Goal: Task Accomplishment & Management: Manage account settings

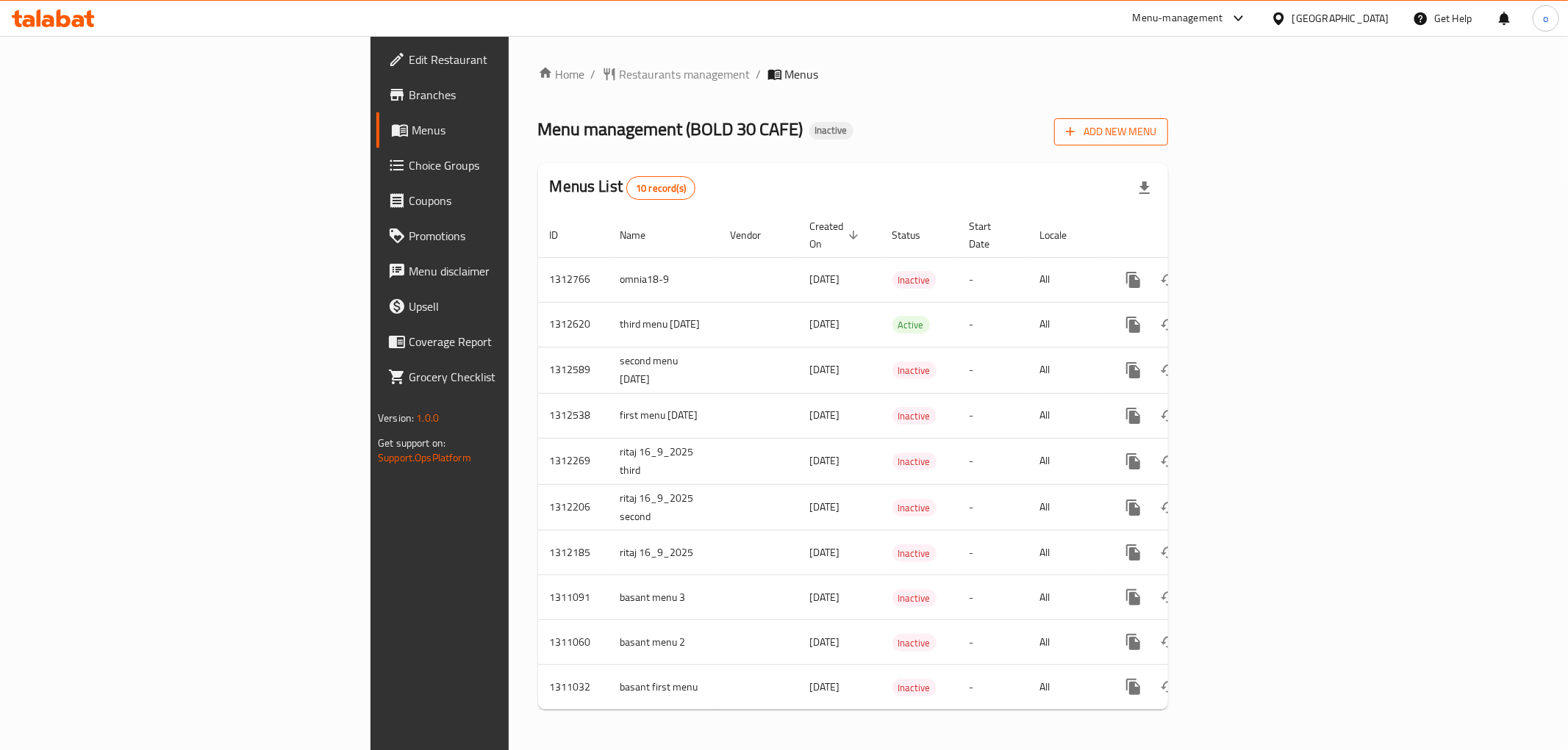
click at [1156, 133] on span "Add New Menu" at bounding box center [1111, 132] width 90 height 19
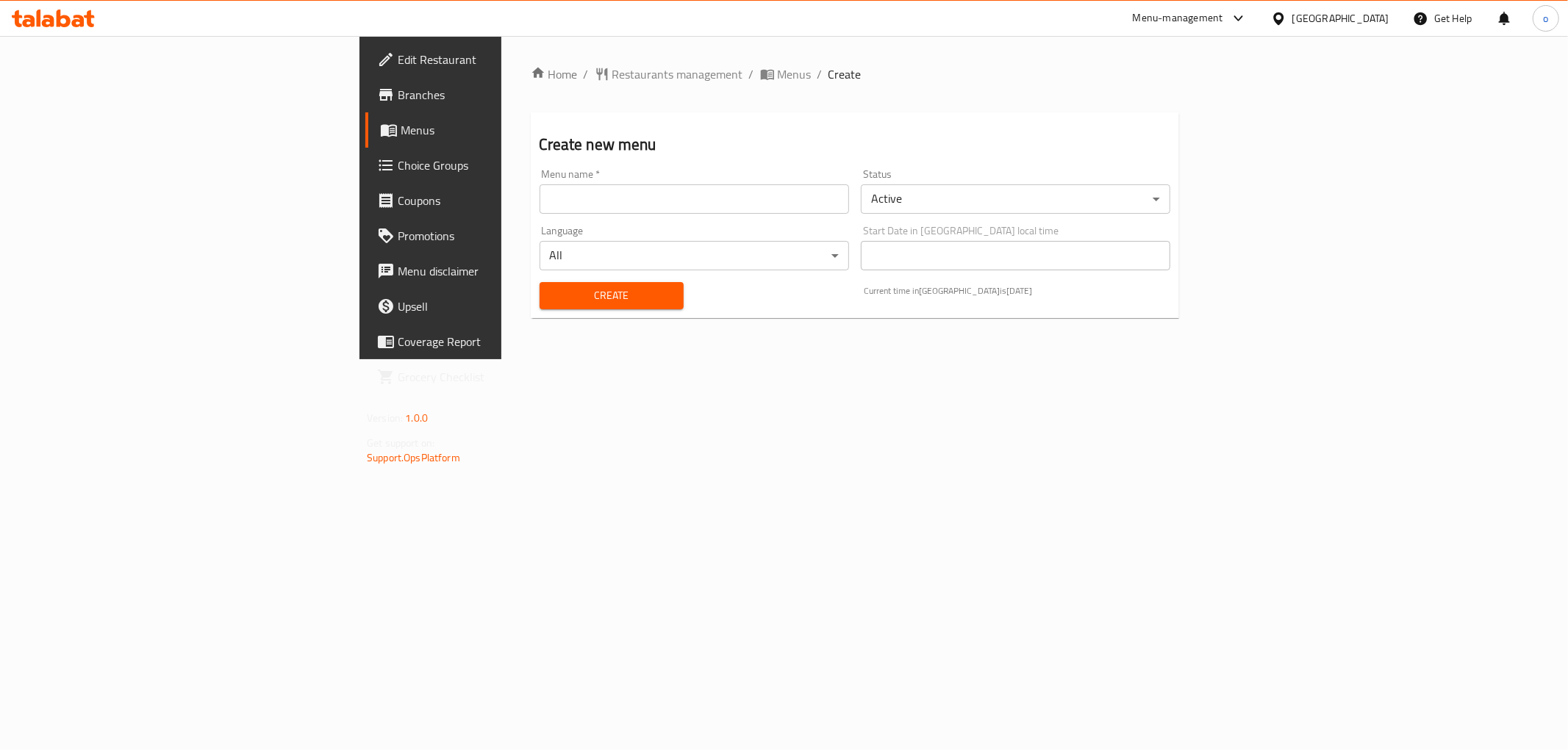
click at [772, 211] on input "text" at bounding box center [695, 198] width 310 height 29
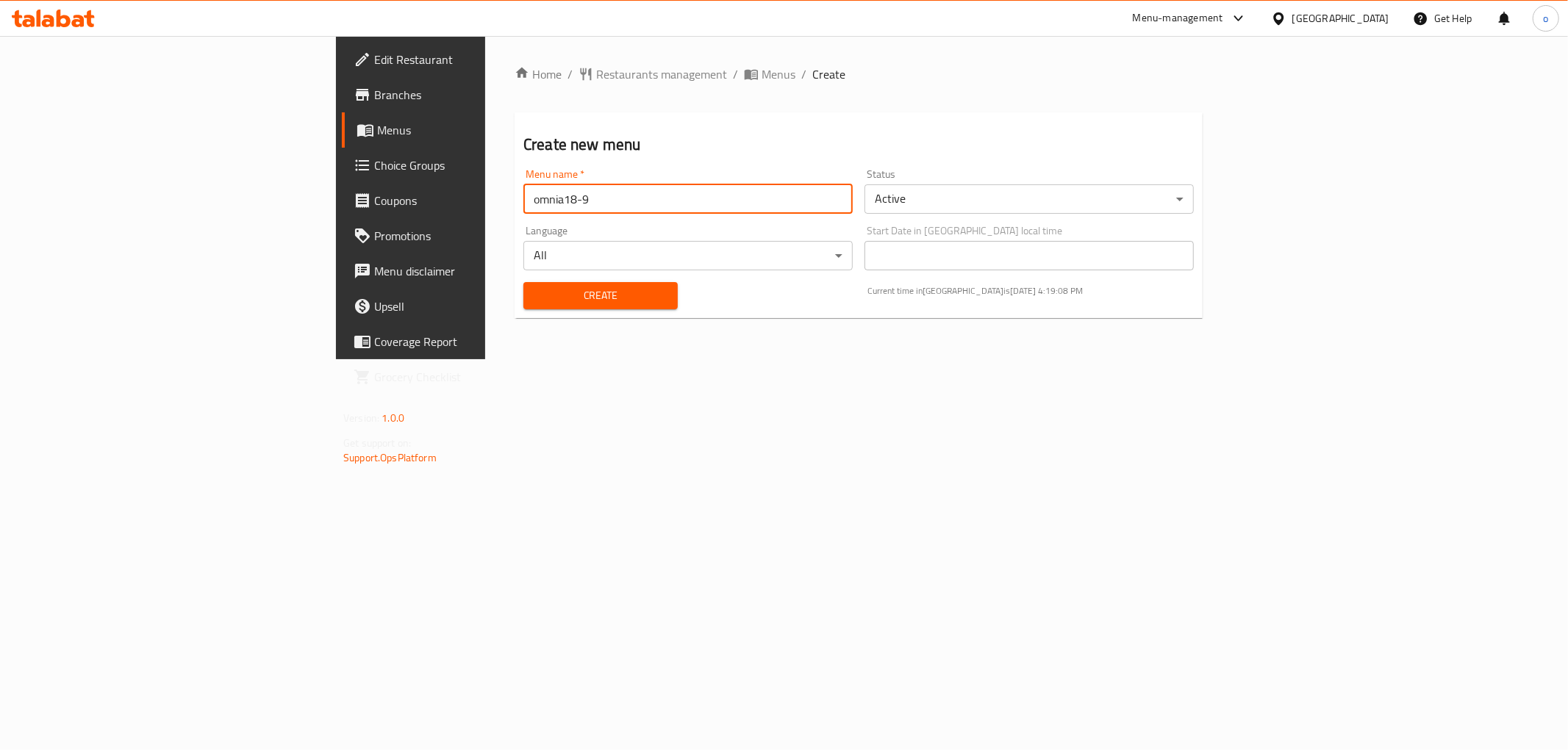
click at [523, 210] on input "omnia18-9" at bounding box center [687, 198] width 330 height 29
type input "omnia18-9second"
click at [523, 283] on button "Create" at bounding box center [600, 296] width 154 height 27
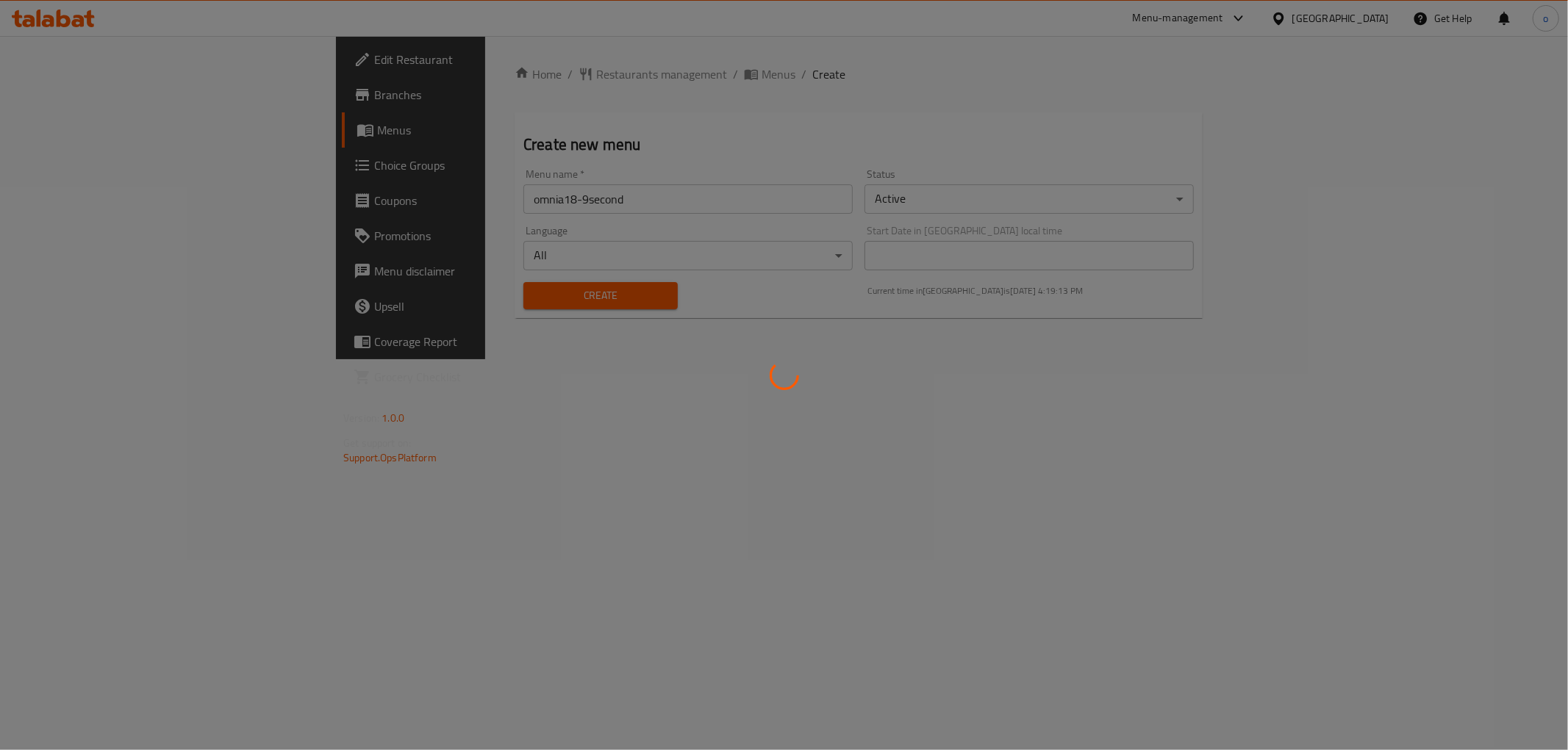
click at [445, 296] on div at bounding box center [784, 375] width 1568 height 750
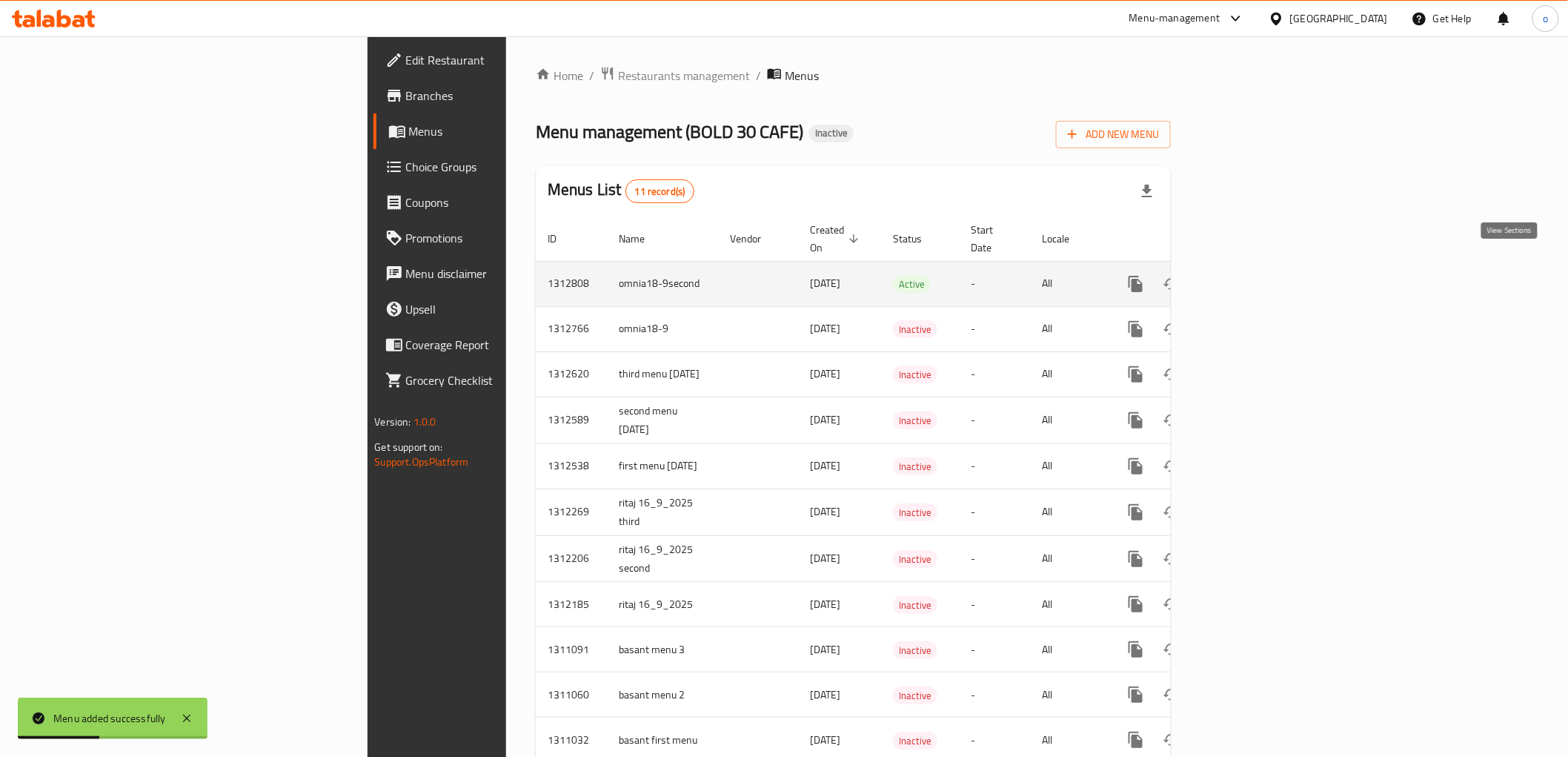
click at [1252, 275] on icon "enhanced table" at bounding box center [1242, 283] width 18 height 18
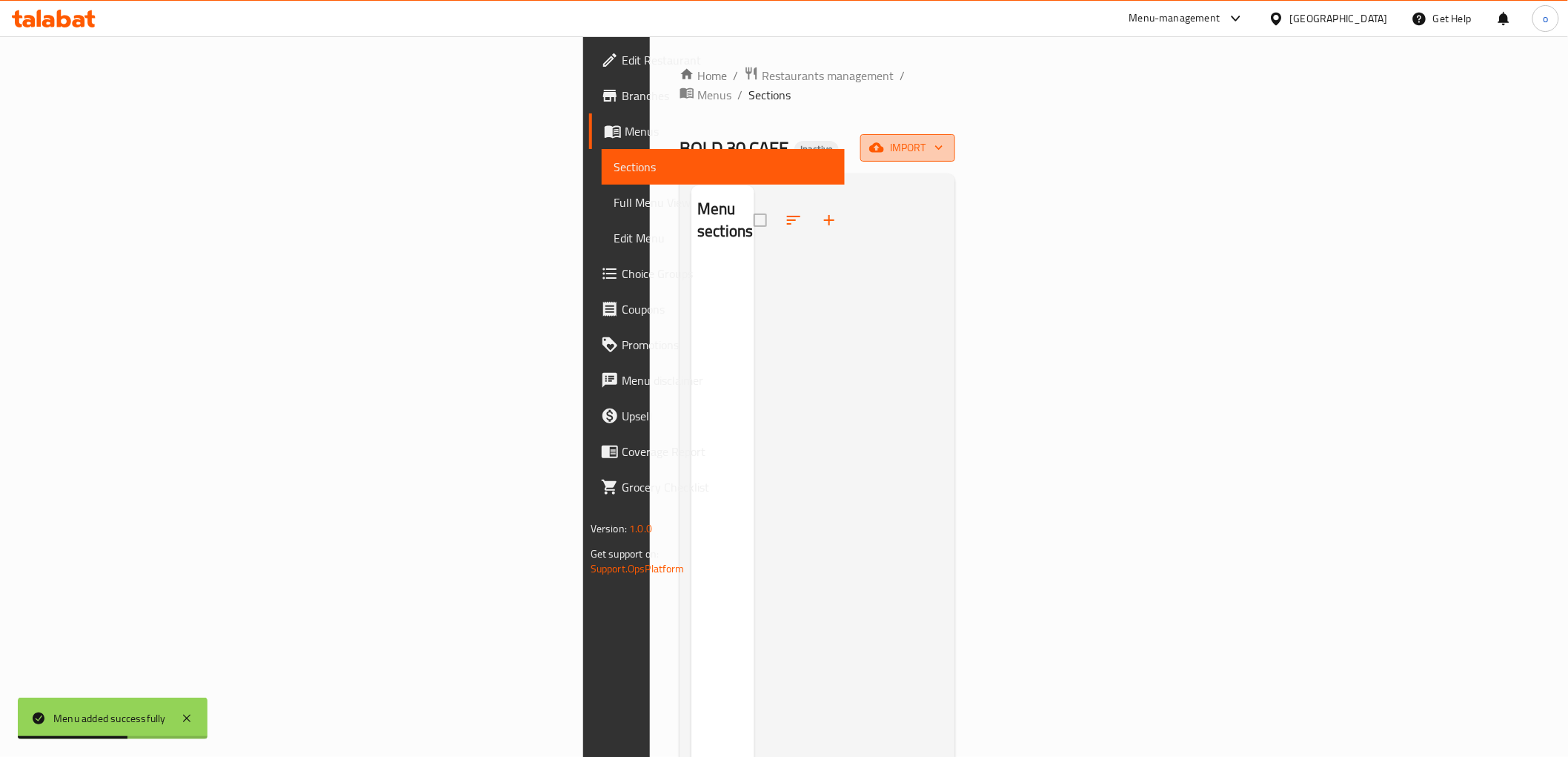
click at [944, 138] on span "import" at bounding box center [907, 148] width 71 height 19
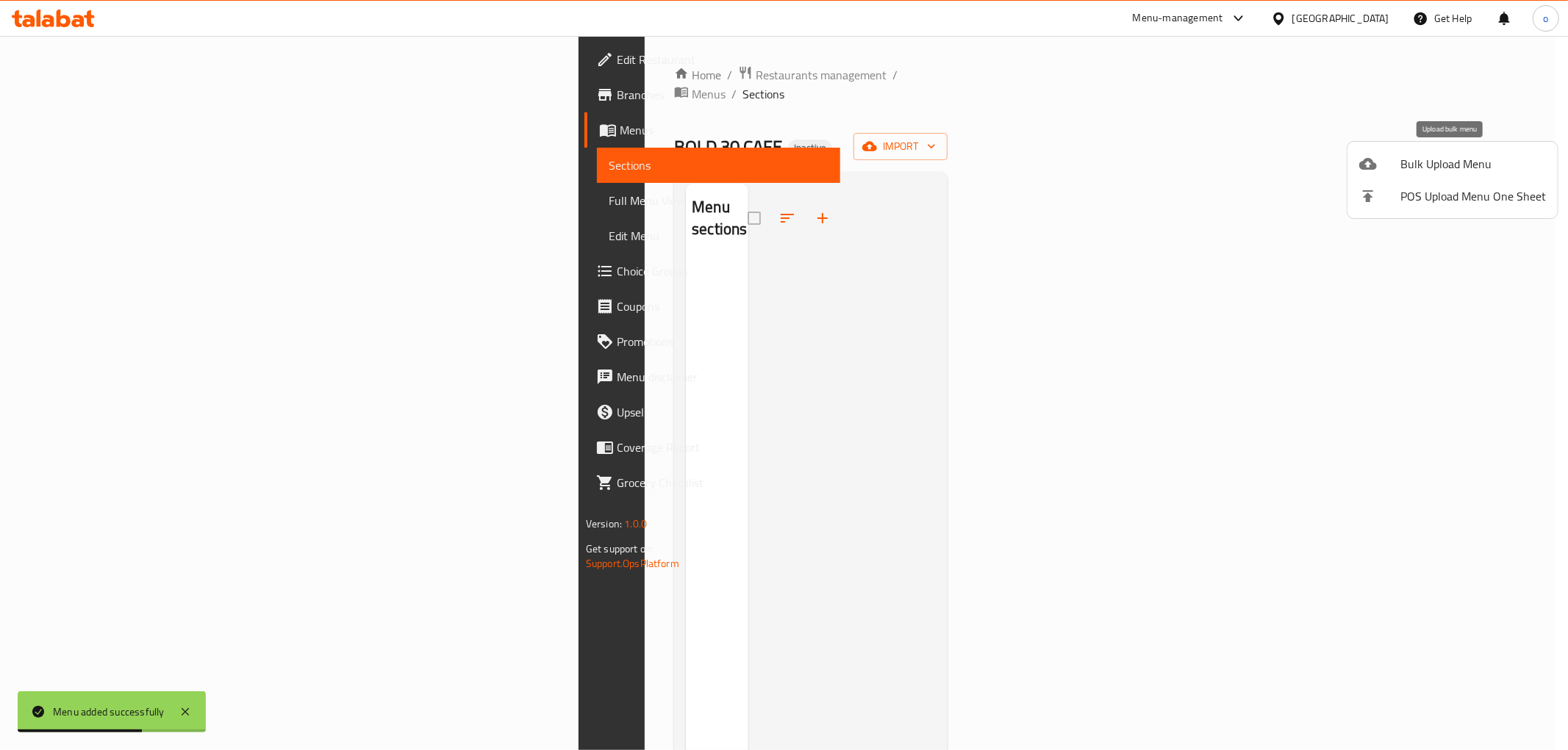
click at [1441, 159] on span "Bulk Upload Menu" at bounding box center [1472, 163] width 146 height 18
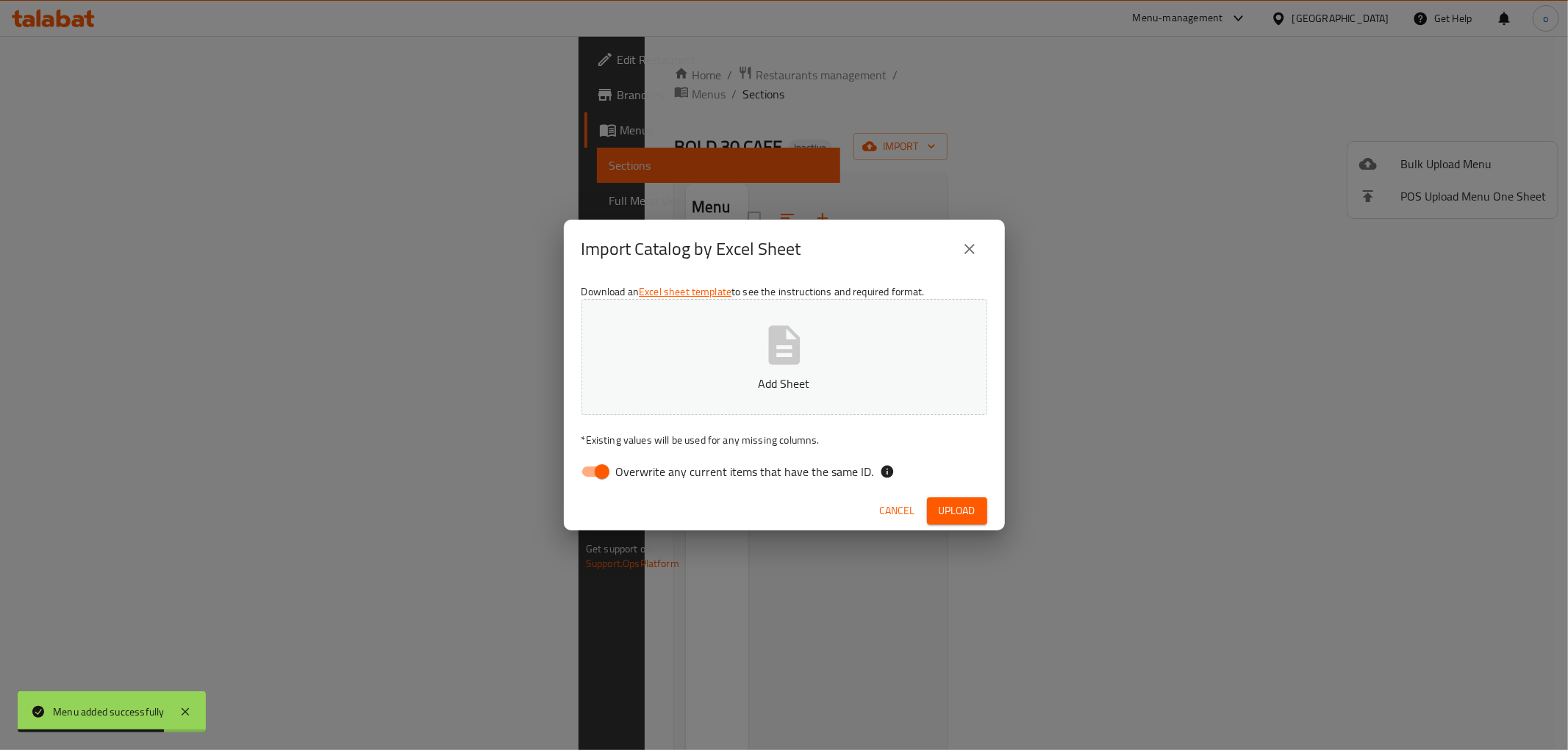
click at [696, 464] on span "Overwrite any current items that have the same ID." at bounding box center [745, 471] width 258 height 18
click at [644, 464] on input "Overwrite any current items that have the same ID." at bounding box center [602, 472] width 84 height 28
checkbox input "false"
click at [959, 515] on span "Upload" at bounding box center [957, 512] width 37 height 19
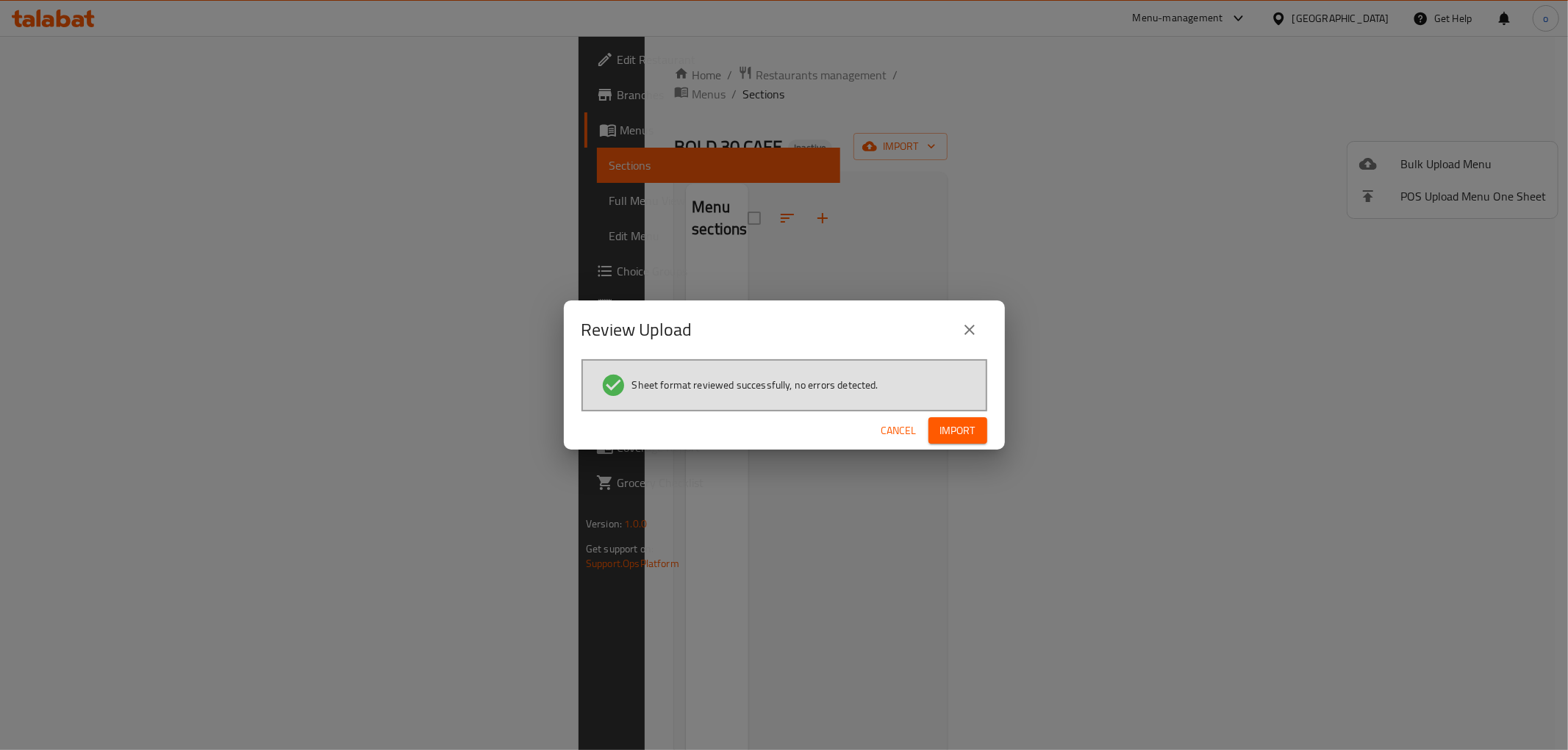
click at [956, 442] on button "Import" at bounding box center [958, 431] width 59 height 27
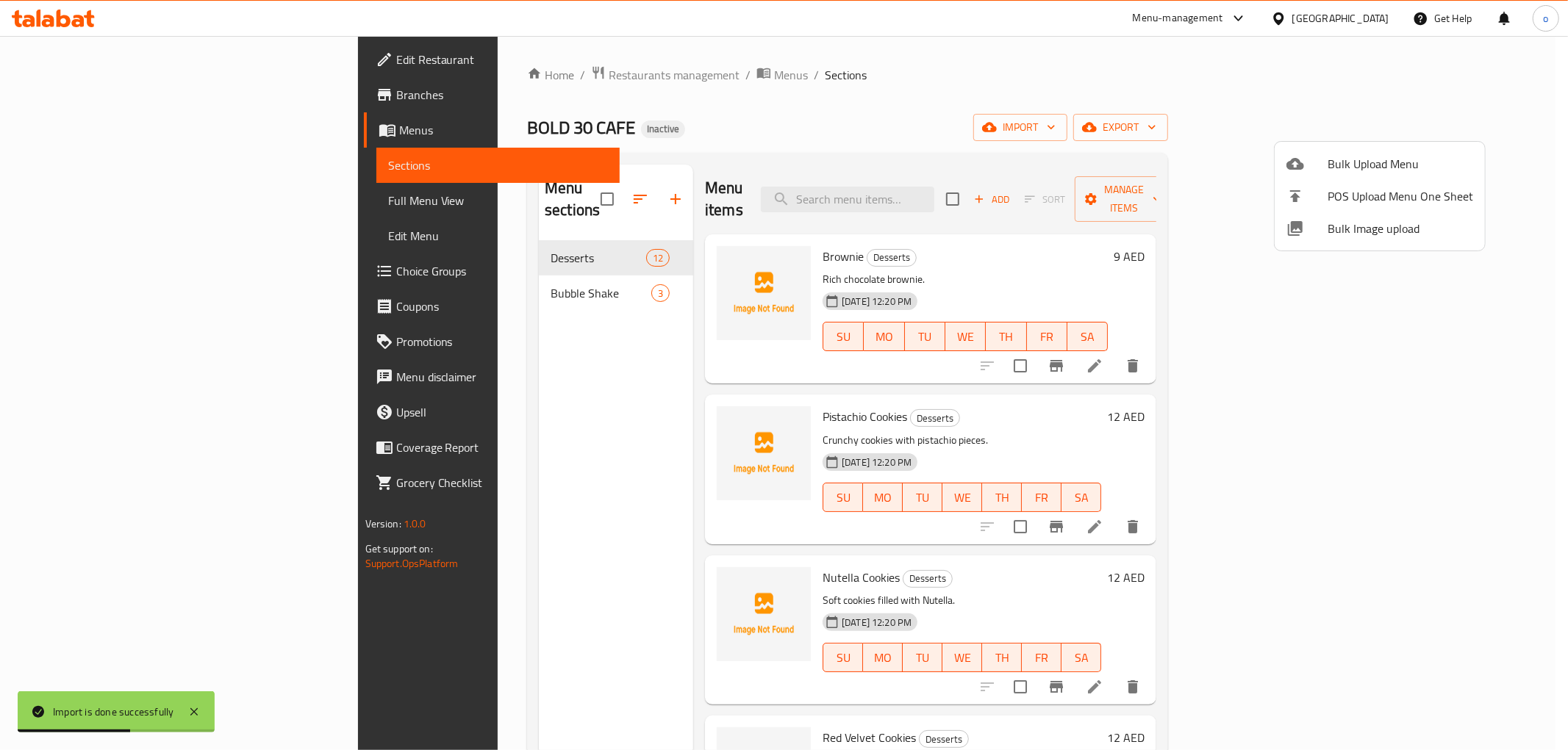
click at [198, 205] on div at bounding box center [784, 375] width 1568 height 750
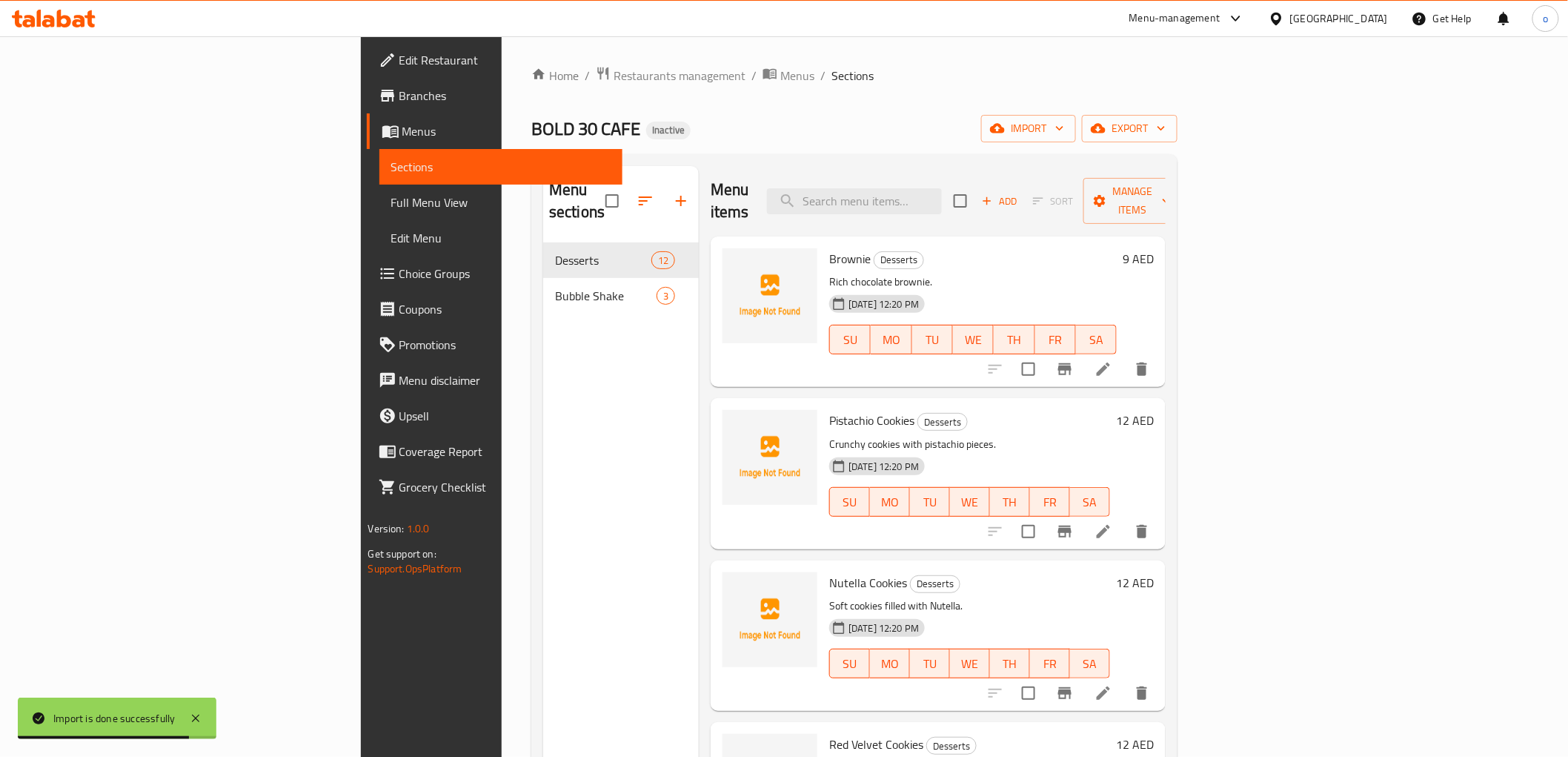
click at [391, 207] on span "Full Menu View" at bounding box center [501, 202] width 220 height 18
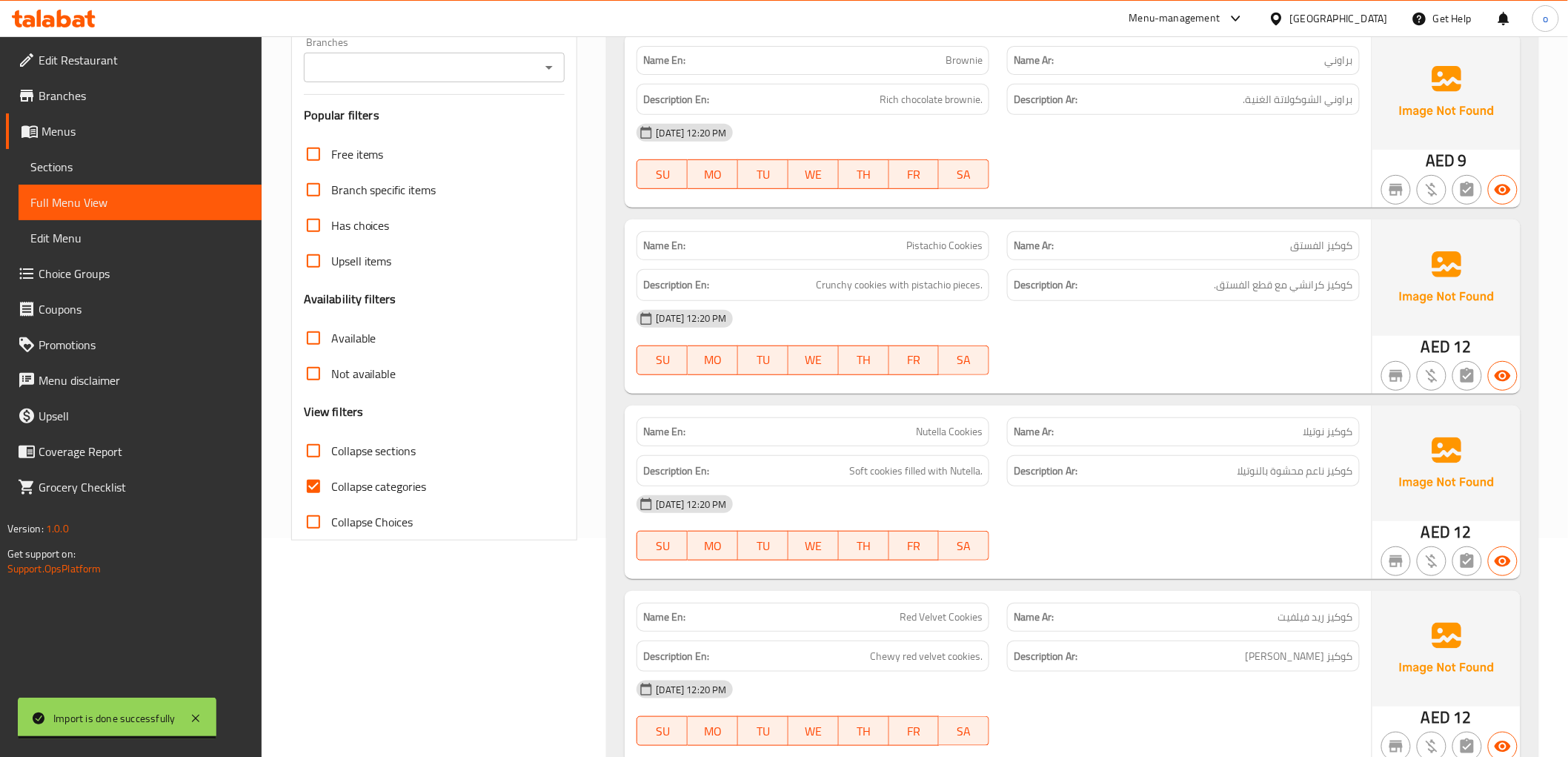
scroll to position [330, 0]
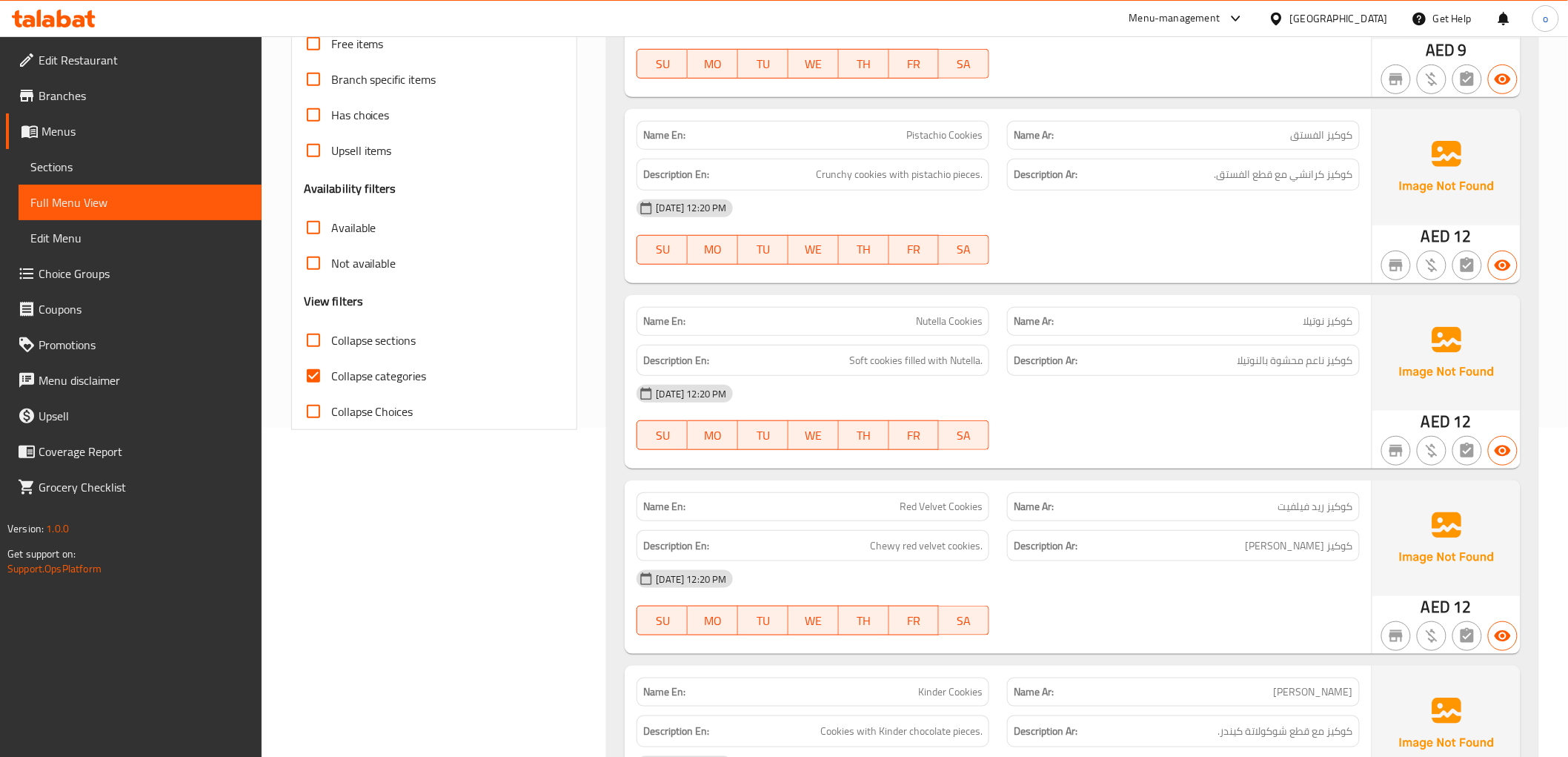
click at [332, 384] on span "Collapse categories" at bounding box center [379, 376] width 96 height 18
click at [331, 384] on input "Collapse categories" at bounding box center [313, 376] width 36 height 36
checkbox input "false"
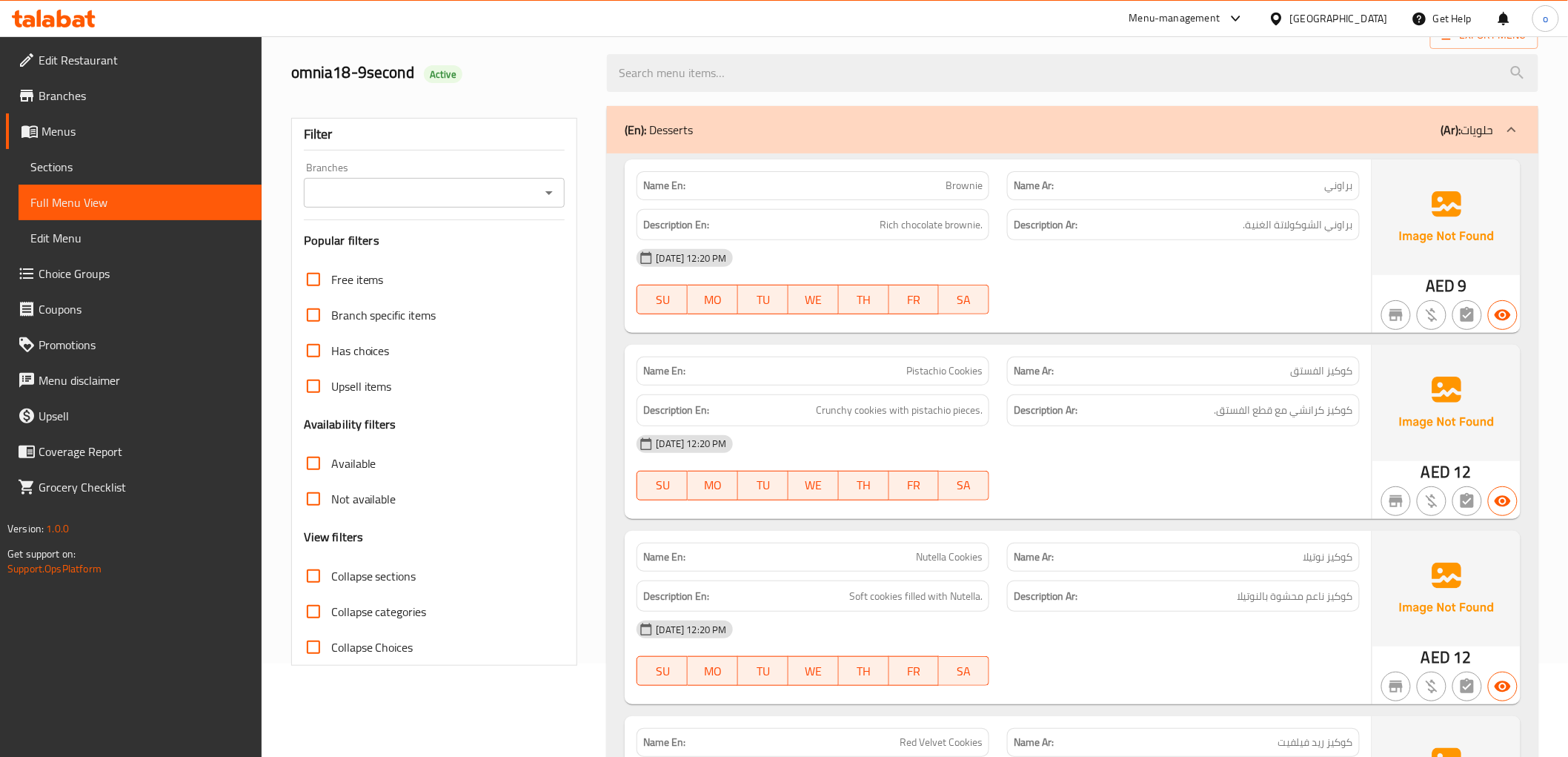
scroll to position [0, 0]
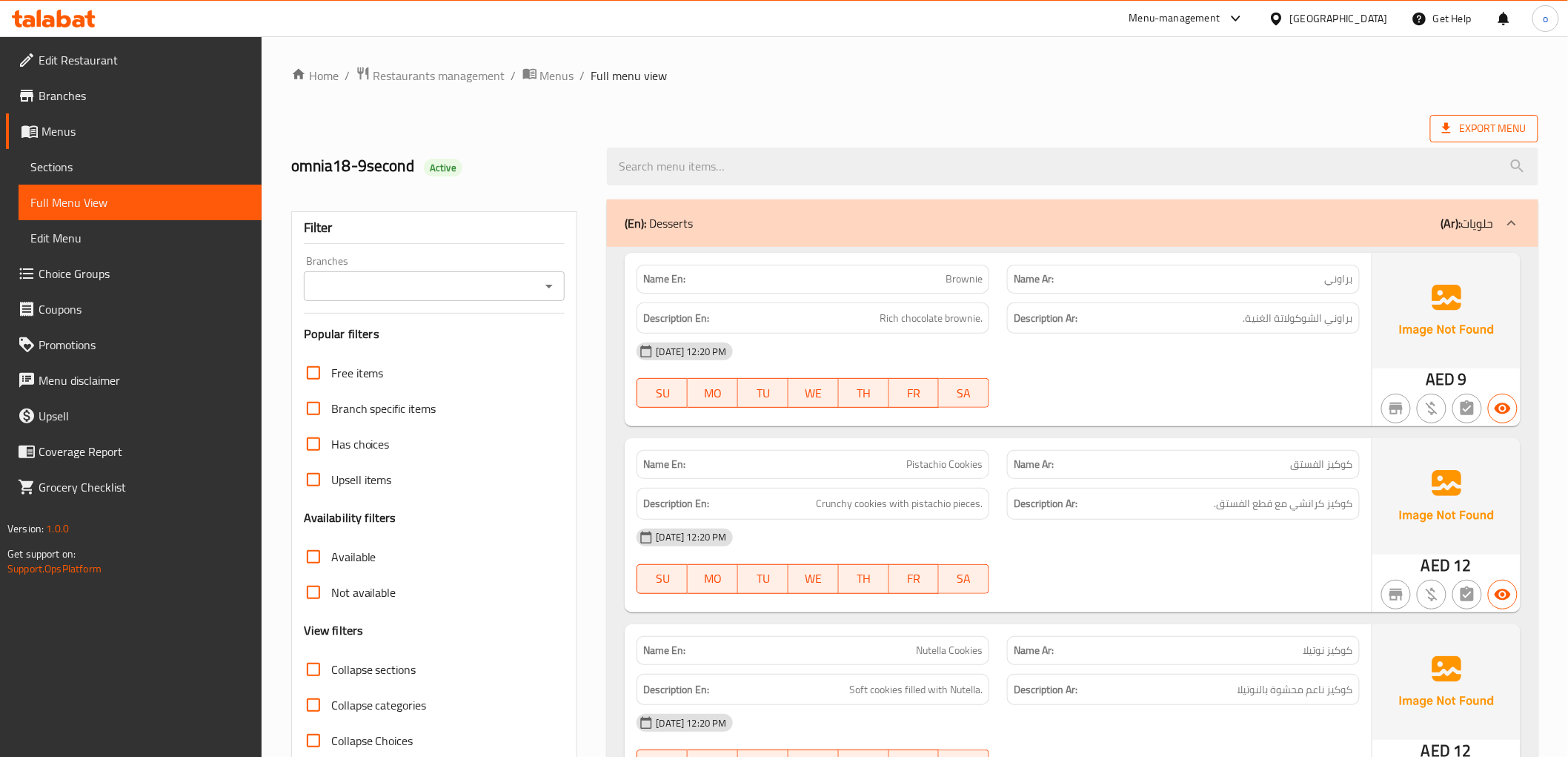
click at [1487, 119] on span "Export Menu" at bounding box center [1484, 129] width 84 height 19
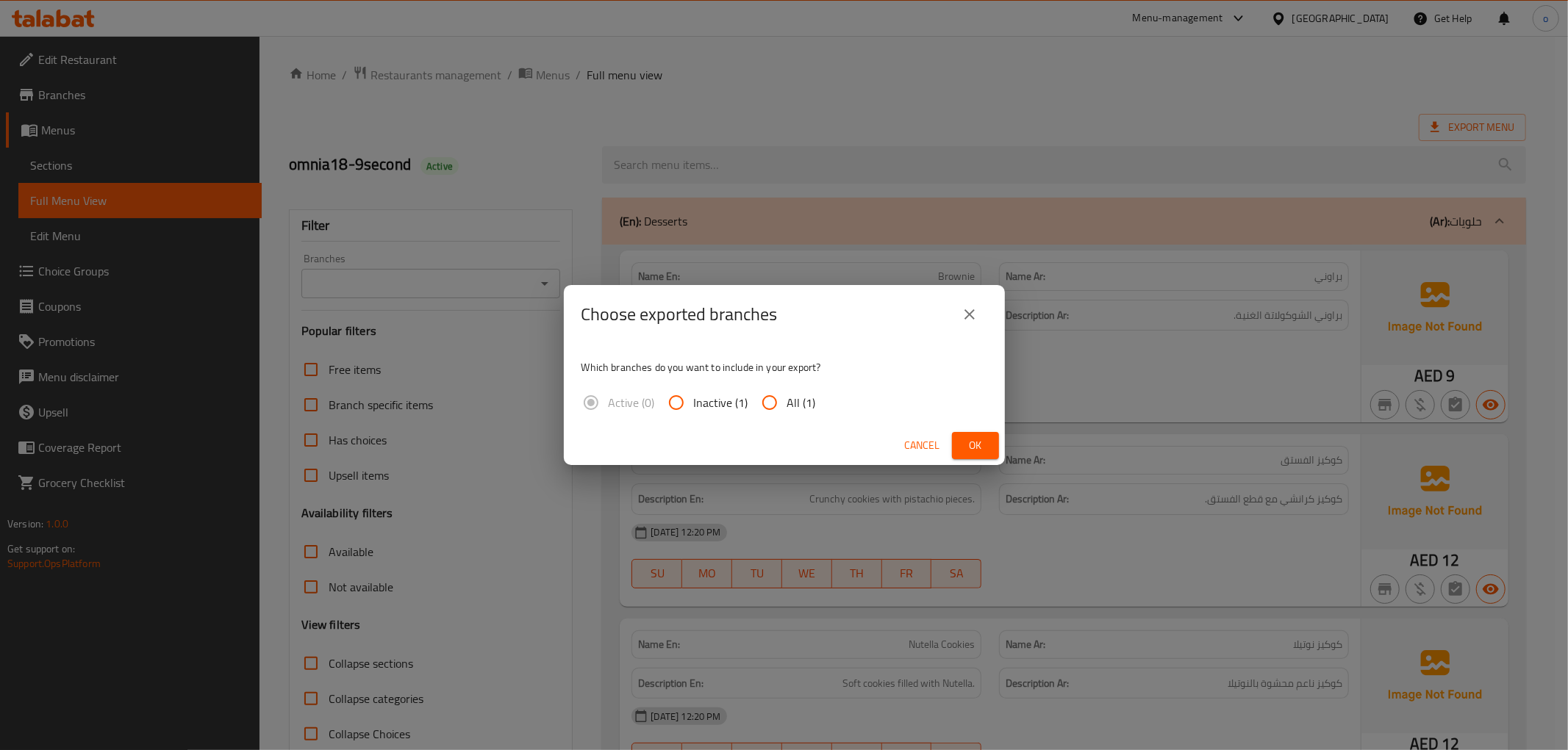
click at [776, 392] on input "All (1)" at bounding box center [770, 403] width 36 height 36
radio input "true"
click at [966, 441] on span "Ok" at bounding box center [975, 446] width 23 height 19
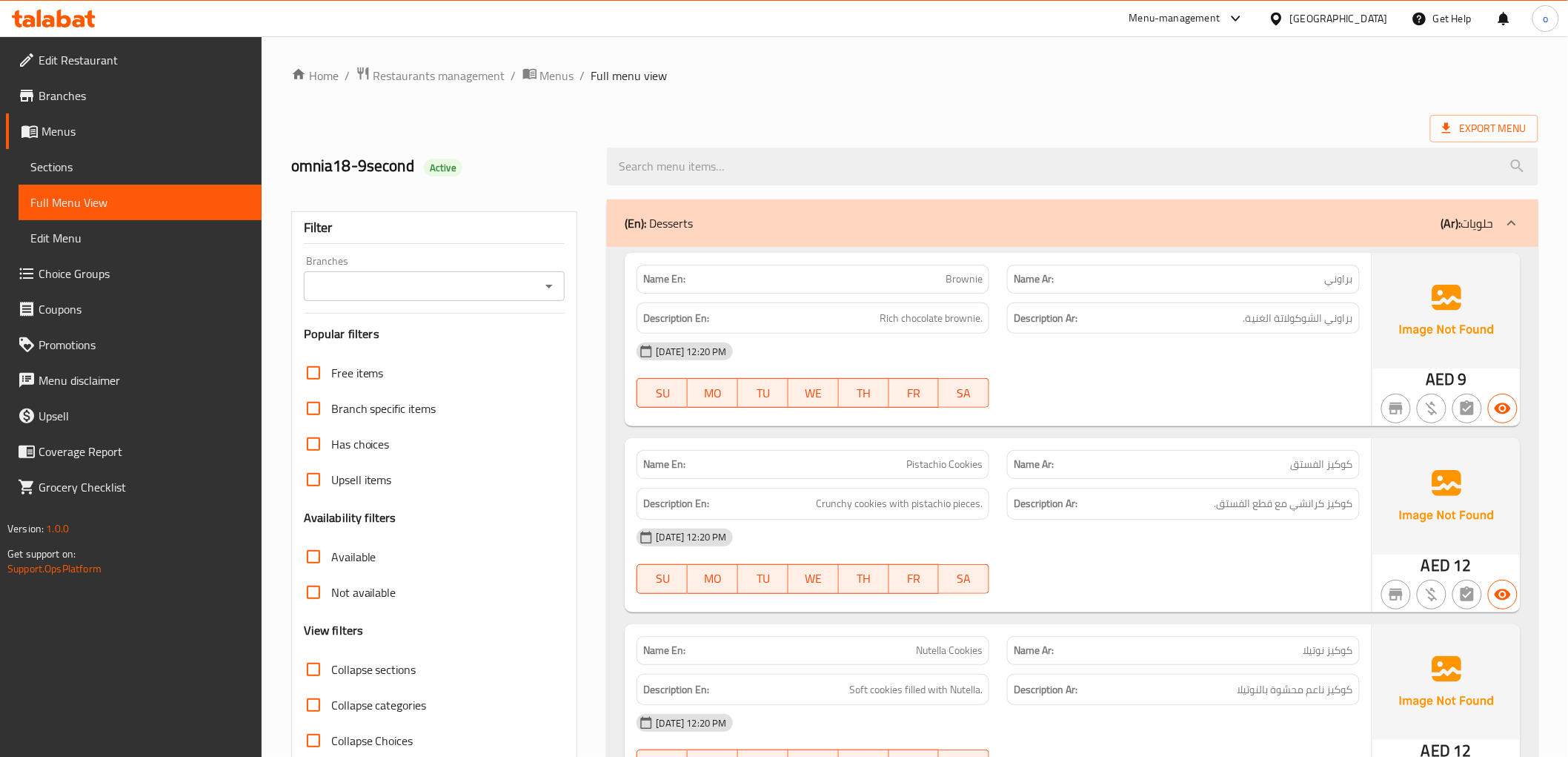
click at [61, 166] on span "Sections" at bounding box center [140, 167] width 220 height 18
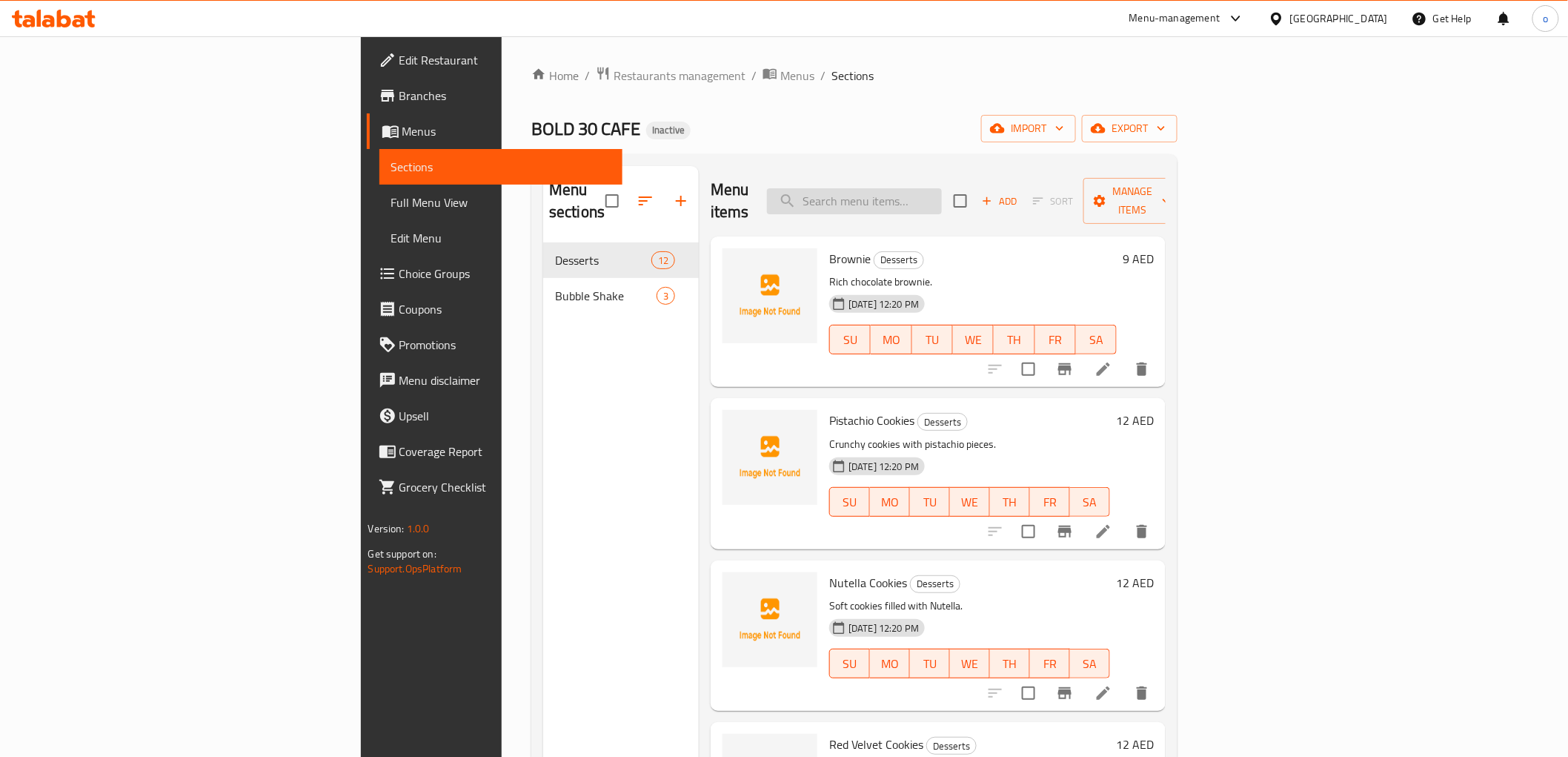
click at [942, 194] on input "search" at bounding box center [854, 201] width 175 height 26
type input "pist"
click at [1125, 680] on li at bounding box center [1104, 694] width 42 height 27
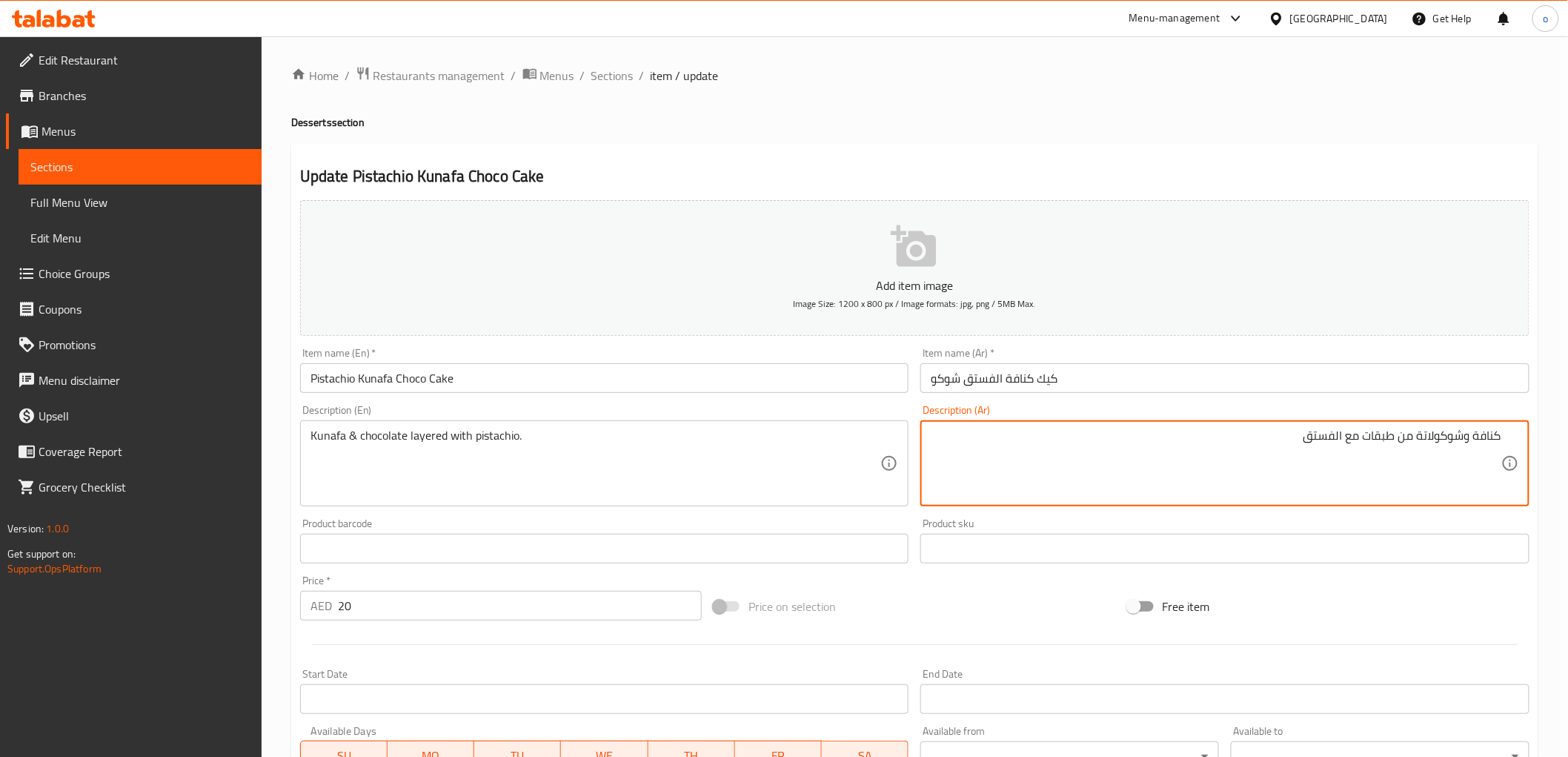
drag, startPoint x: 1512, startPoint y: 435, endPoint x: 1580, endPoint y: 439, distance: 68.1
click at [1568, 440] on html "​ Menu-management United Arab Emirates Get Help o Edit Restaurant Branches Menu…" at bounding box center [784, 378] width 1568 height 757
click at [1234, 430] on textarea "طبقات كنا" at bounding box center [1216, 463] width 571 height 70
paste textarea "فة و شوكولاتة بالفستق"
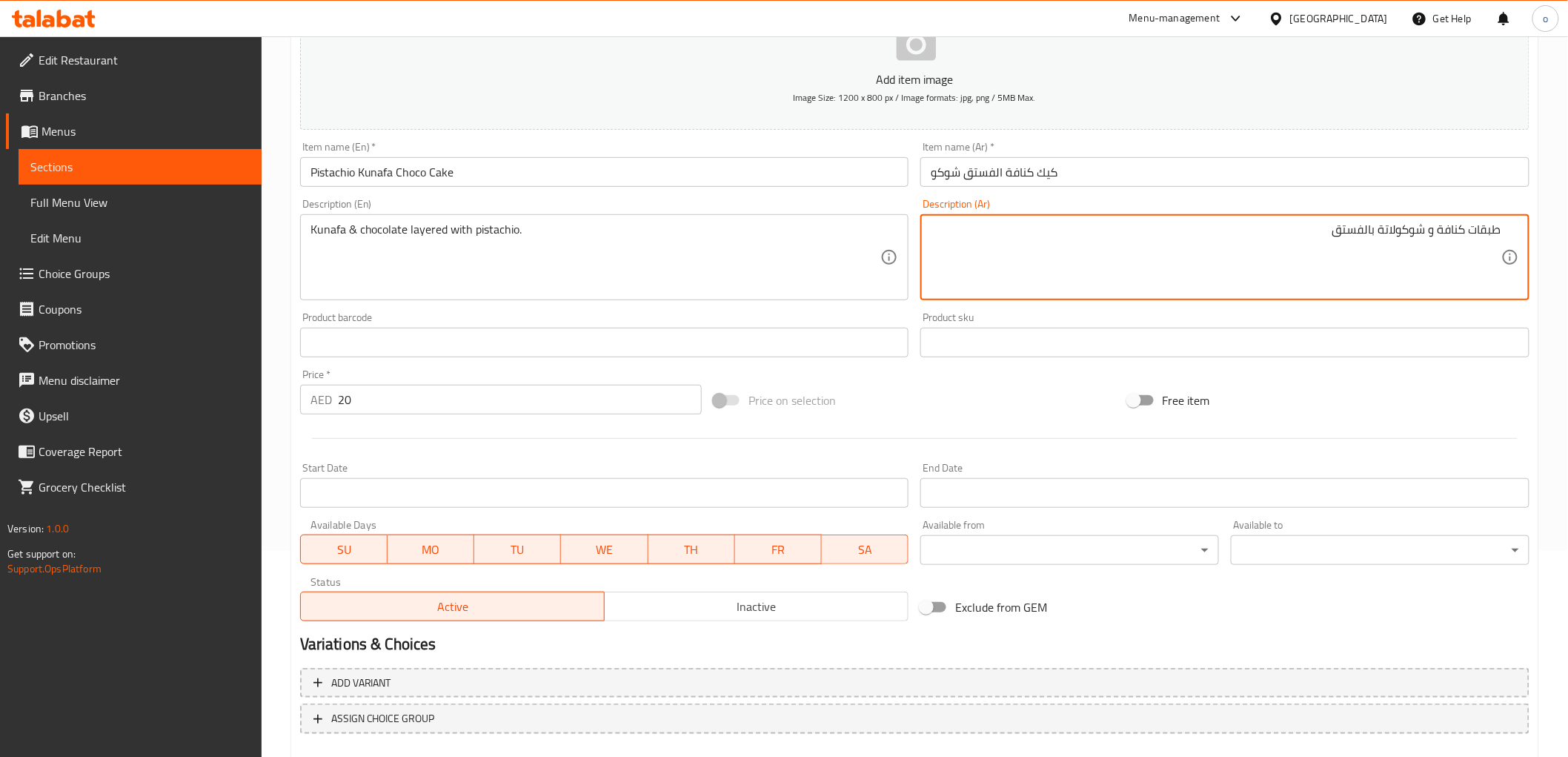
scroll to position [288, 0]
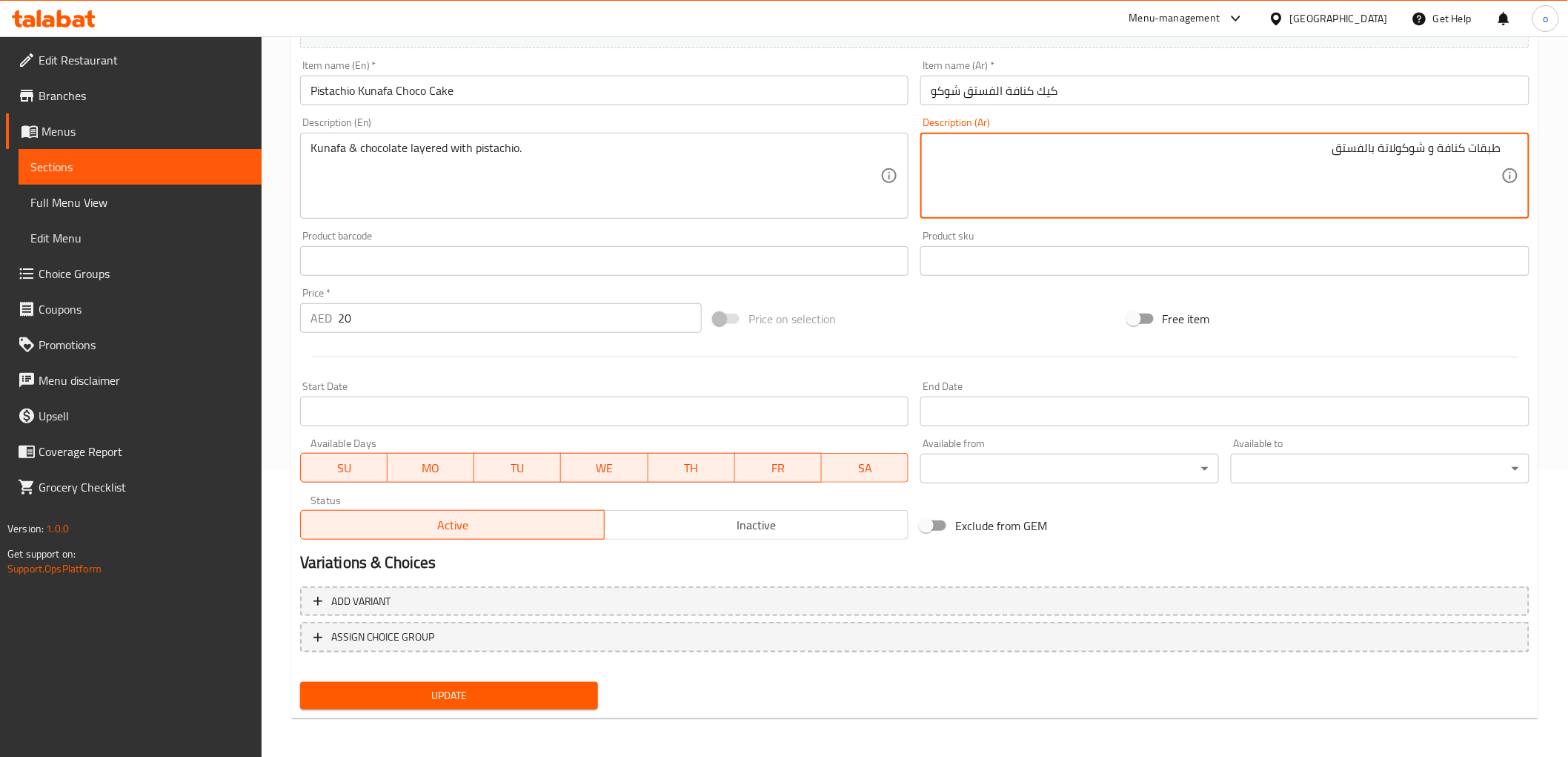
type textarea "طبقات كنافة و شوكولاتة بالفستق"
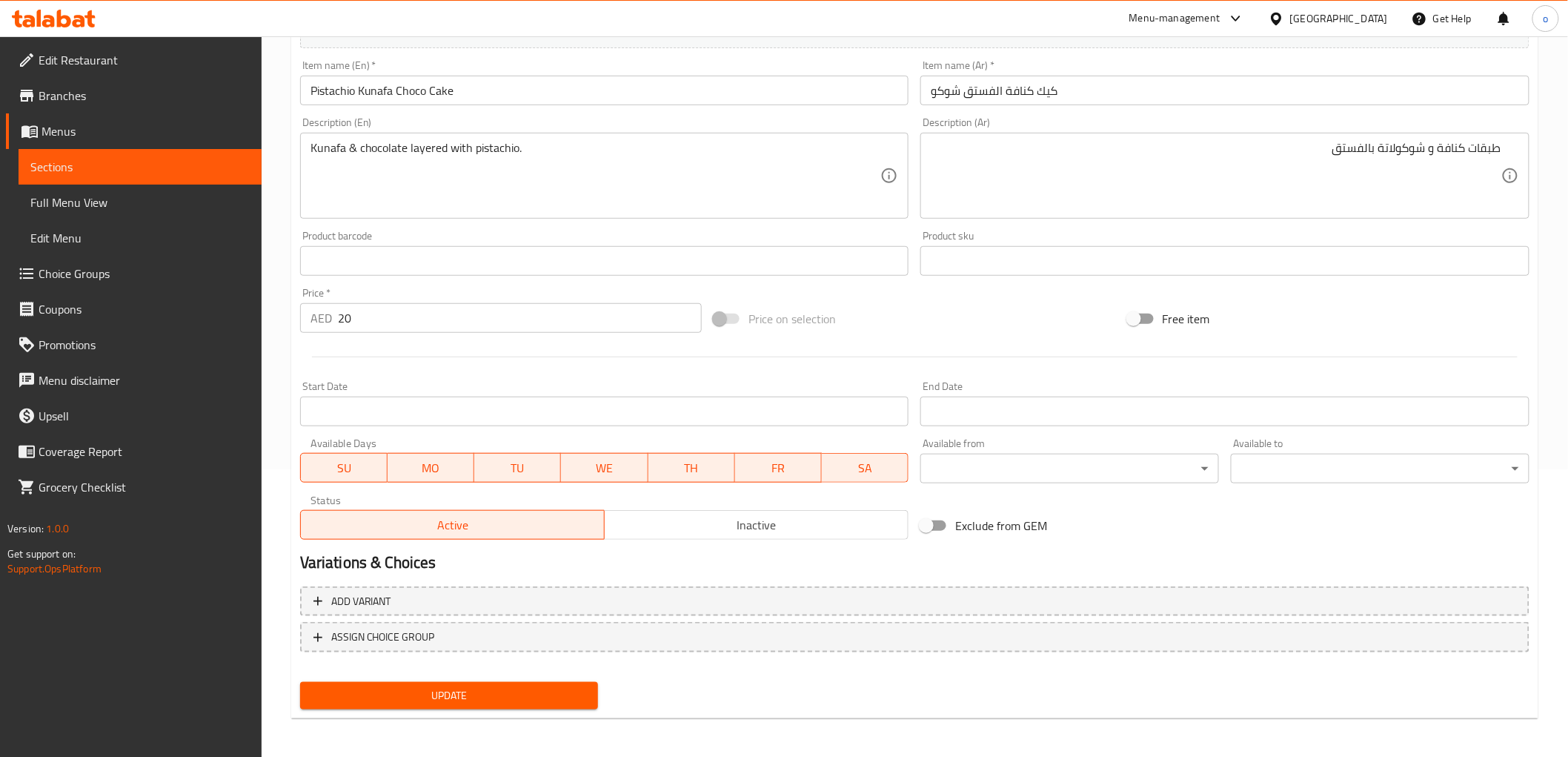
drag, startPoint x: 519, startPoint y: 700, endPoint x: 521, endPoint y: 619, distance: 81.0
click at [519, 700] on span "Update" at bounding box center [450, 696] width 275 height 19
click at [82, 201] on span "Full Menu View" at bounding box center [140, 202] width 220 height 18
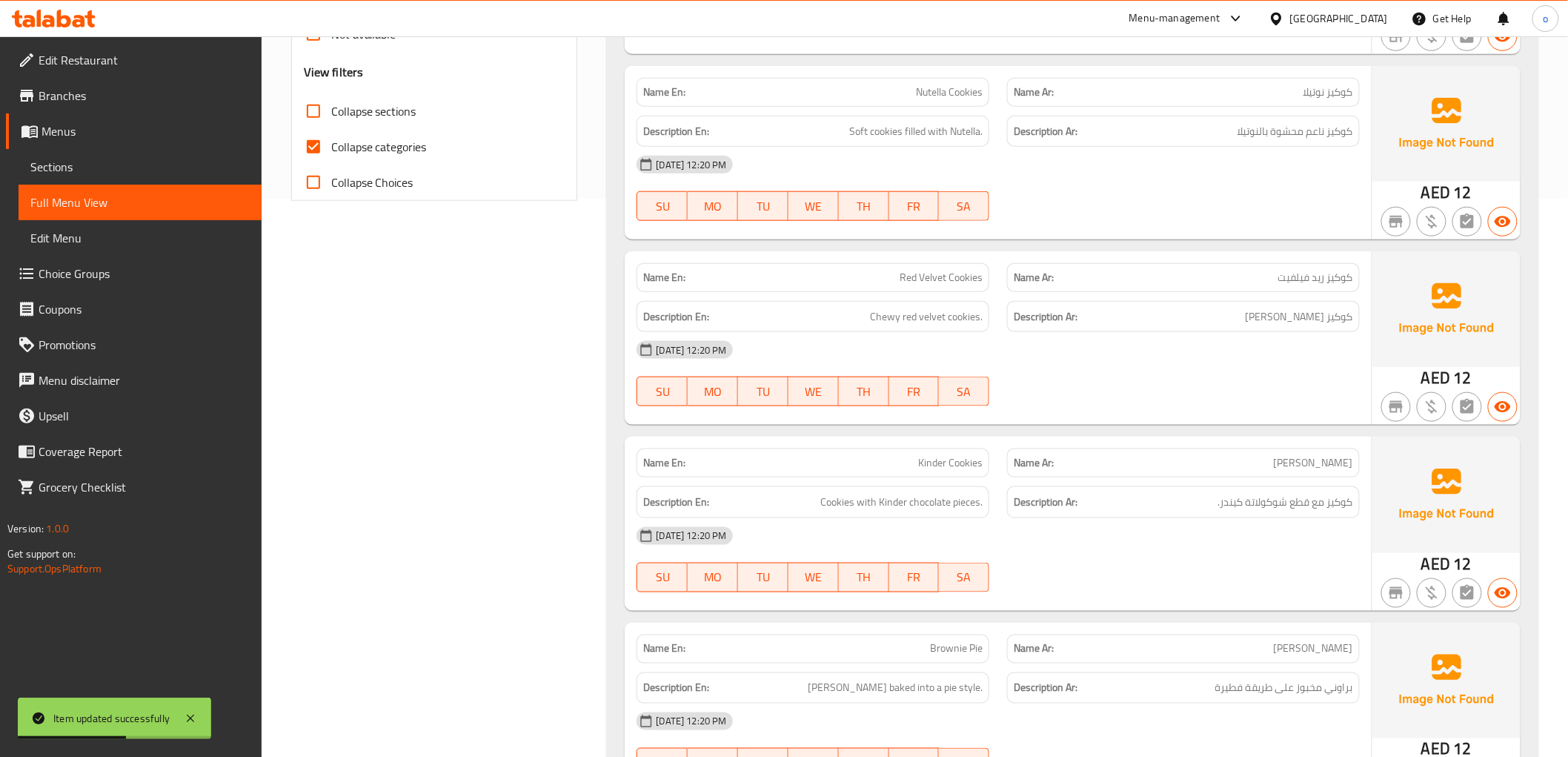
scroll to position [618, 0]
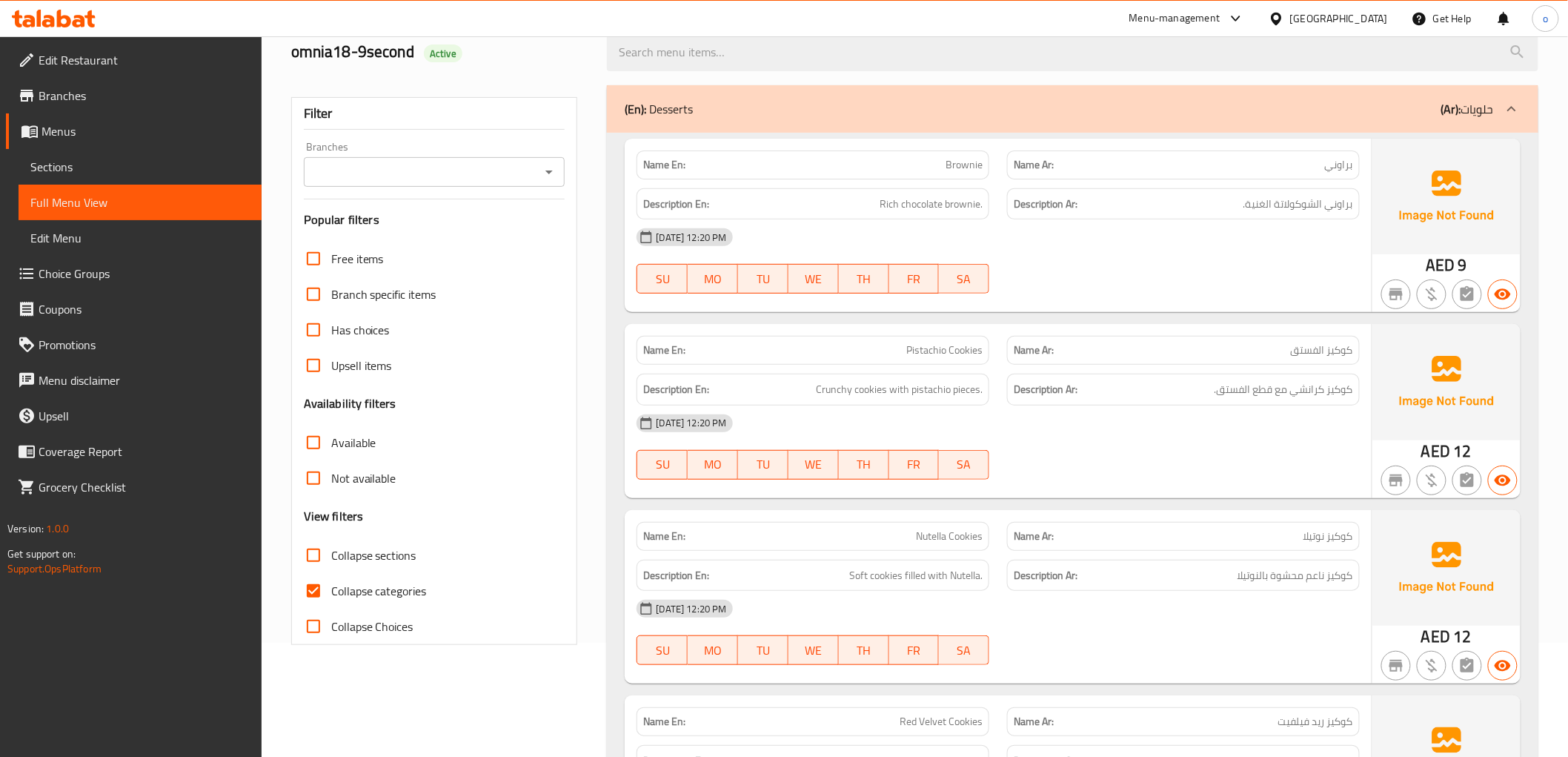
click at [357, 586] on span "Collapse categories" at bounding box center [379, 591] width 96 height 18
click at [331, 586] on input "Collapse categories" at bounding box center [313, 591] width 36 height 36
checkbox input "false"
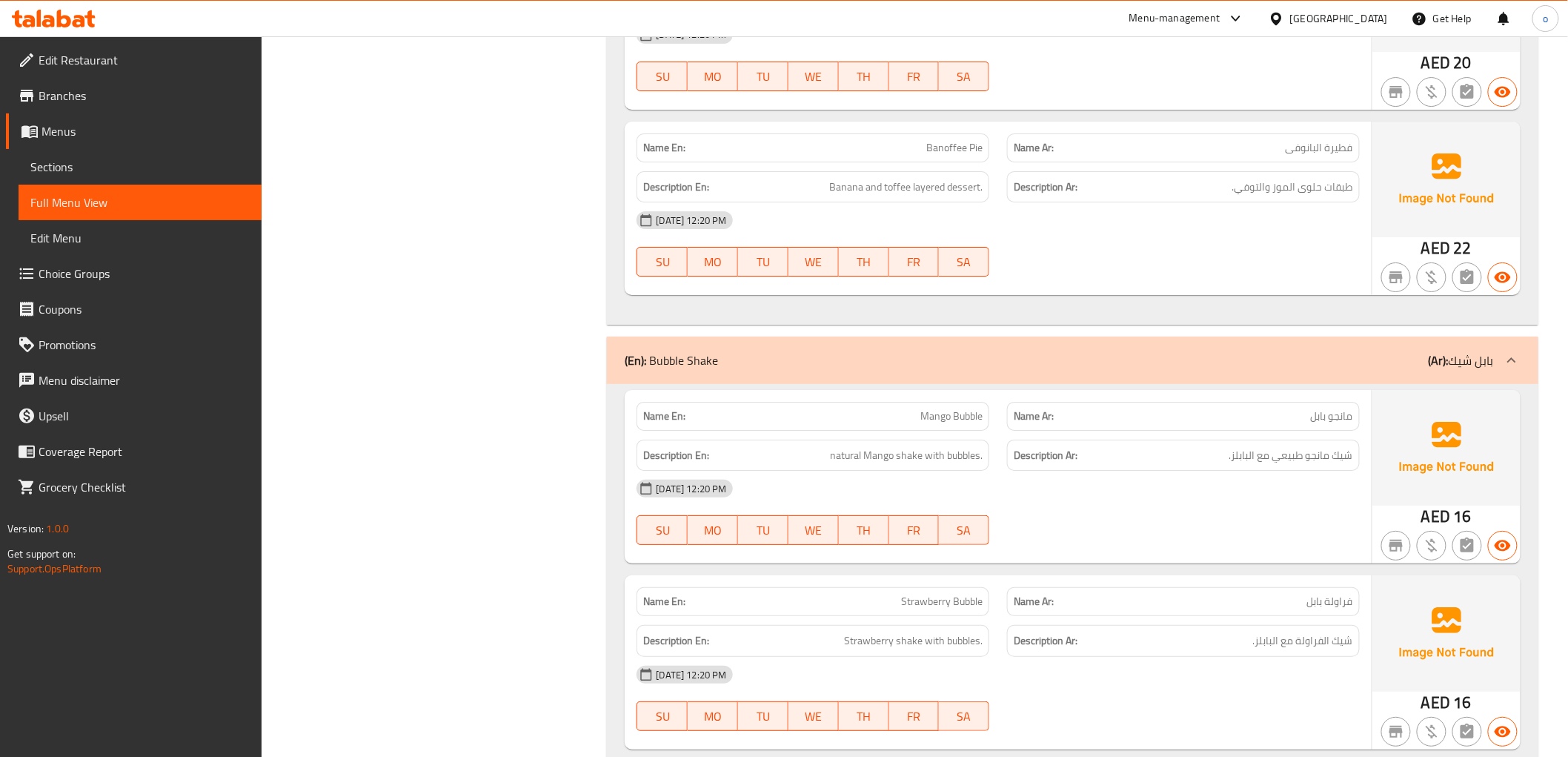
scroll to position [2174, 0]
drag, startPoint x: 828, startPoint y: 186, endPoint x: 984, endPoint y: 193, distance: 156.2
click at [984, 193] on div "Description En: Banana and toffee layered dessert." at bounding box center [812, 187] width 353 height 32
copy span "Banana and toffee layered dessert."
click at [1314, 197] on div "Description Ar: طبقات حلوى الموز والتوفي." at bounding box center [1184, 187] width 353 height 32
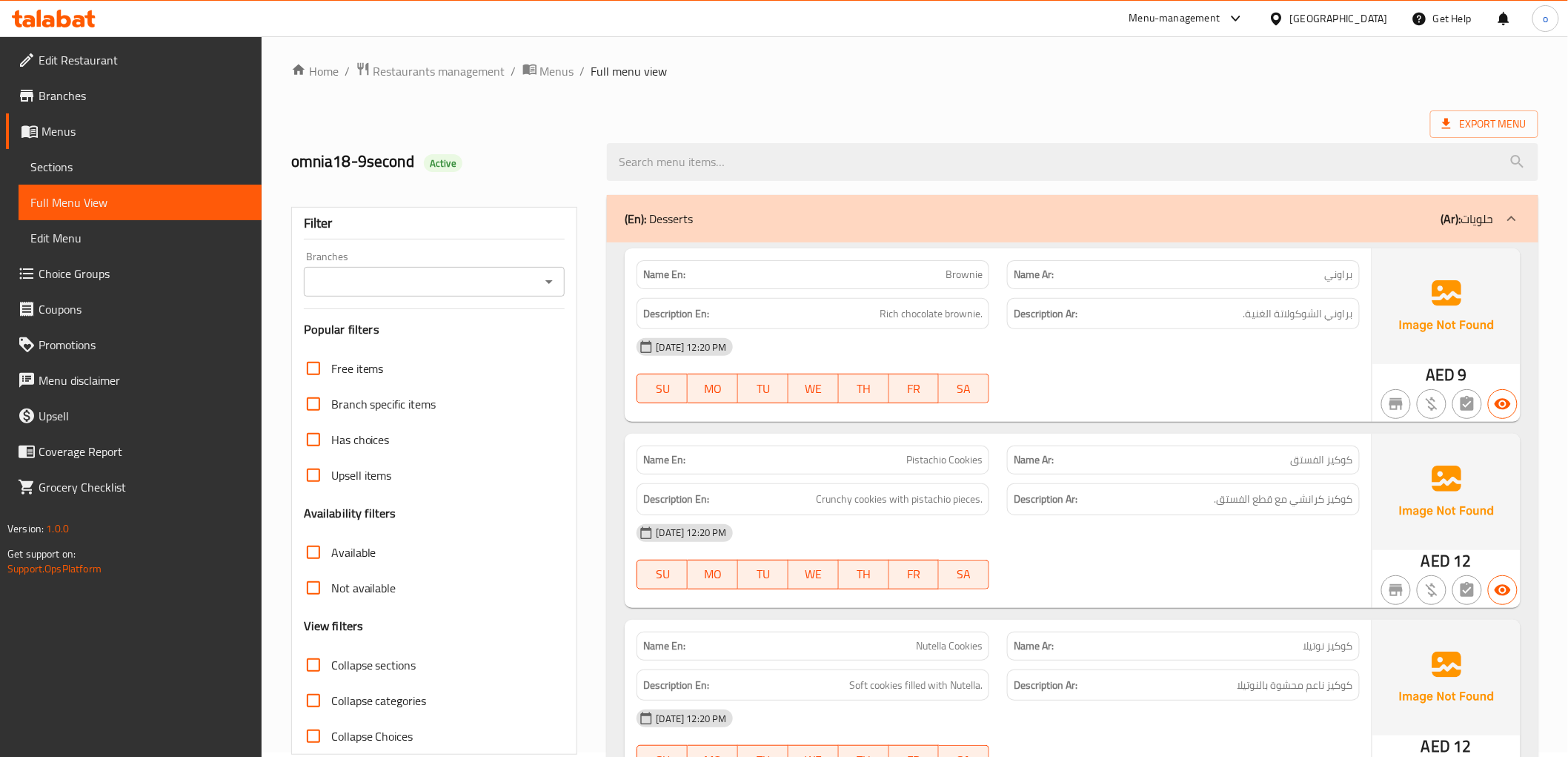
scroll to position [0, 0]
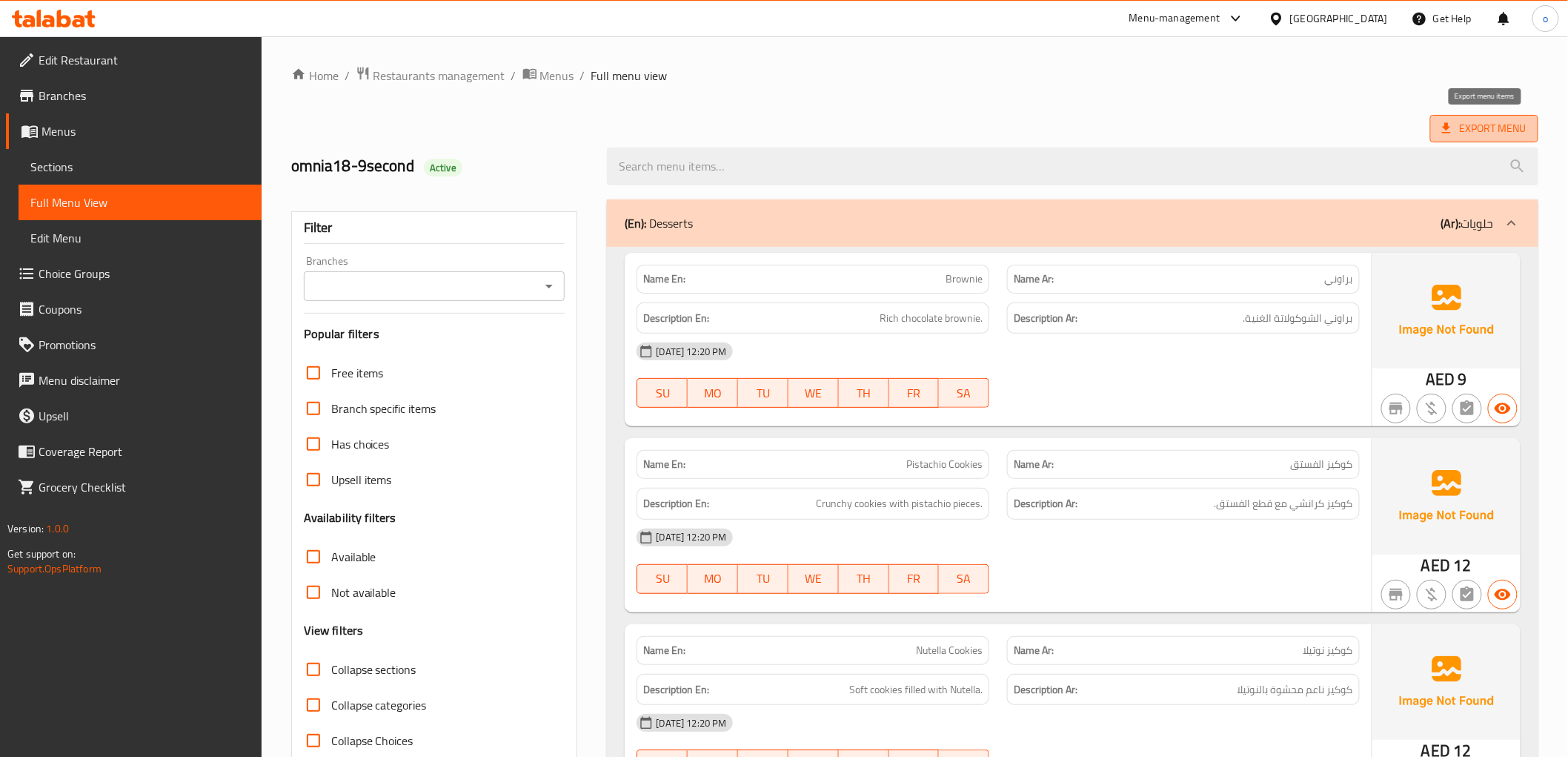
click at [1480, 117] on span "Export Menu" at bounding box center [1485, 128] width 108 height 27
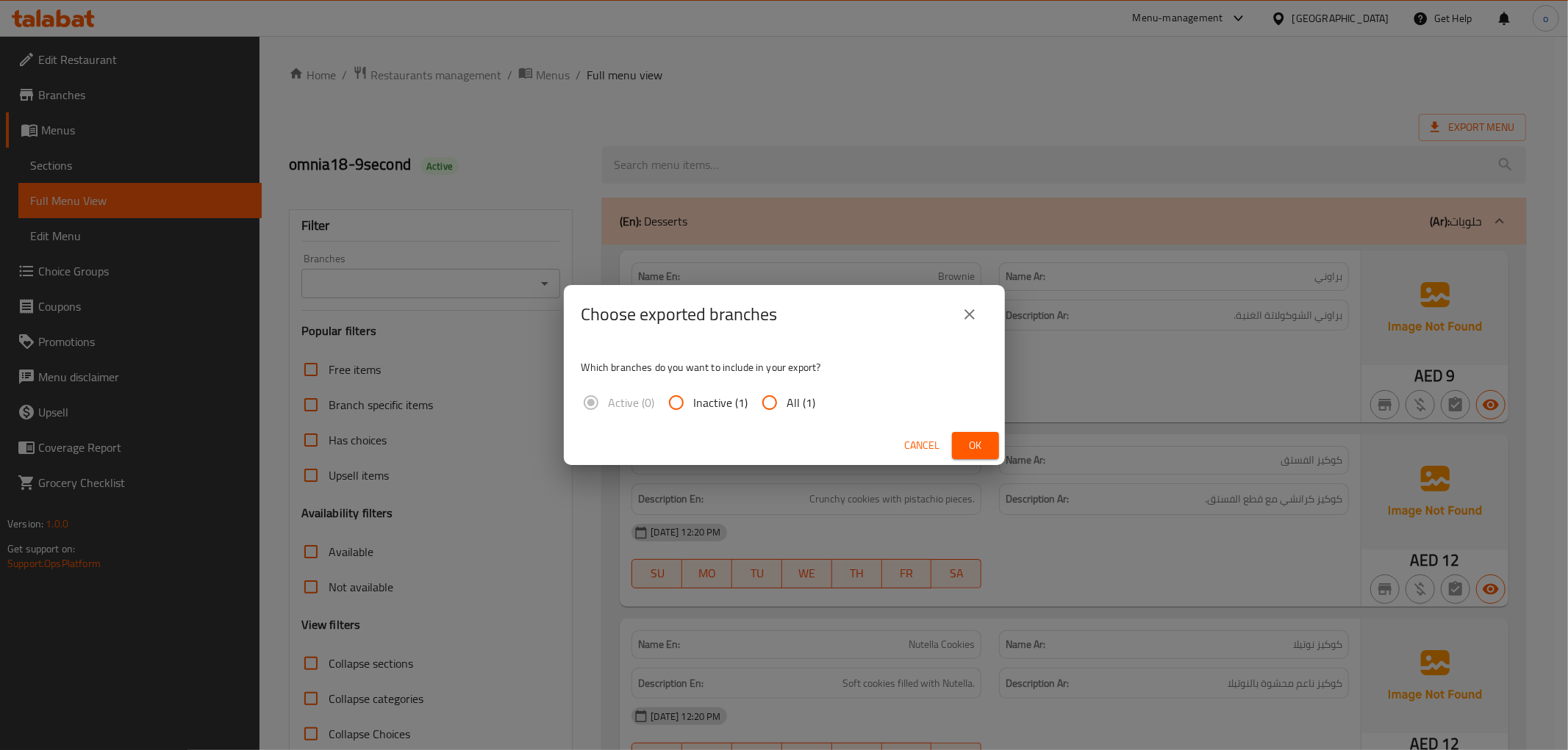
click at [766, 401] on input "All (1)" at bounding box center [770, 403] width 36 height 36
radio input "true"
click at [951, 442] on div "Cancel Ok" at bounding box center [784, 445] width 441 height 38
click at [958, 443] on button "Ok" at bounding box center [976, 445] width 47 height 27
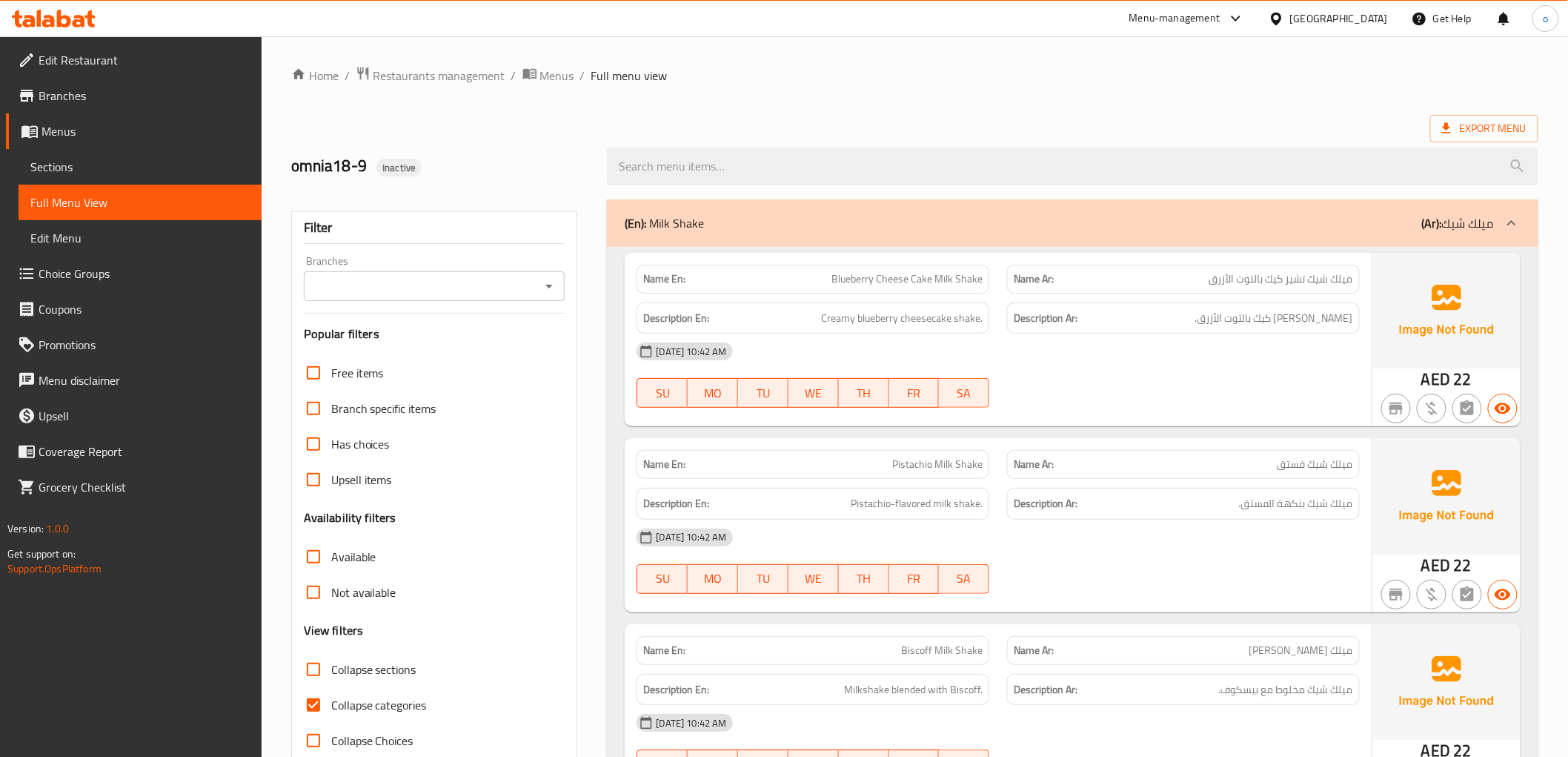
click at [145, 138] on span "Menus" at bounding box center [146, 131] width 208 height 18
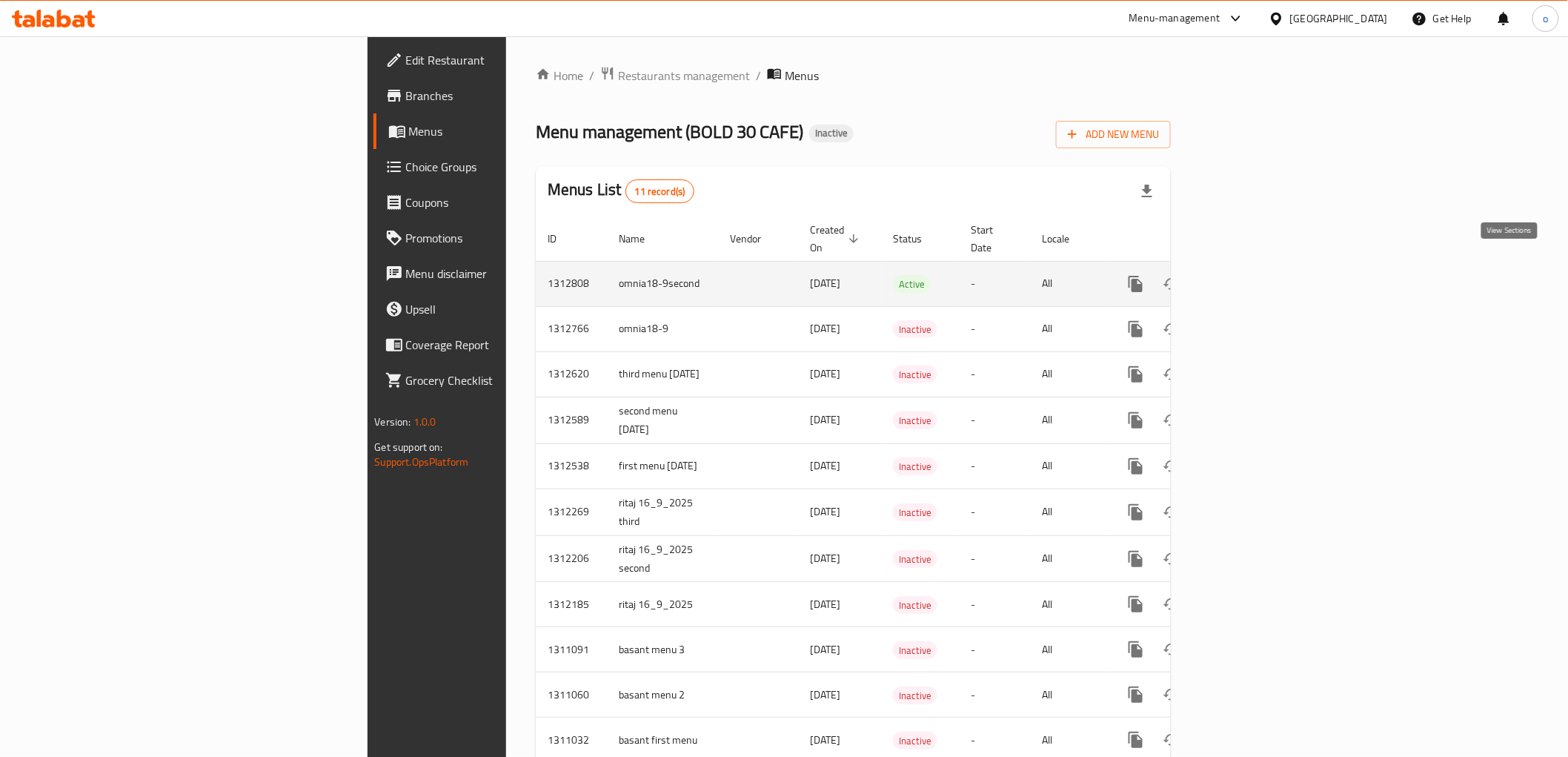
click at [1252, 275] on icon "enhanced table" at bounding box center [1242, 283] width 18 height 18
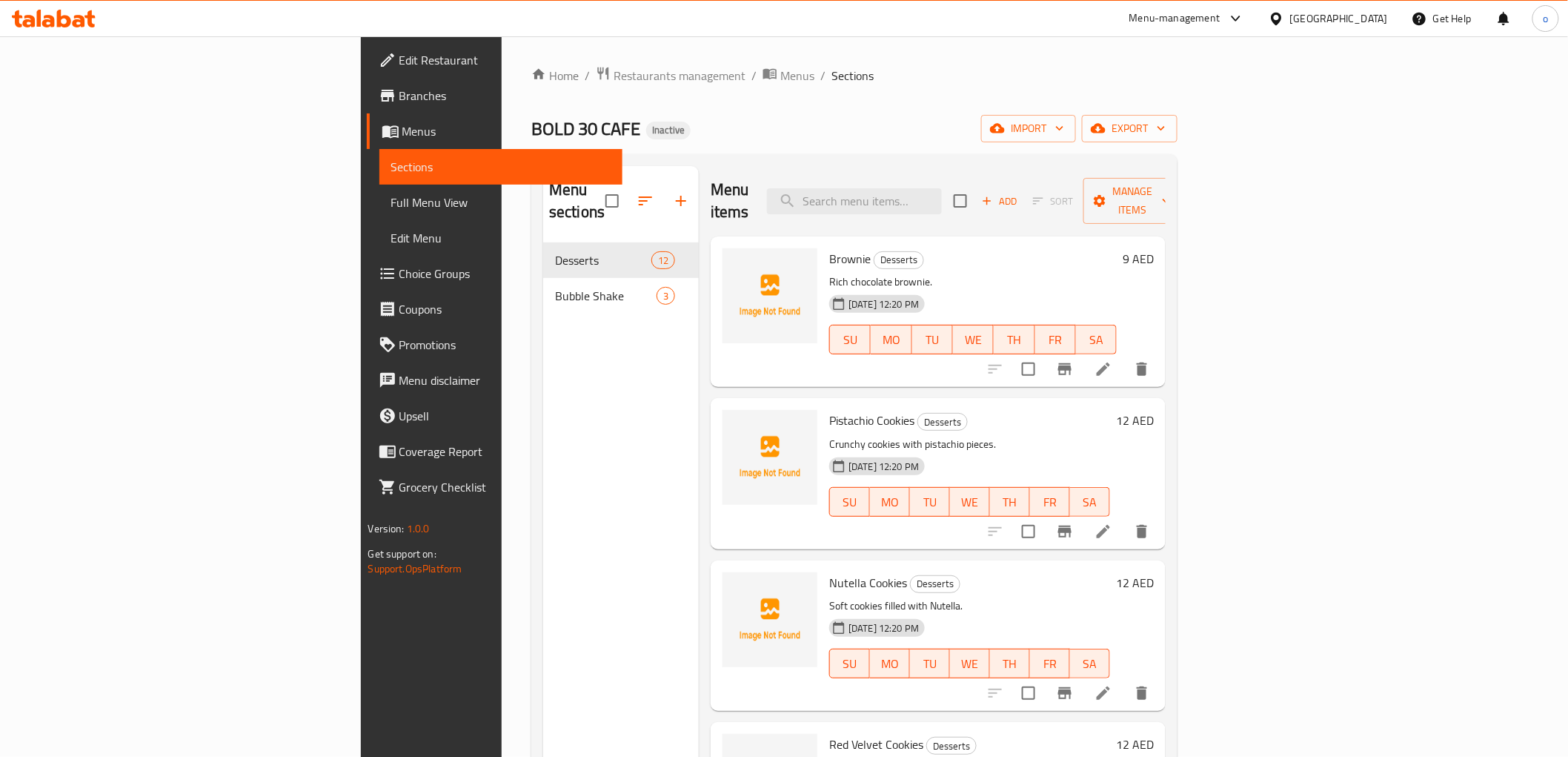
click at [391, 197] on span "Full Menu View" at bounding box center [501, 202] width 220 height 18
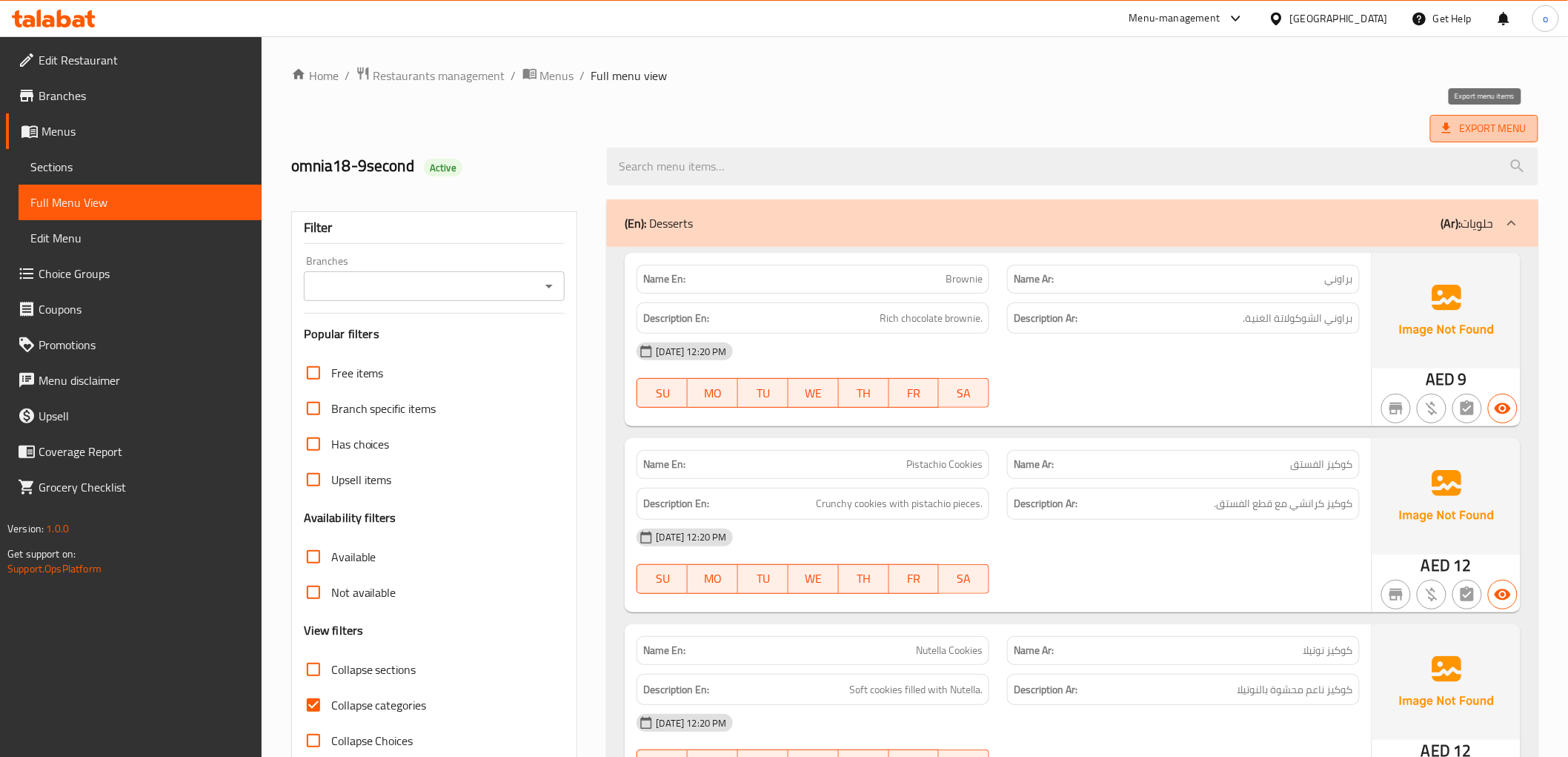
click at [1461, 132] on span "Export Menu" at bounding box center [1484, 129] width 84 height 19
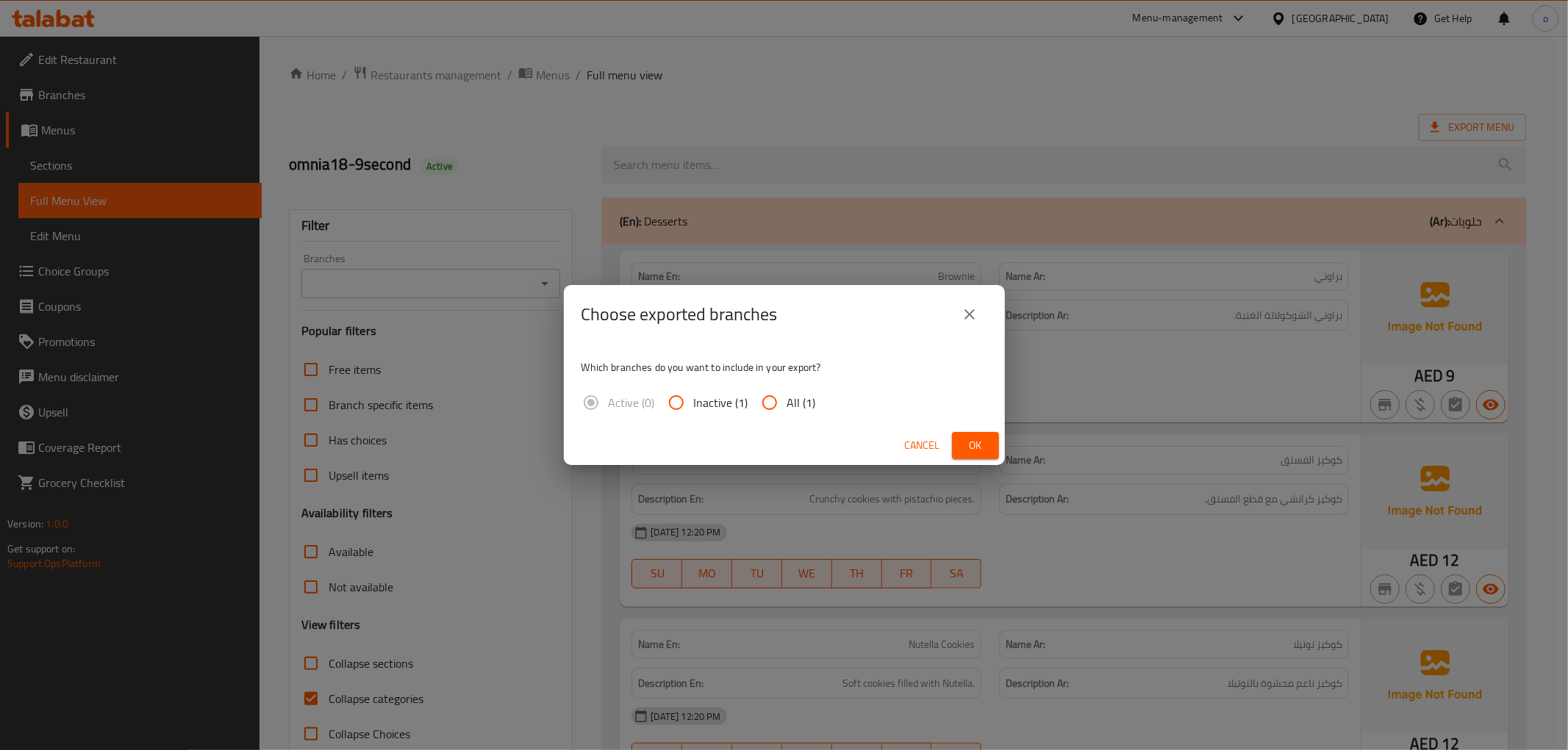
click at [784, 406] on input "All (1)" at bounding box center [770, 403] width 36 height 36
radio input "true"
click at [976, 452] on span "Ok" at bounding box center [975, 446] width 23 height 19
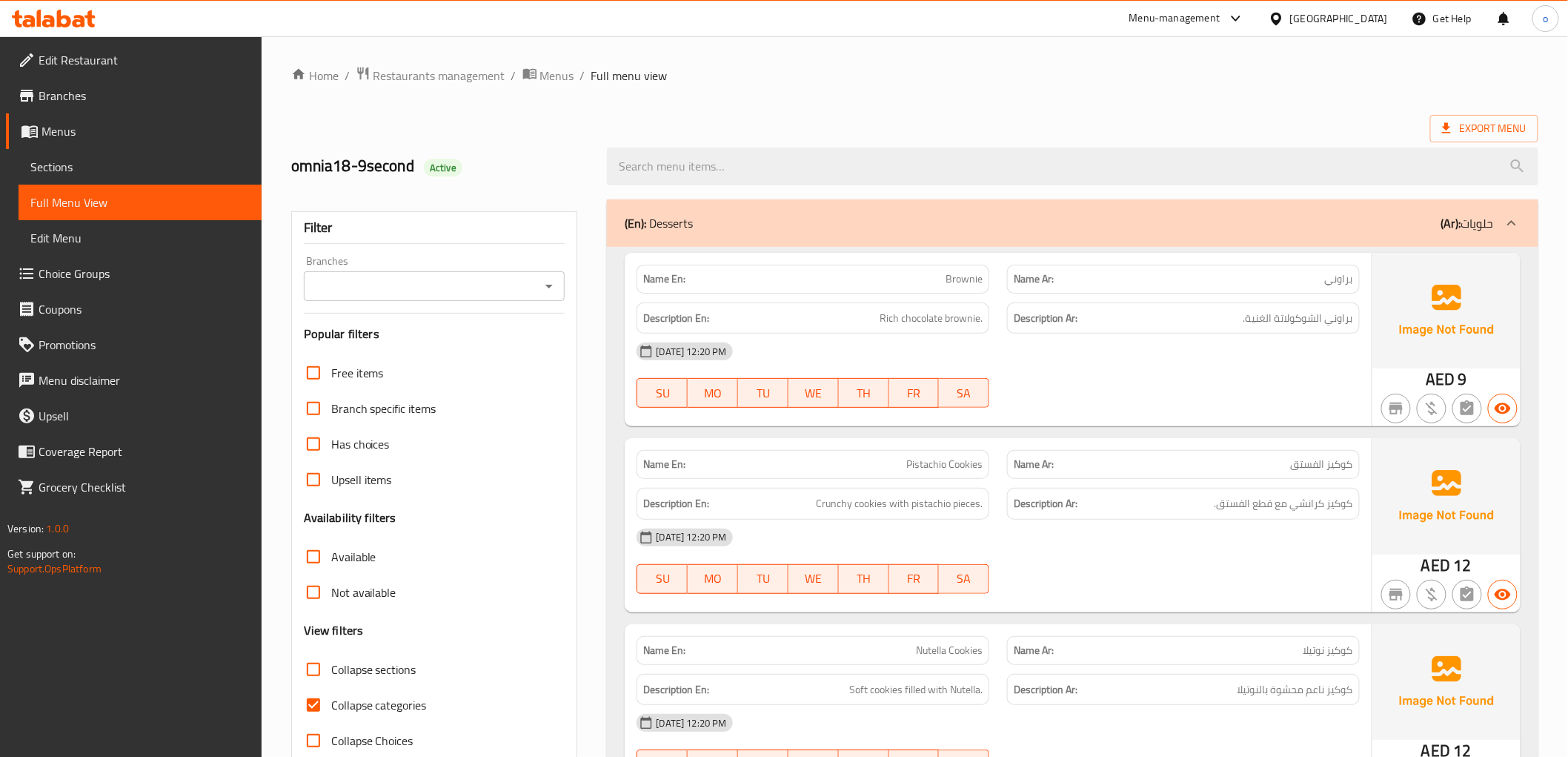
click at [325, 710] on input "Collapse categories" at bounding box center [313, 706] width 36 height 36
checkbox input "false"
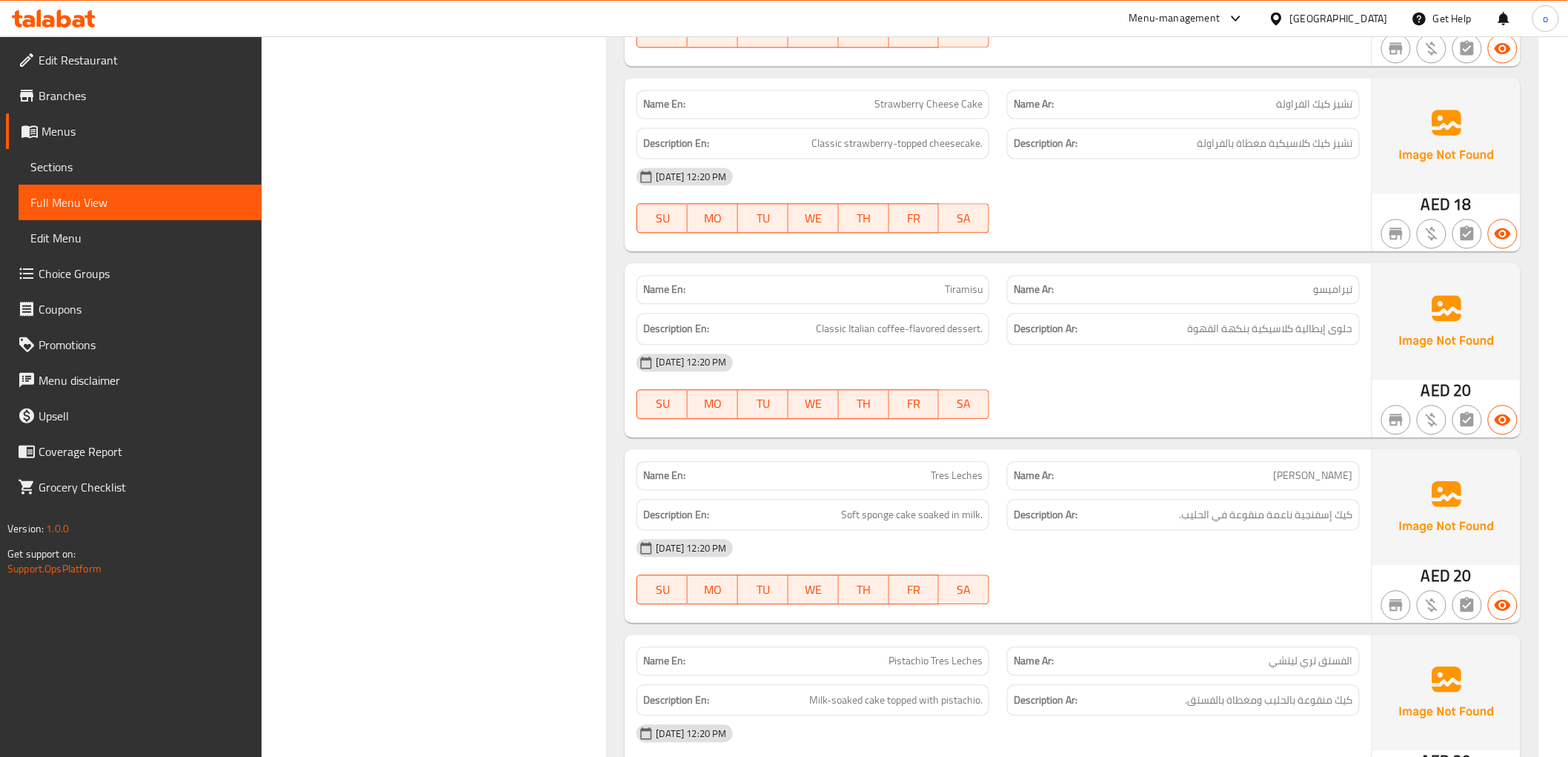
scroll to position [1318, 0]
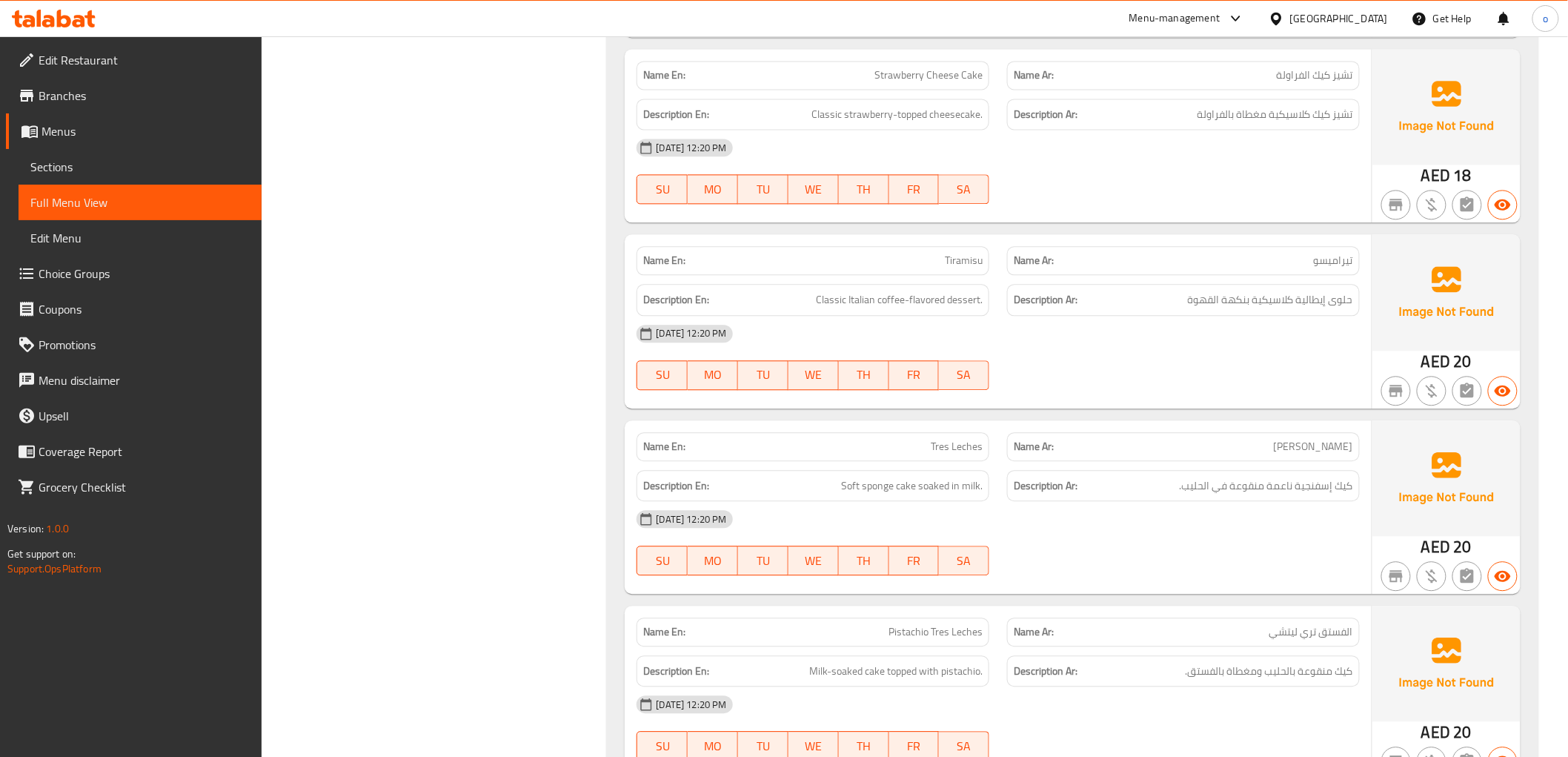
click at [399, 461] on div "Filter Branches Branches Popular filters Free items Branch specific items Has c…" at bounding box center [440, 351] width 316 height 2957
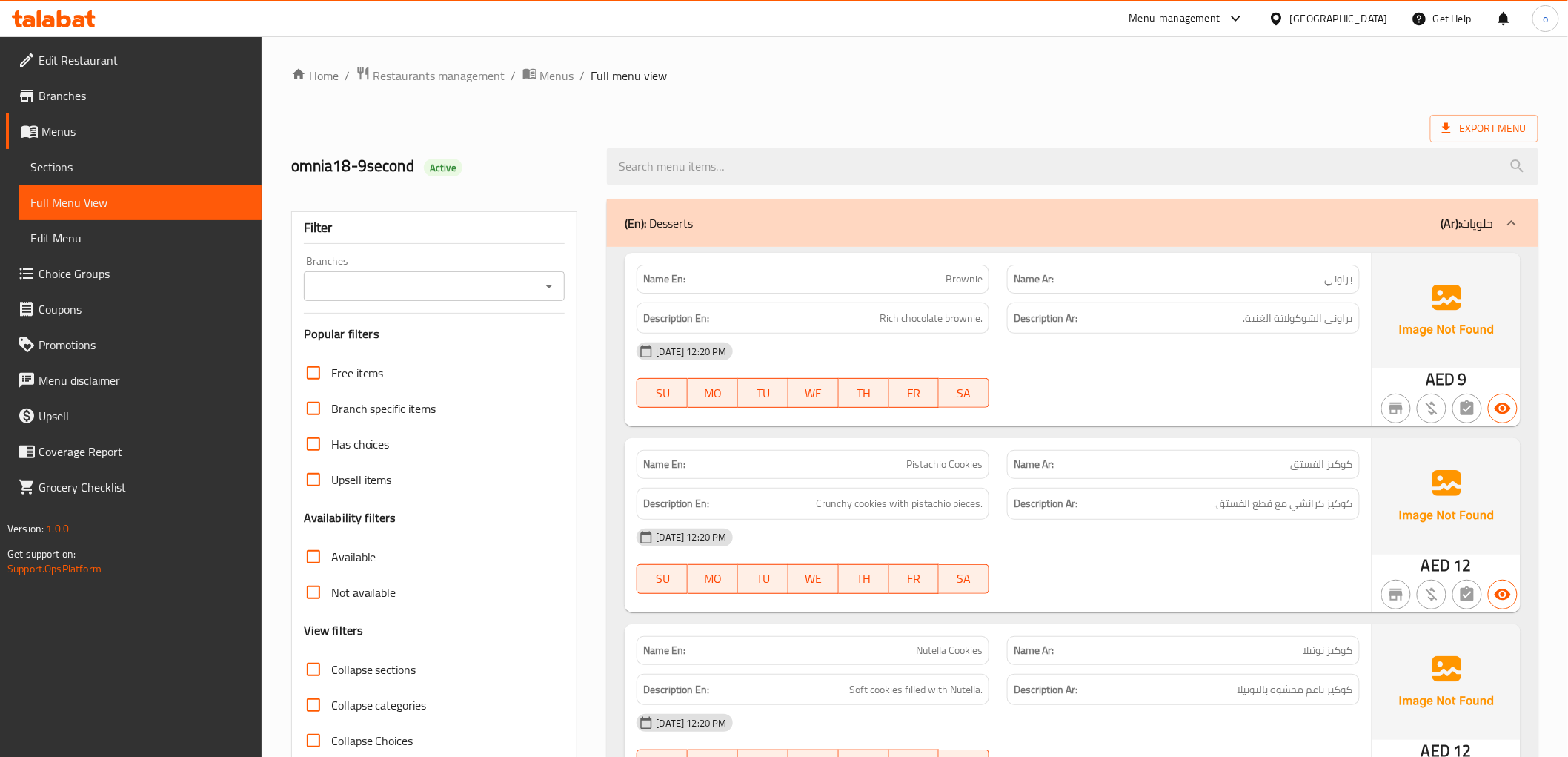
click at [48, 137] on span "Menus" at bounding box center [146, 131] width 208 height 18
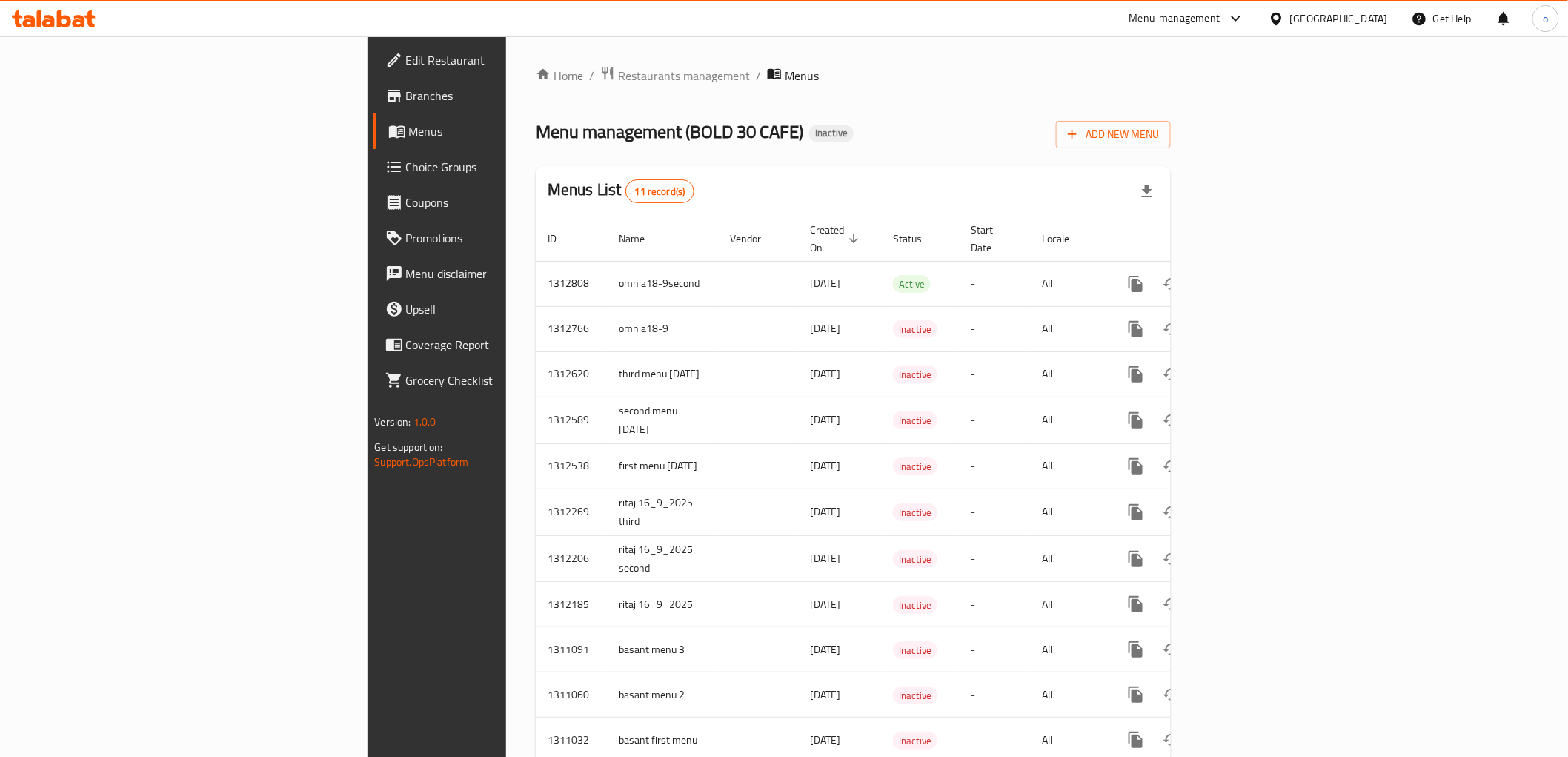
click at [409, 135] on span "Menus" at bounding box center [513, 131] width 208 height 18
click at [1159, 135] on span "Add New Menu" at bounding box center [1114, 135] width 91 height 19
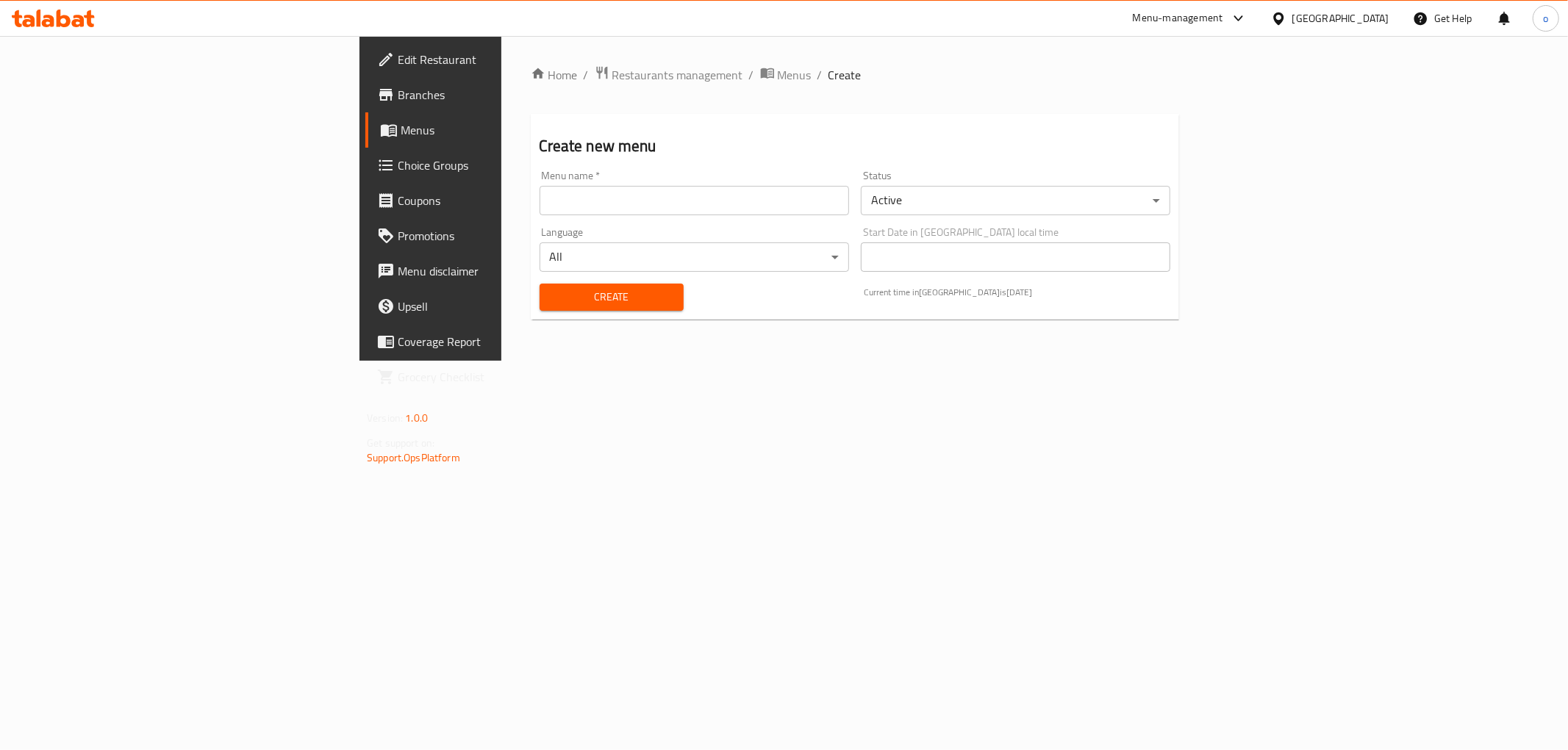
click at [618, 215] on input "text" at bounding box center [695, 200] width 310 height 29
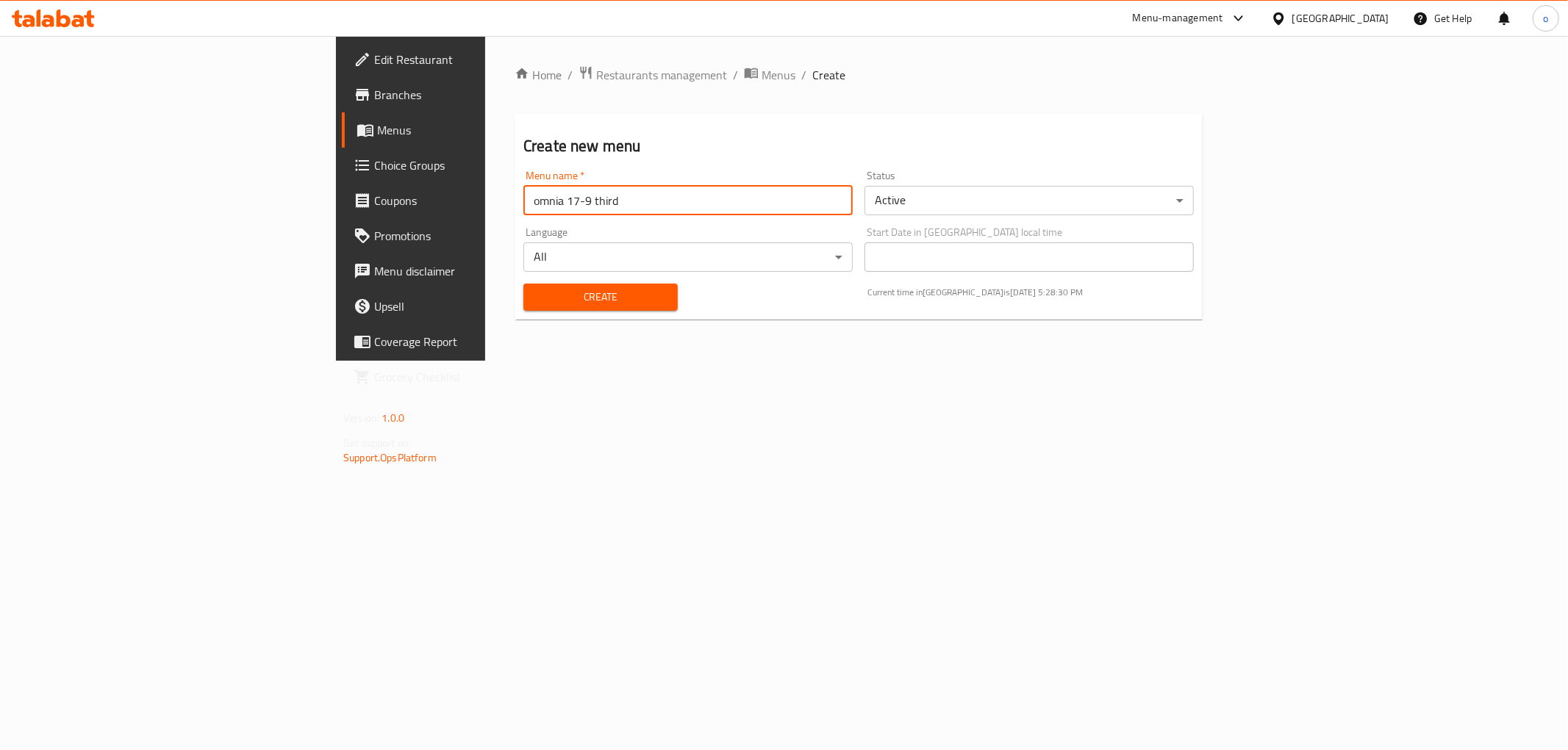
type input "omnia 17-9 third"
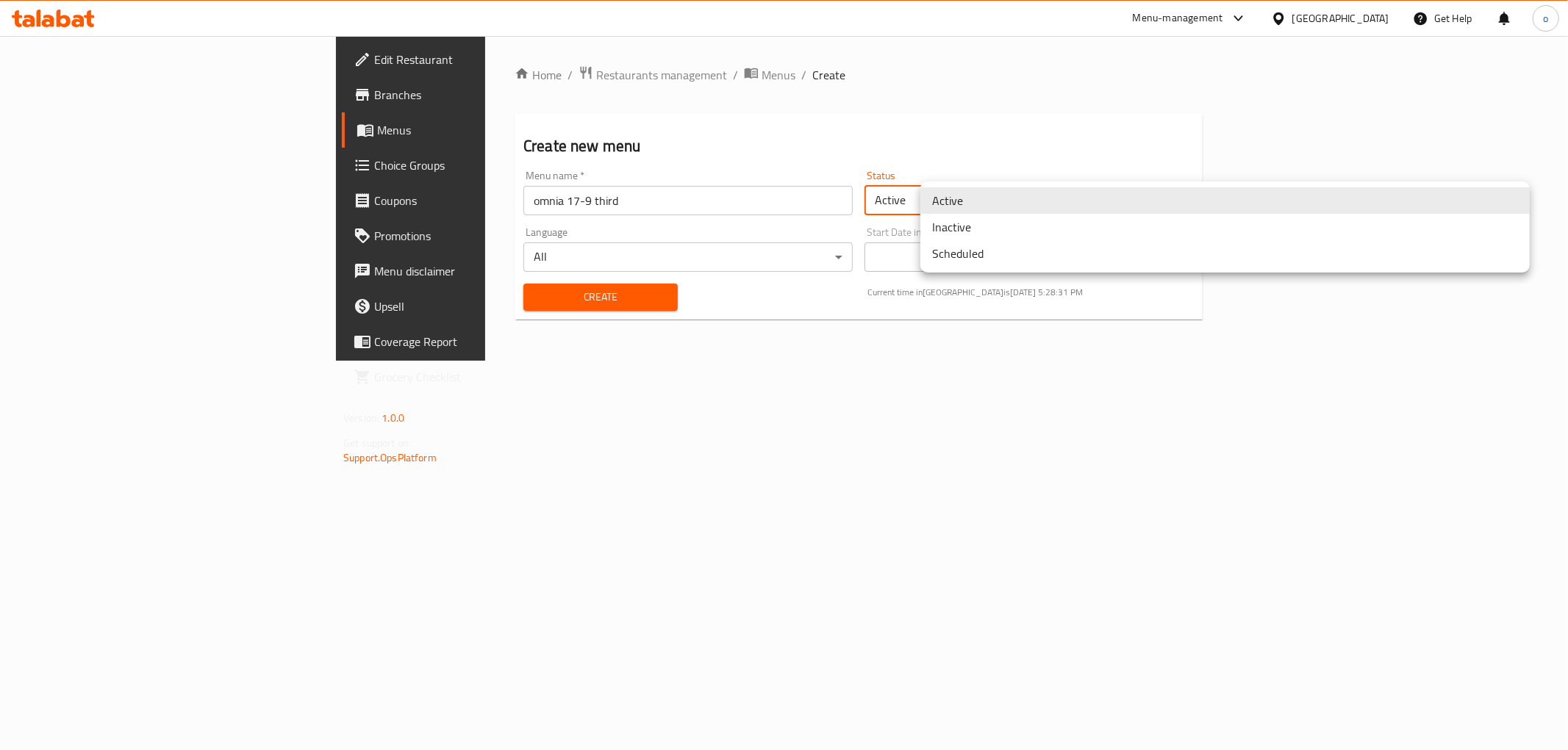
click at [1007, 199] on body "​ Menu-management [GEOGRAPHIC_DATA] Get Help o Edit Restaurant Branches Menus C…" at bounding box center [784, 392] width 1568 height 714
click at [1004, 236] on li "Inactive" at bounding box center [1224, 227] width 609 height 26
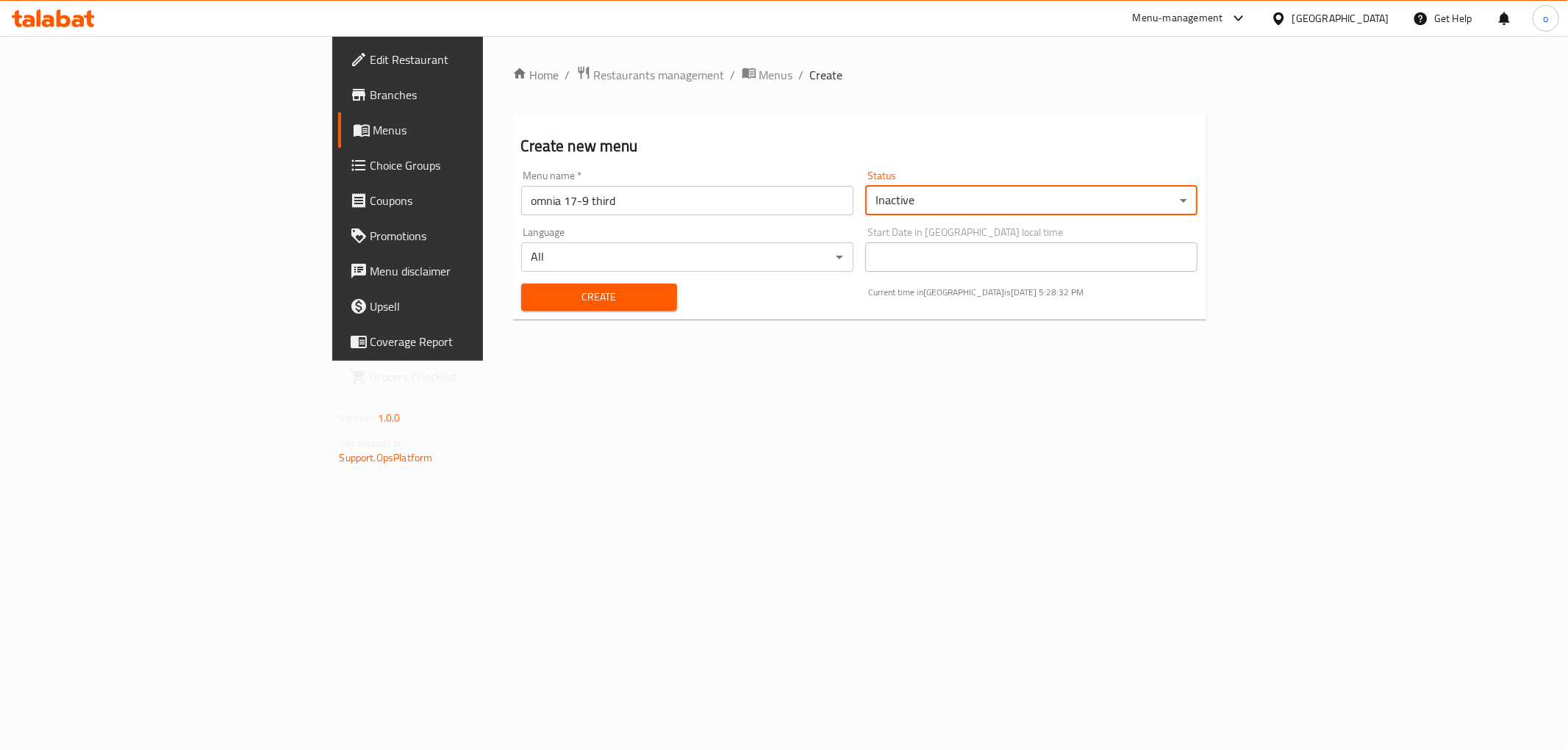
click at [521, 310] on button "Create" at bounding box center [599, 297] width 156 height 27
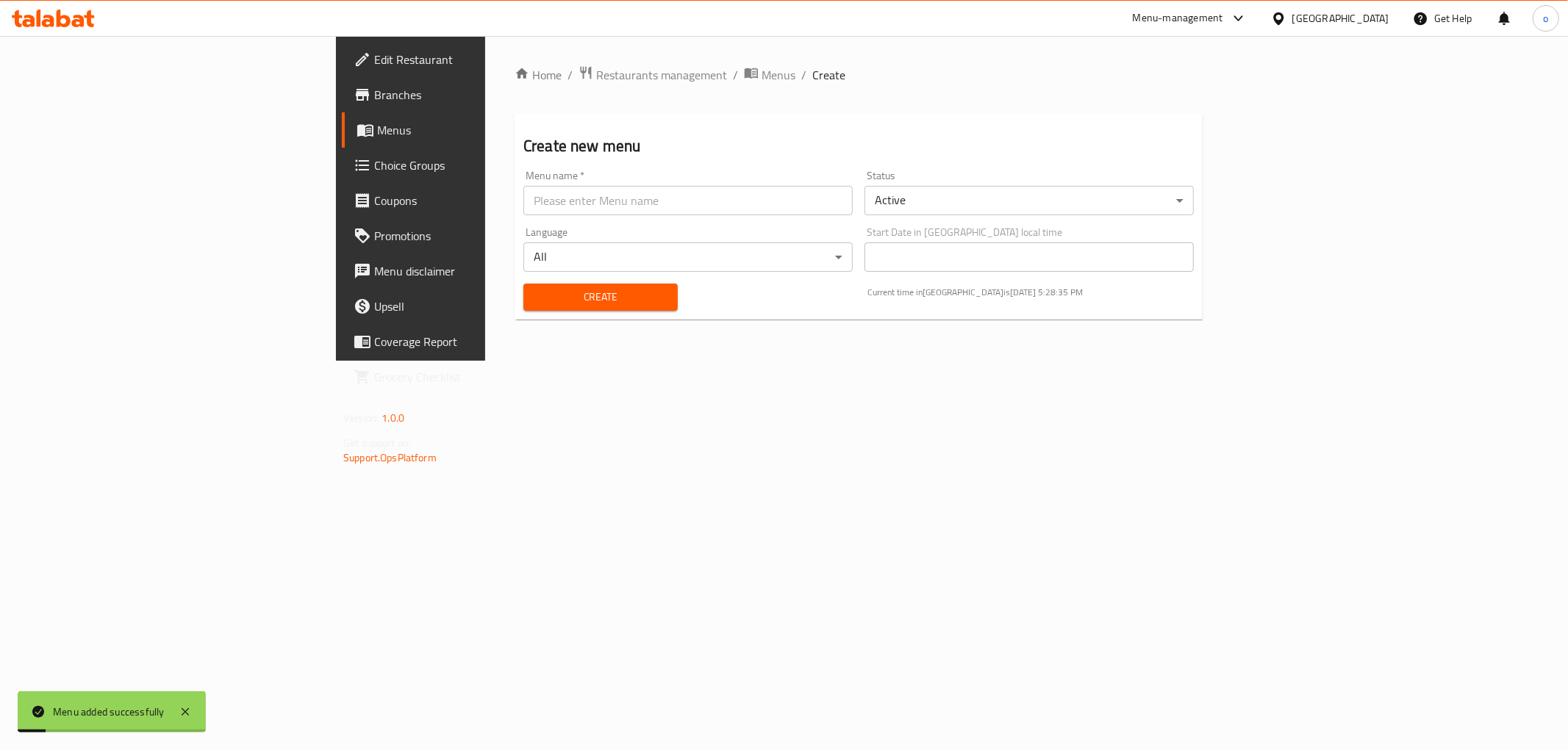
click at [342, 118] on link "Menus" at bounding box center [469, 130] width 255 height 36
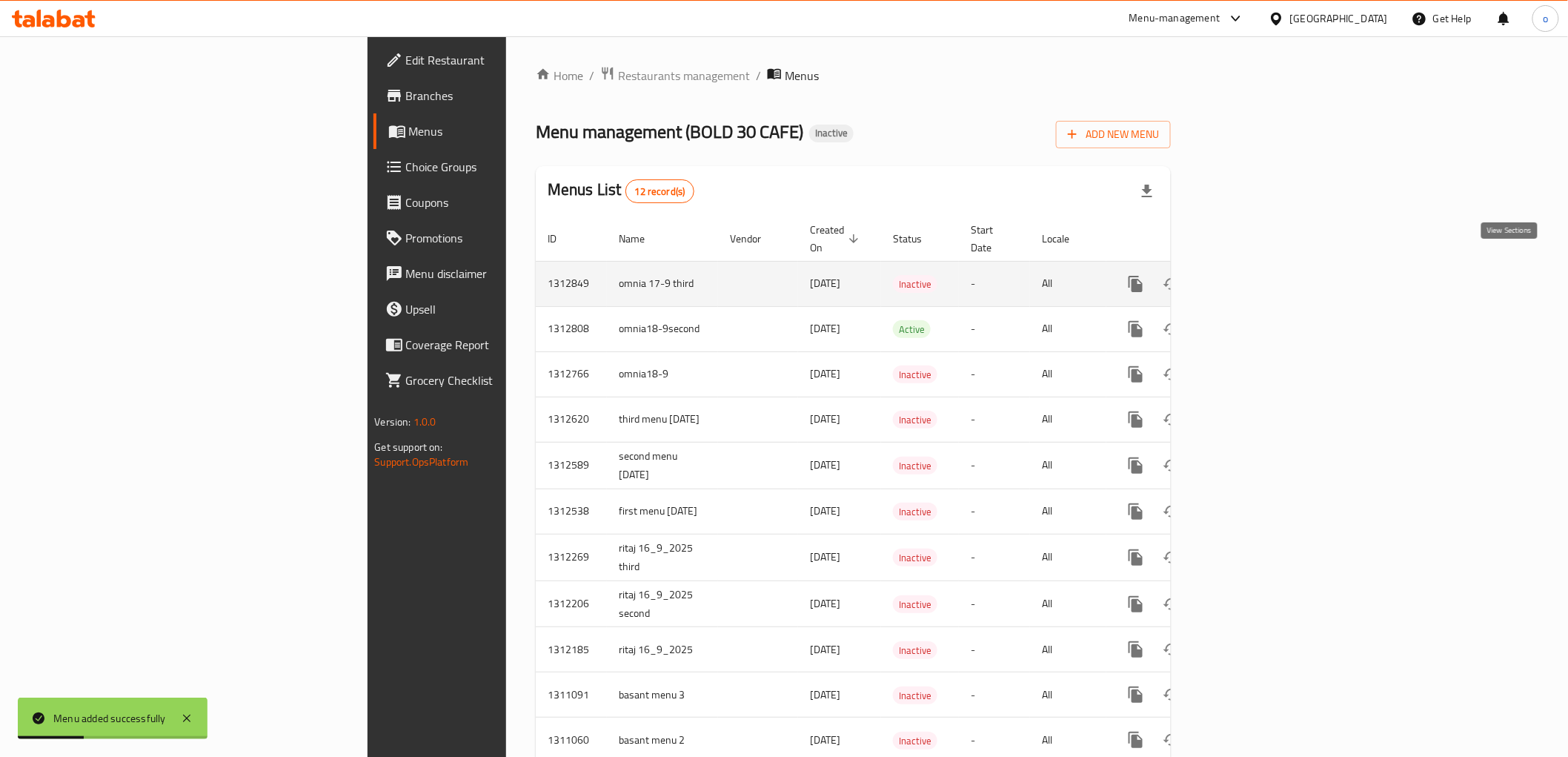
click at [1250, 278] on icon "enhanced table" at bounding box center [1243, 284] width 13 height 13
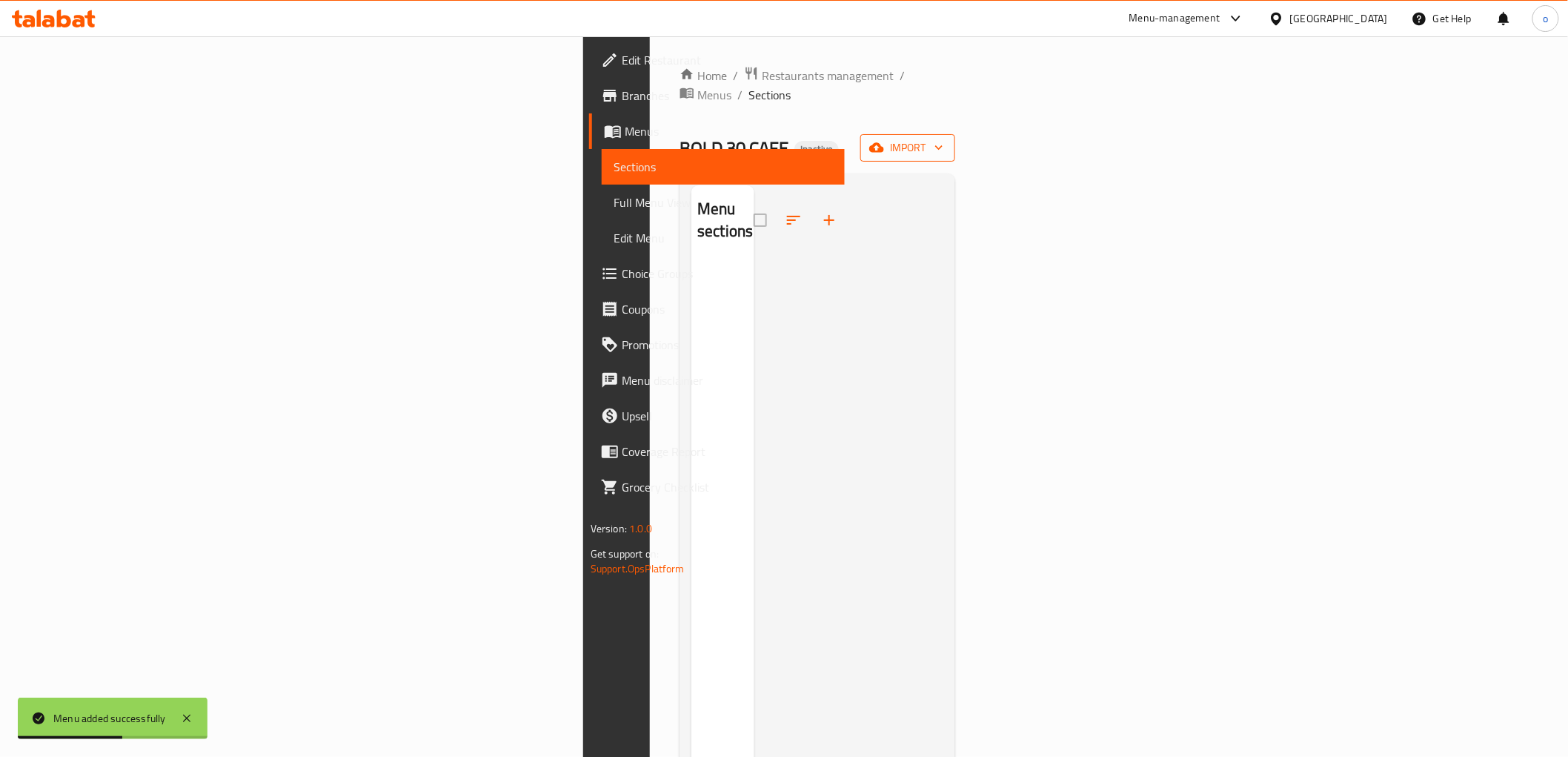
click at [944, 138] on span "import" at bounding box center [907, 148] width 71 height 19
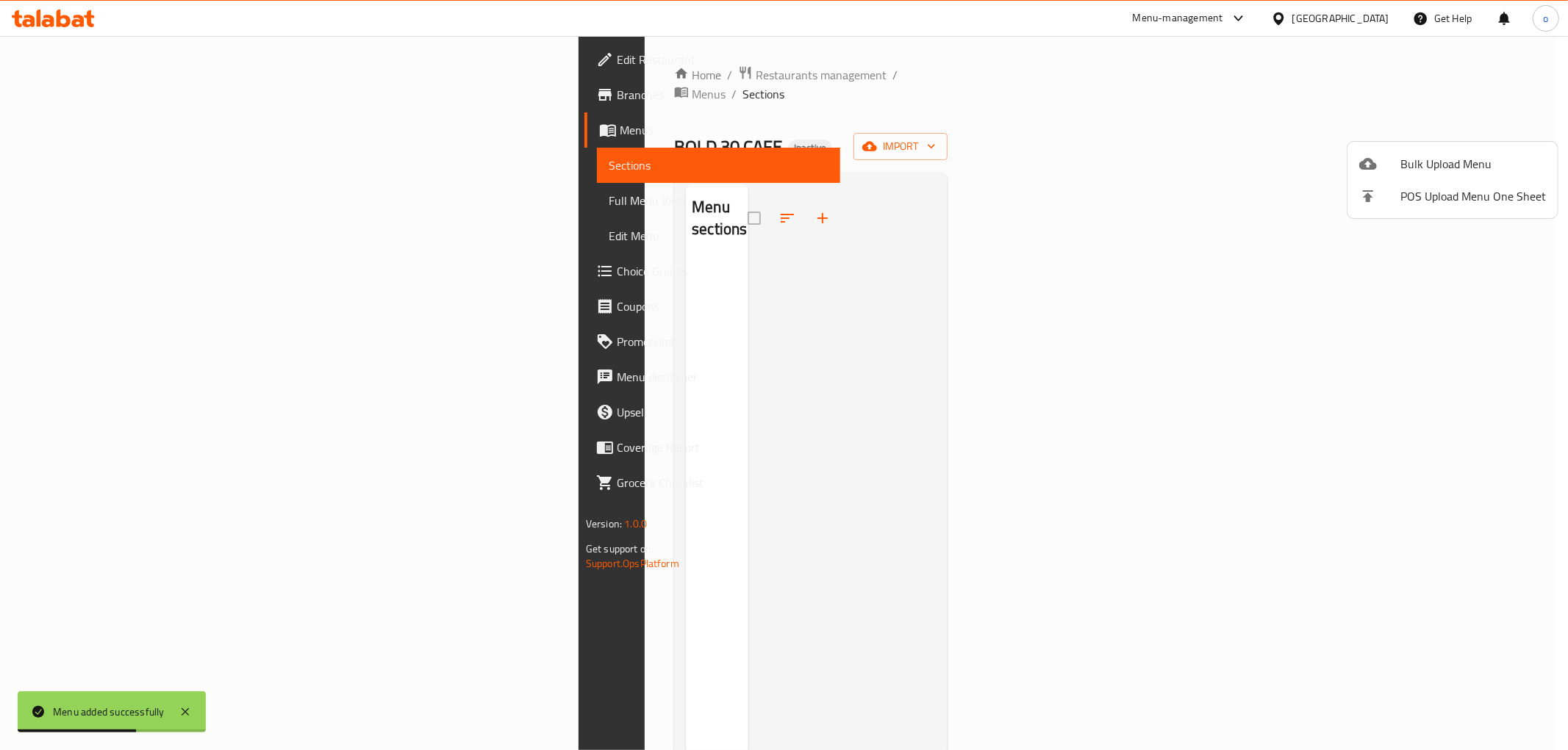
click at [1458, 144] on ul "Bulk Upload Menu POS Upload Menu One Sheet" at bounding box center [1453, 179] width 210 height 76
click at [1453, 151] on li "Bulk Upload Menu" at bounding box center [1453, 163] width 210 height 32
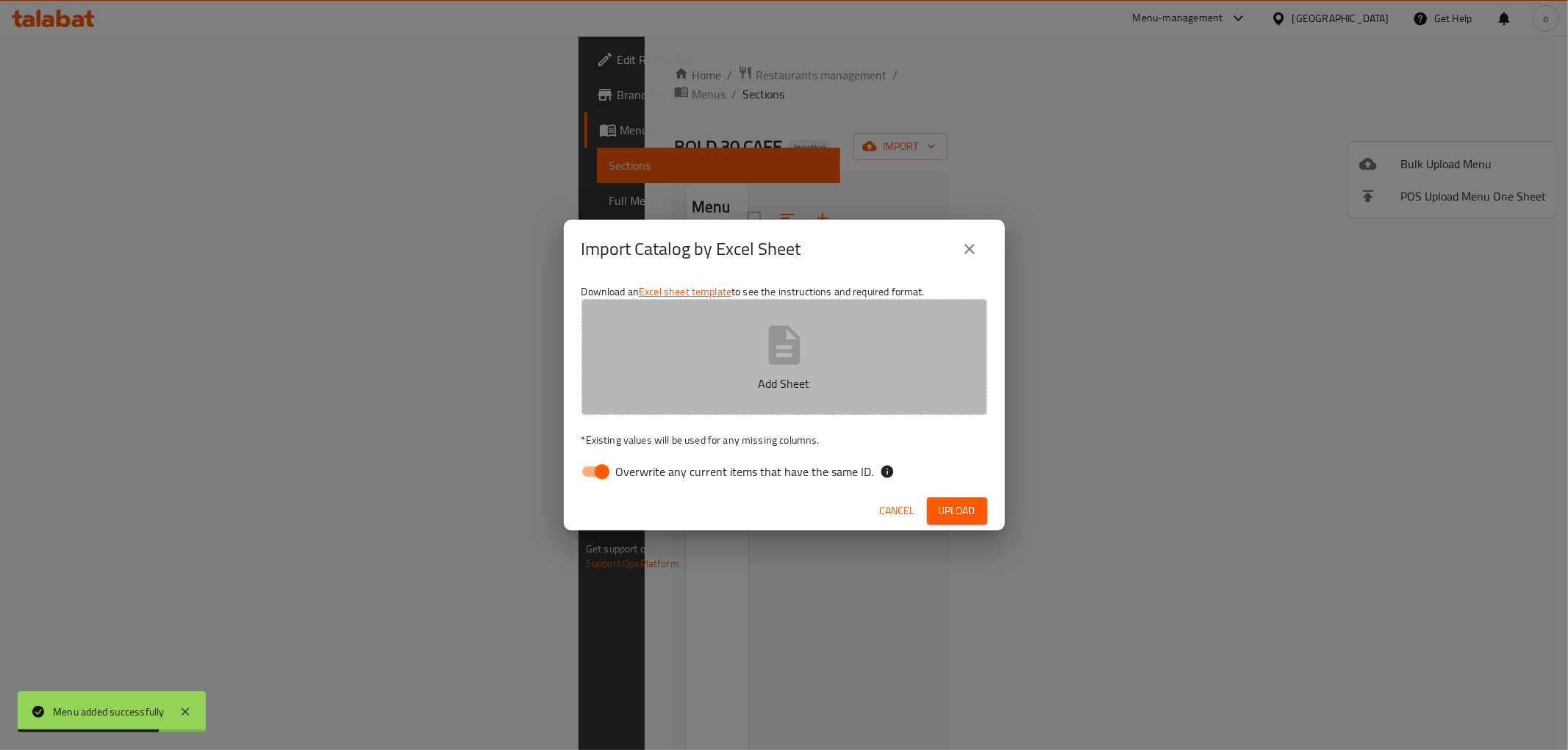
click at [729, 340] on button "Add Sheet" at bounding box center [784, 358] width 406 height 116
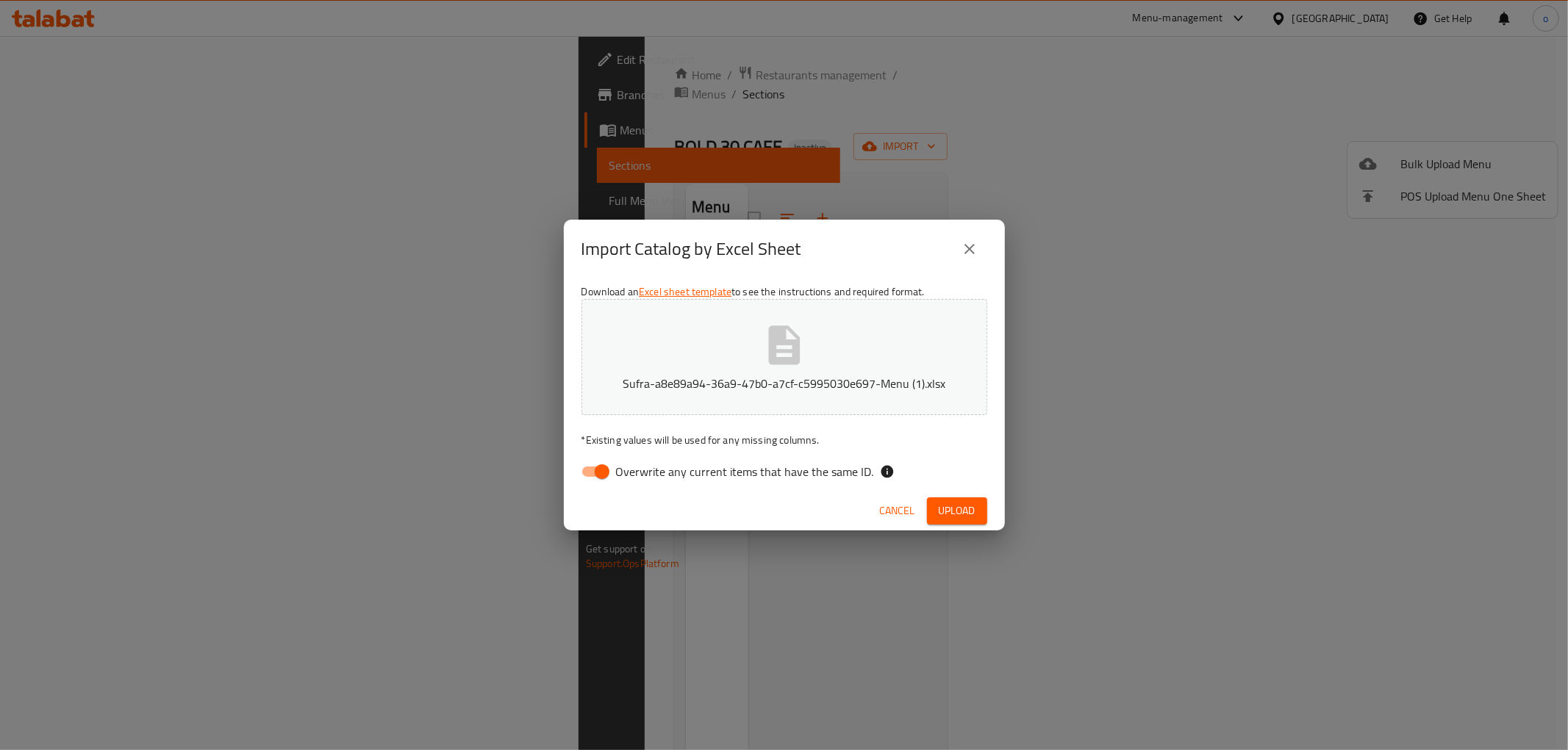
click at [603, 463] on input "Overwrite any current items that have the same ID." at bounding box center [602, 472] width 84 height 28
checkbox input "false"
click at [948, 502] on span "Upload" at bounding box center [957, 512] width 37 height 19
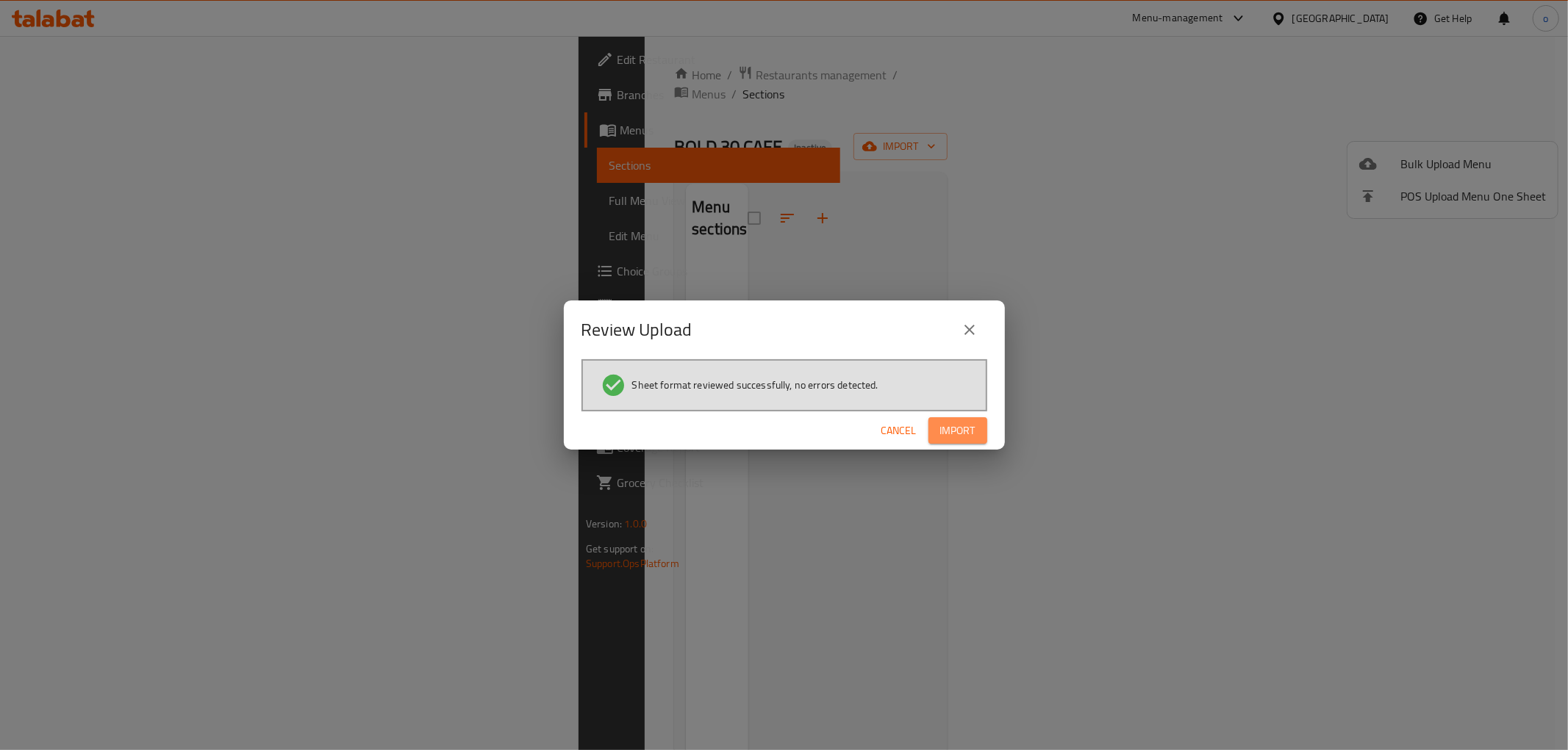
click at [952, 430] on span "Import" at bounding box center [958, 431] width 36 height 19
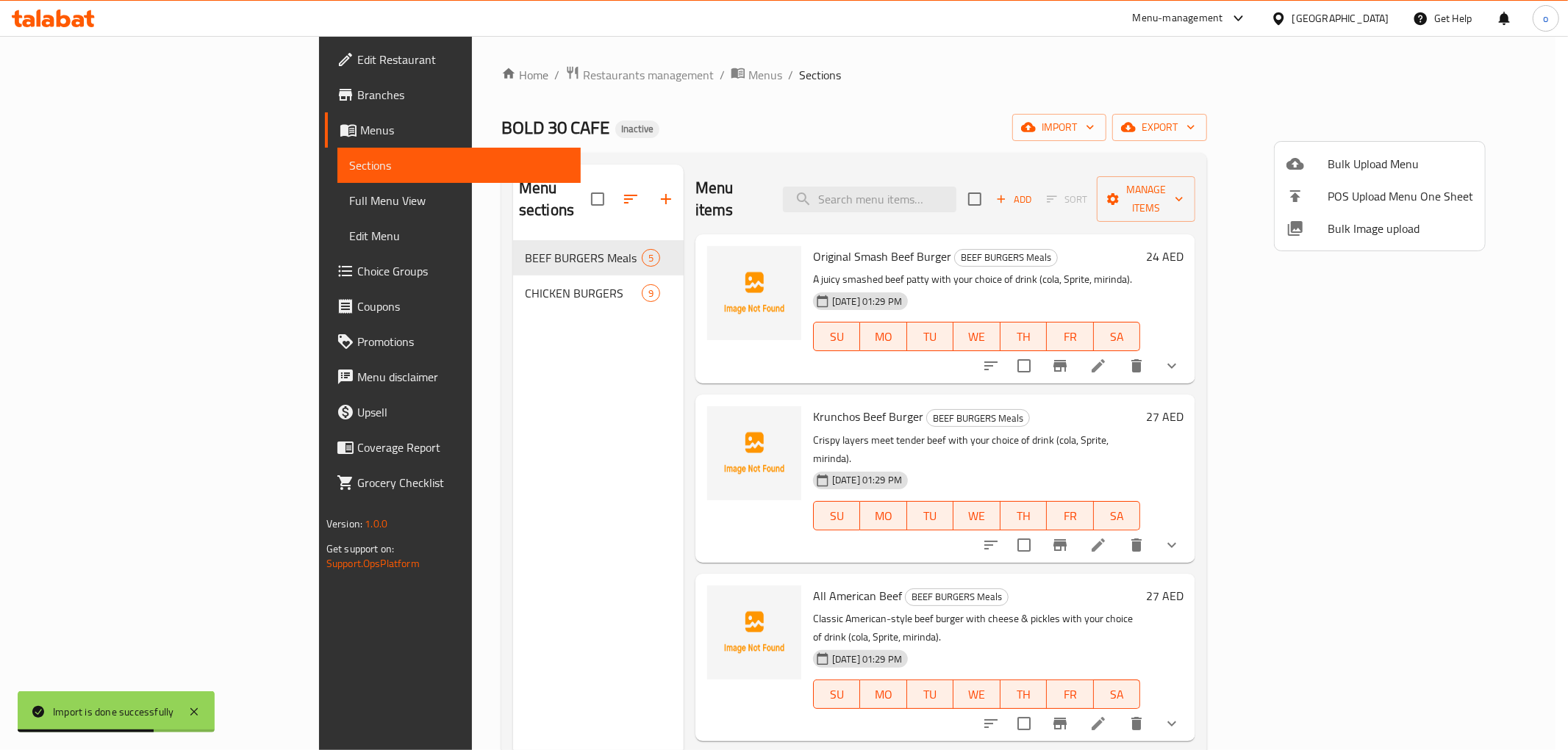
click at [1181, 279] on div at bounding box center [784, 375] width 1568 height 750
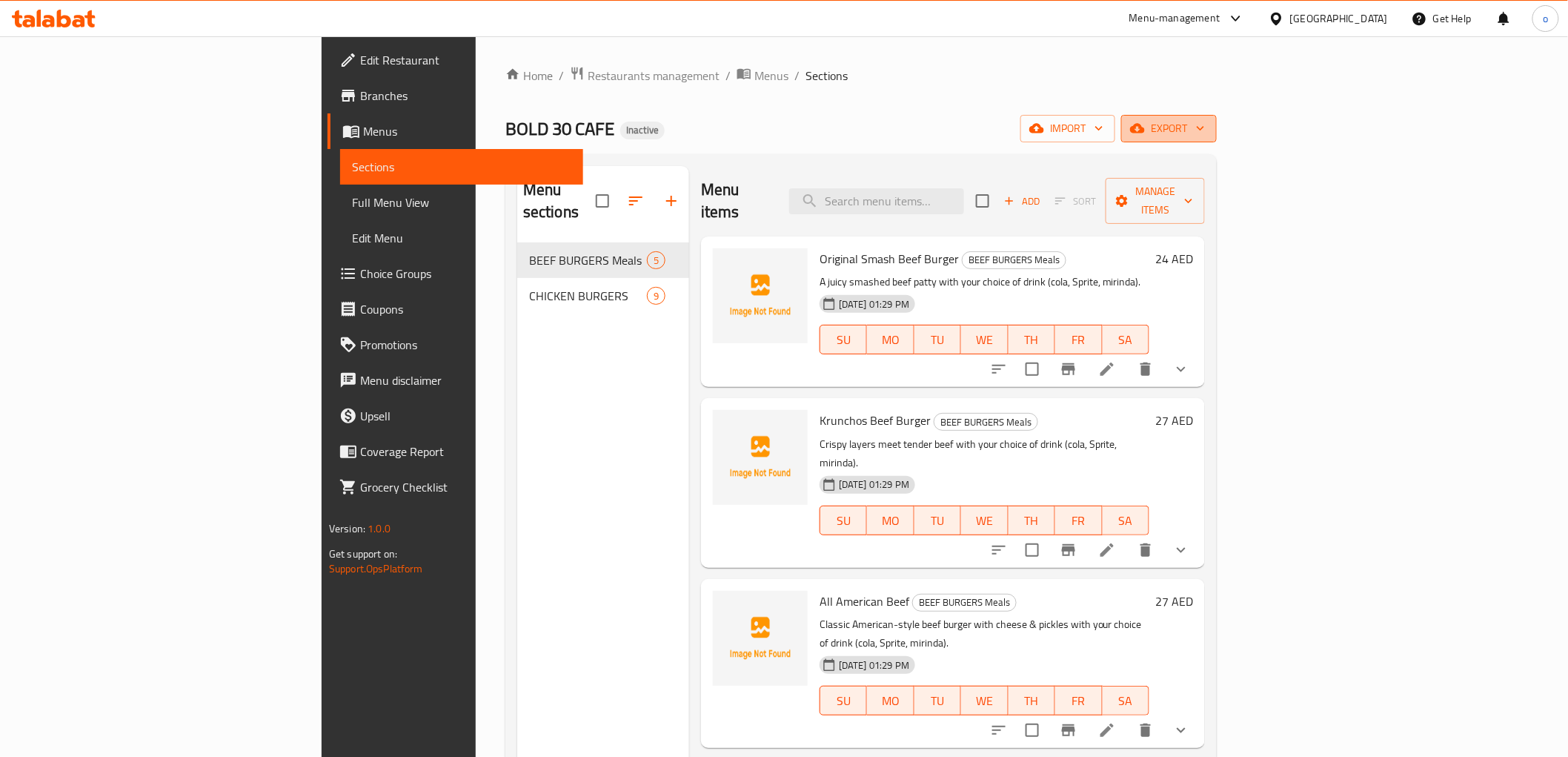
click at [1205, 132] on span "export" at bounding box center [1169, 129] width 72 height 19
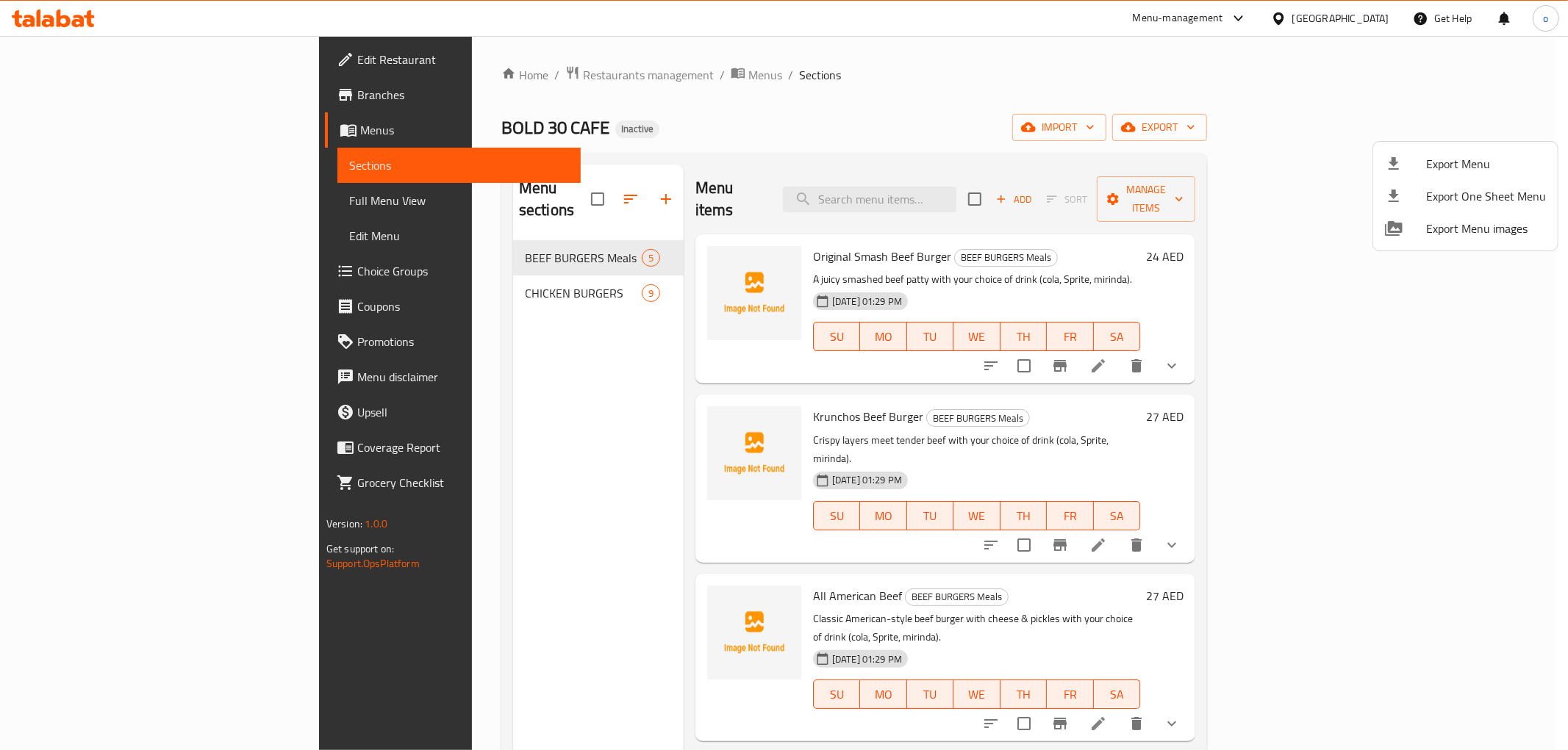
click at [1108, 67] on div at bounding box center [784, 375] width 1568 height 750
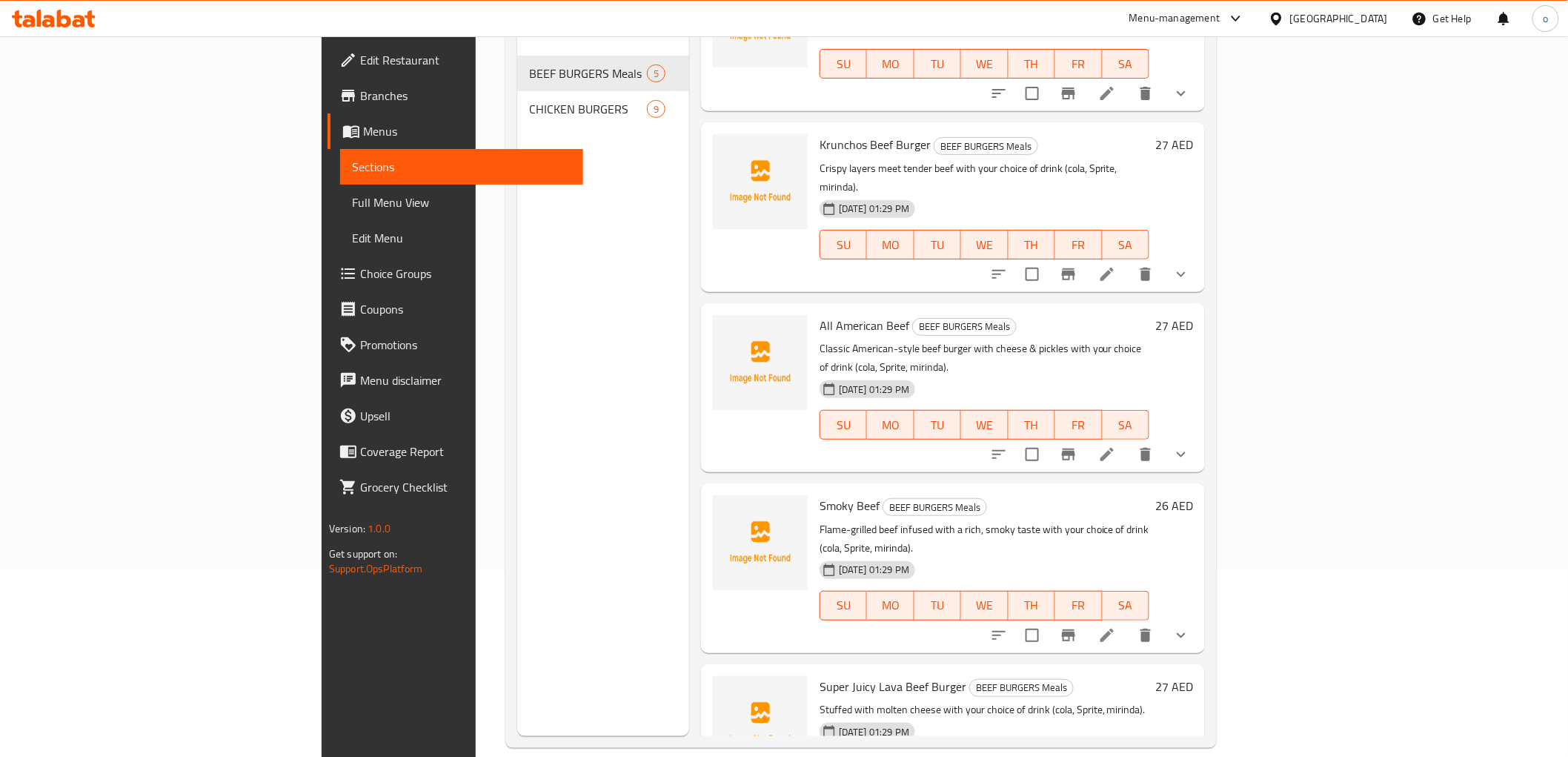
scroll to position [207, 0]
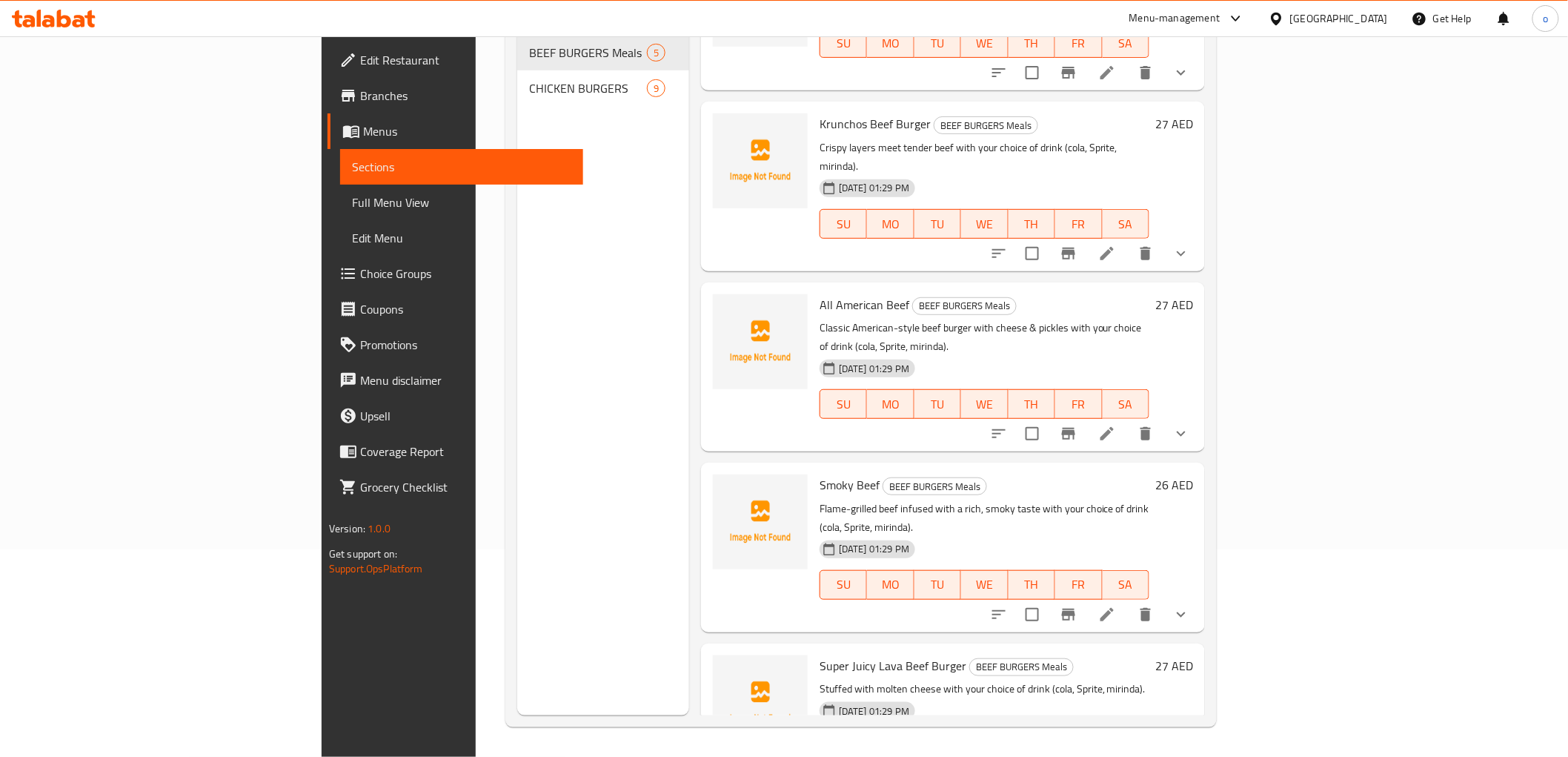
click at [1085, 656] on h6 "Super Juicy Lava Beef Burger BEEF BURGERS Meals" at bounding box center [985, 666] width 330 height 21
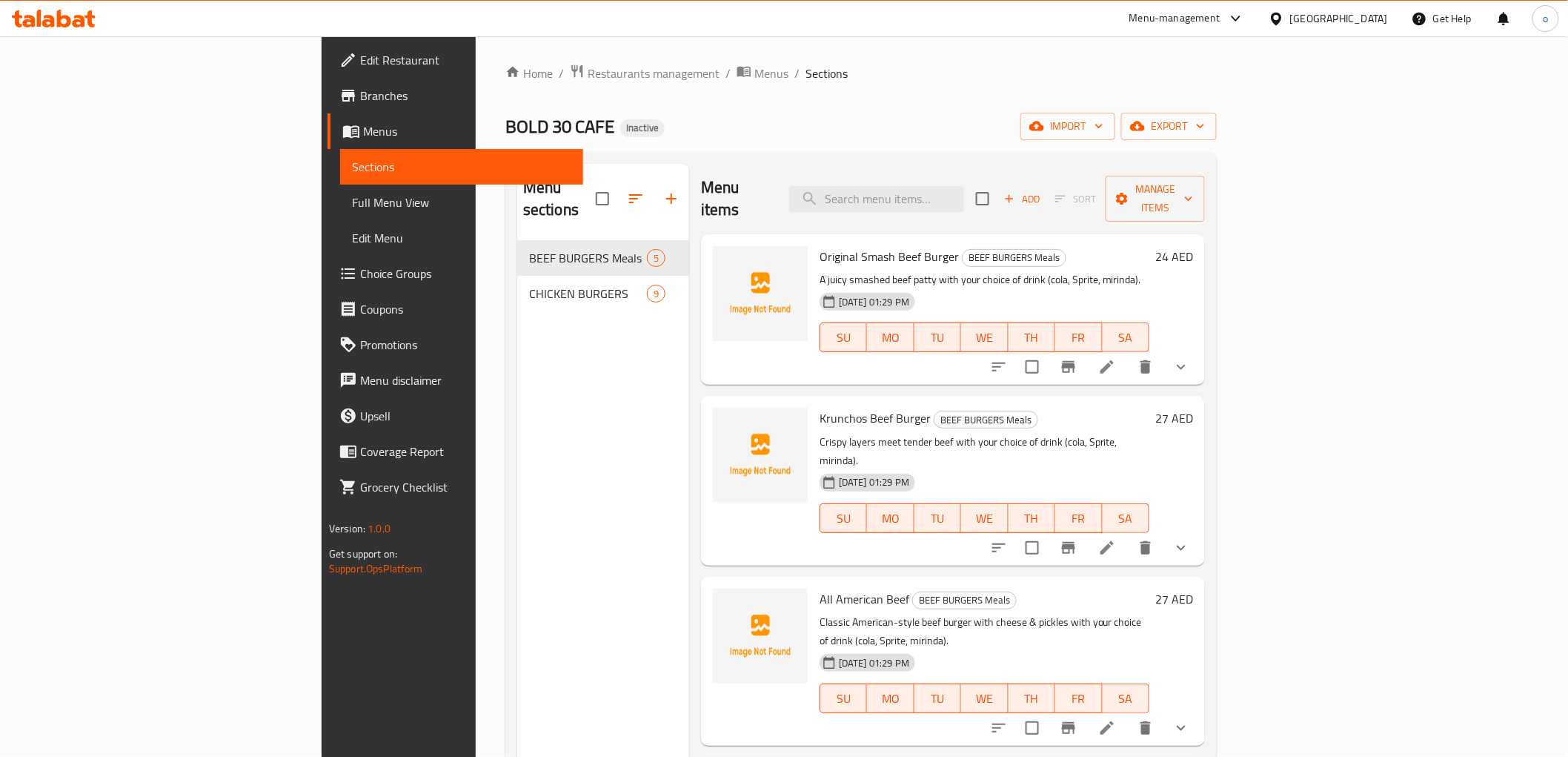
scroll to position [0, 0]
click at [352, 200] on span "Full Menu View" at bounding box center [462, 202] width 220 height 18
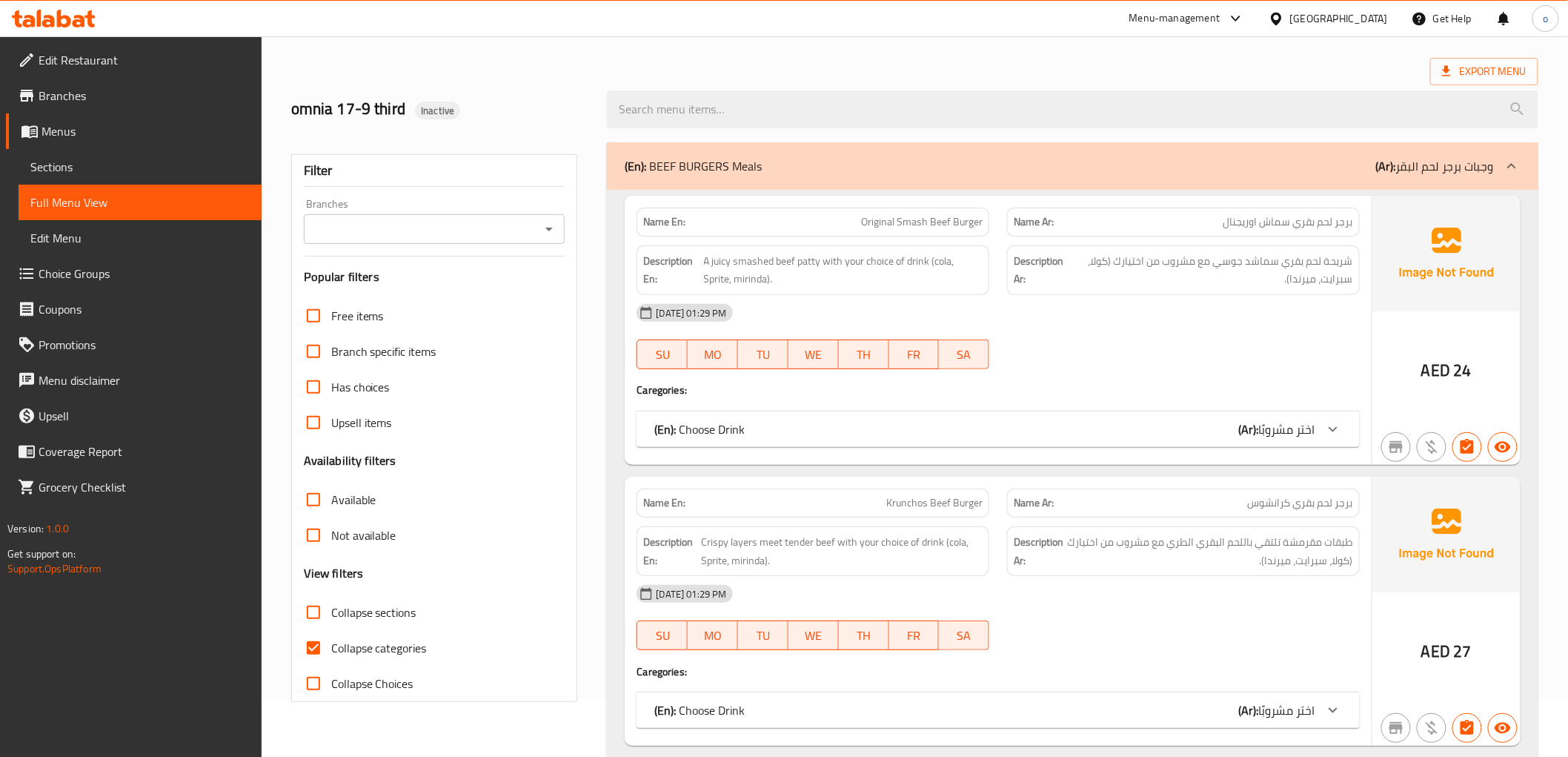
scroll to position [82, 0]
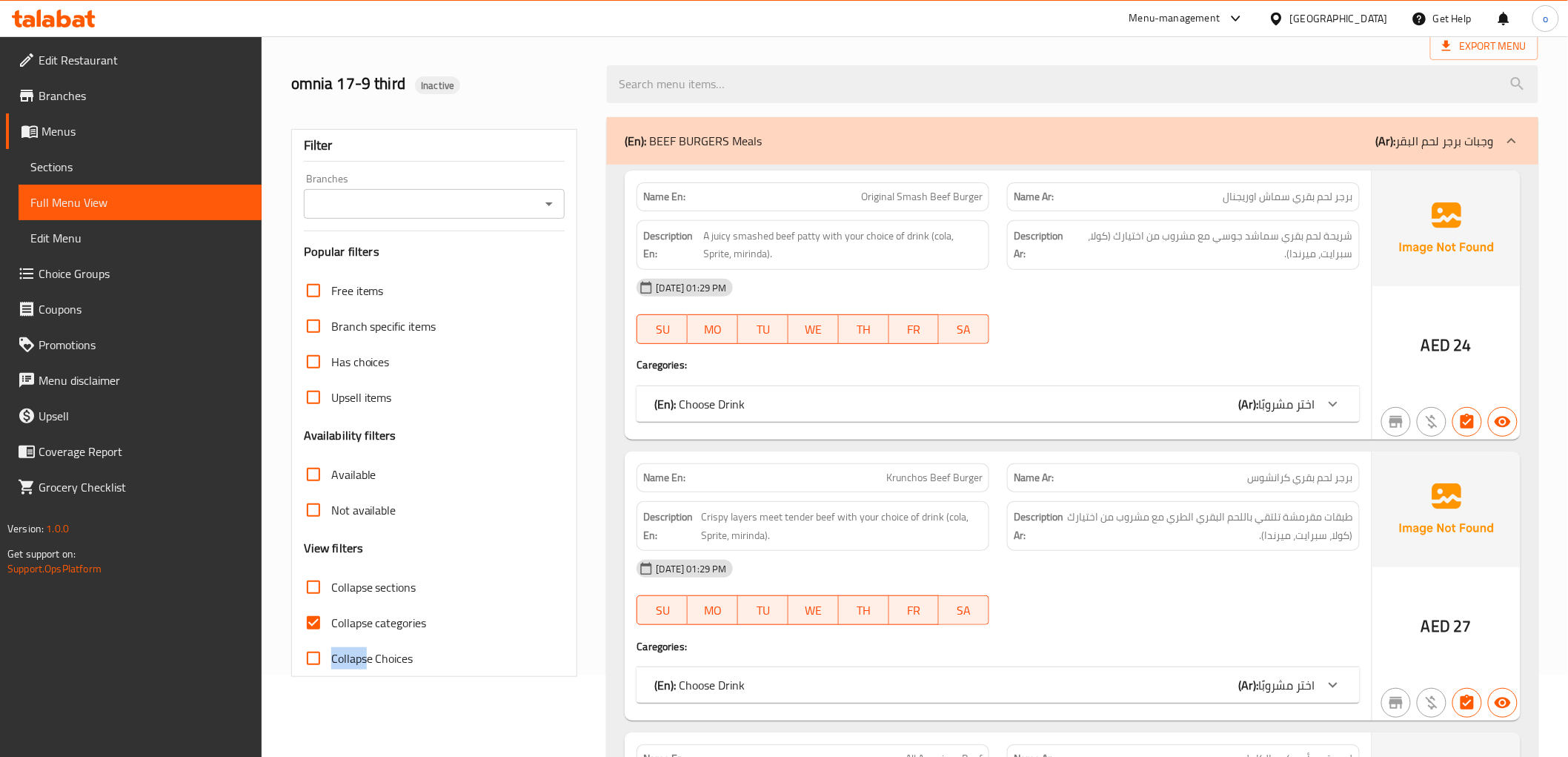
click at [367, 640] on label "Collapse Choices" at bounding box center [354, 658] width 117 height 36
click at [370, 627] on span "Collapse categories" at bounding box center [379, 622] width 96 height 18
click at [331, 627] on input "Collapse categories" at bounding box center [313, 623] width 36 height 36
checkbox input "false"
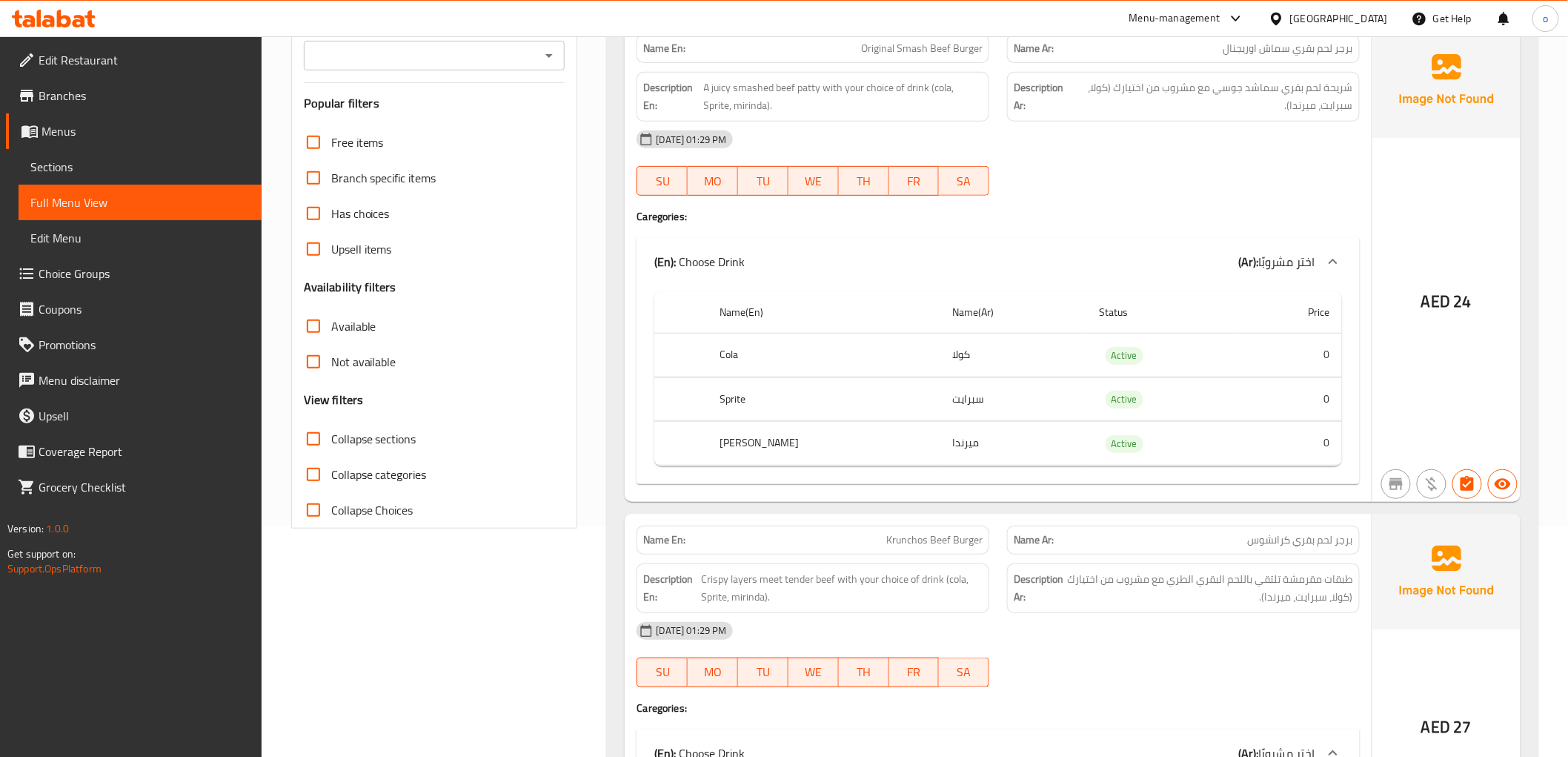
scroll to position [79, 0]
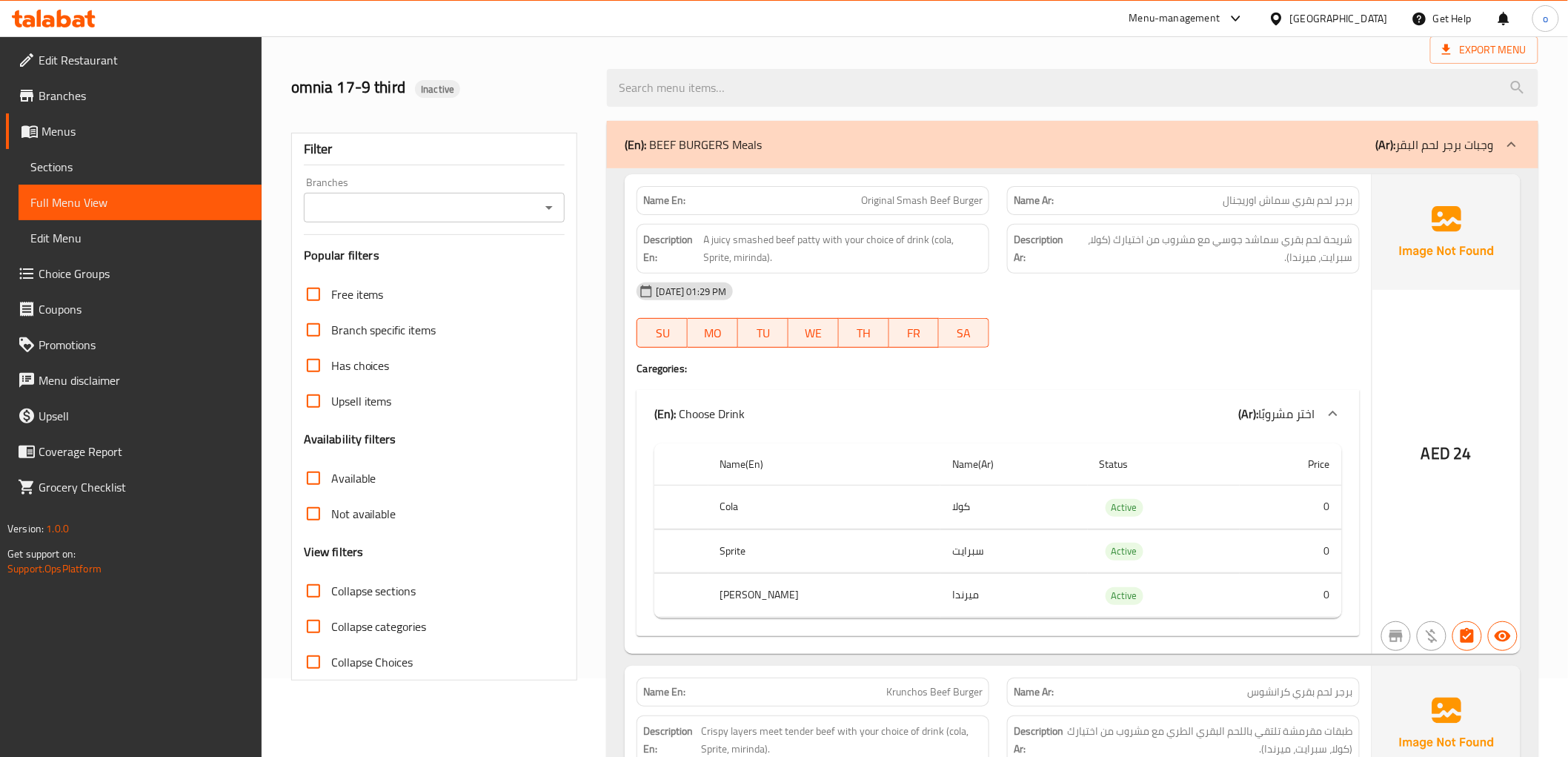
click at [1033, 201] on strong "Name Ar:" at bounding box center [1034, 201] width 40 height 15
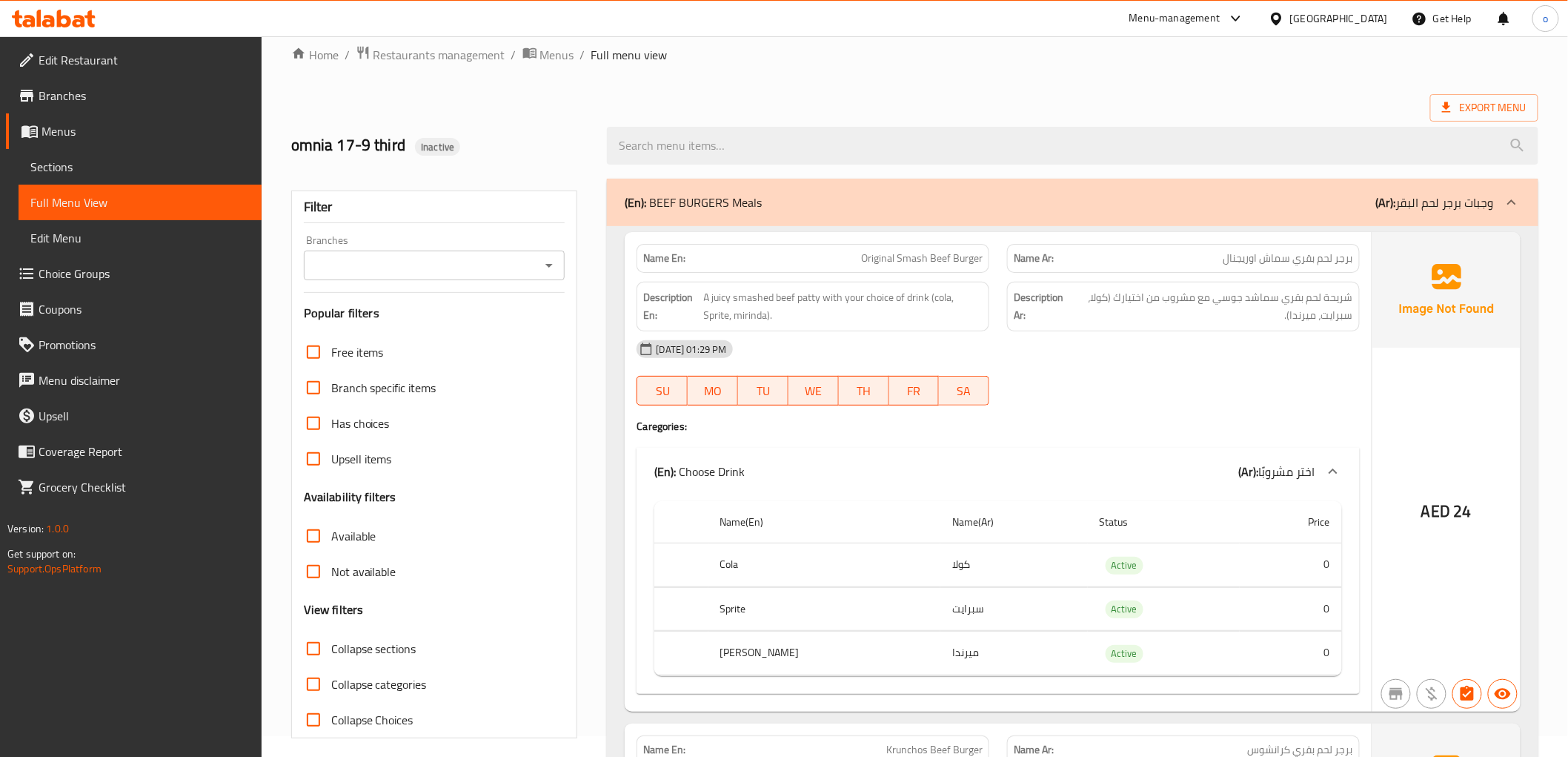
scroll to position [0, 0]
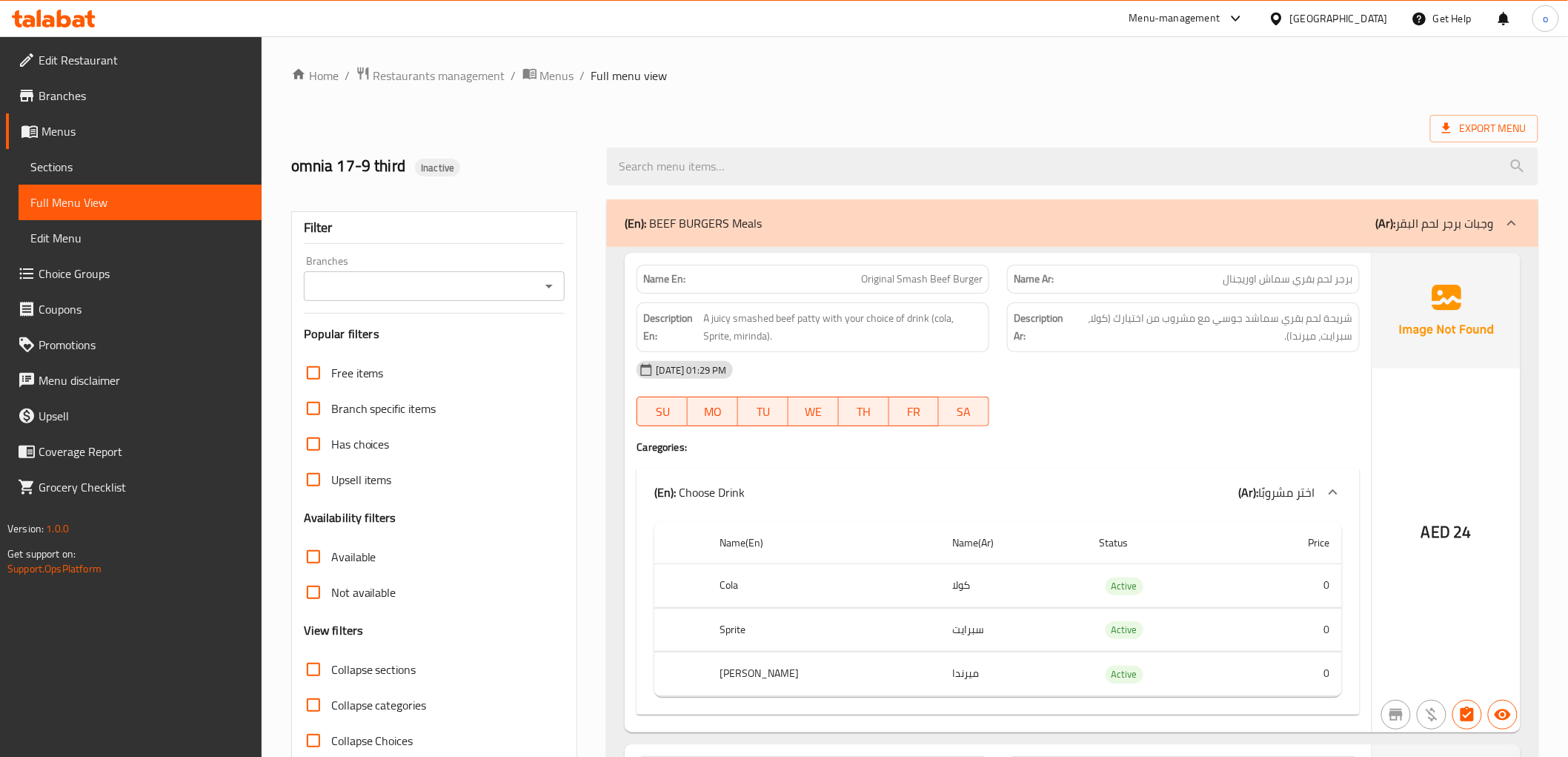
click at [98, 155] on link "Sections" at bounding box center [140, 167] width 243 height 36
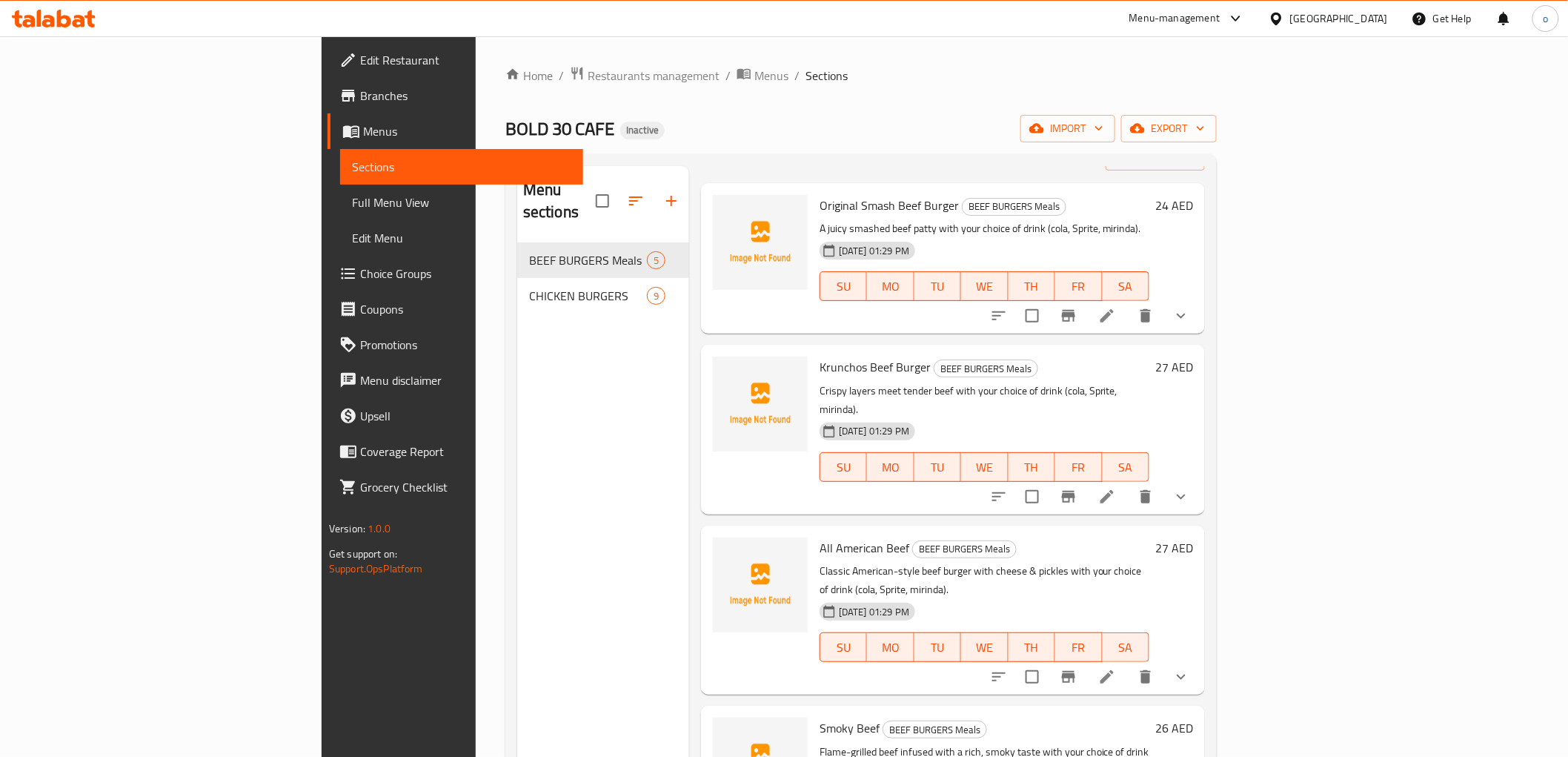
scroll to position [82, 0]
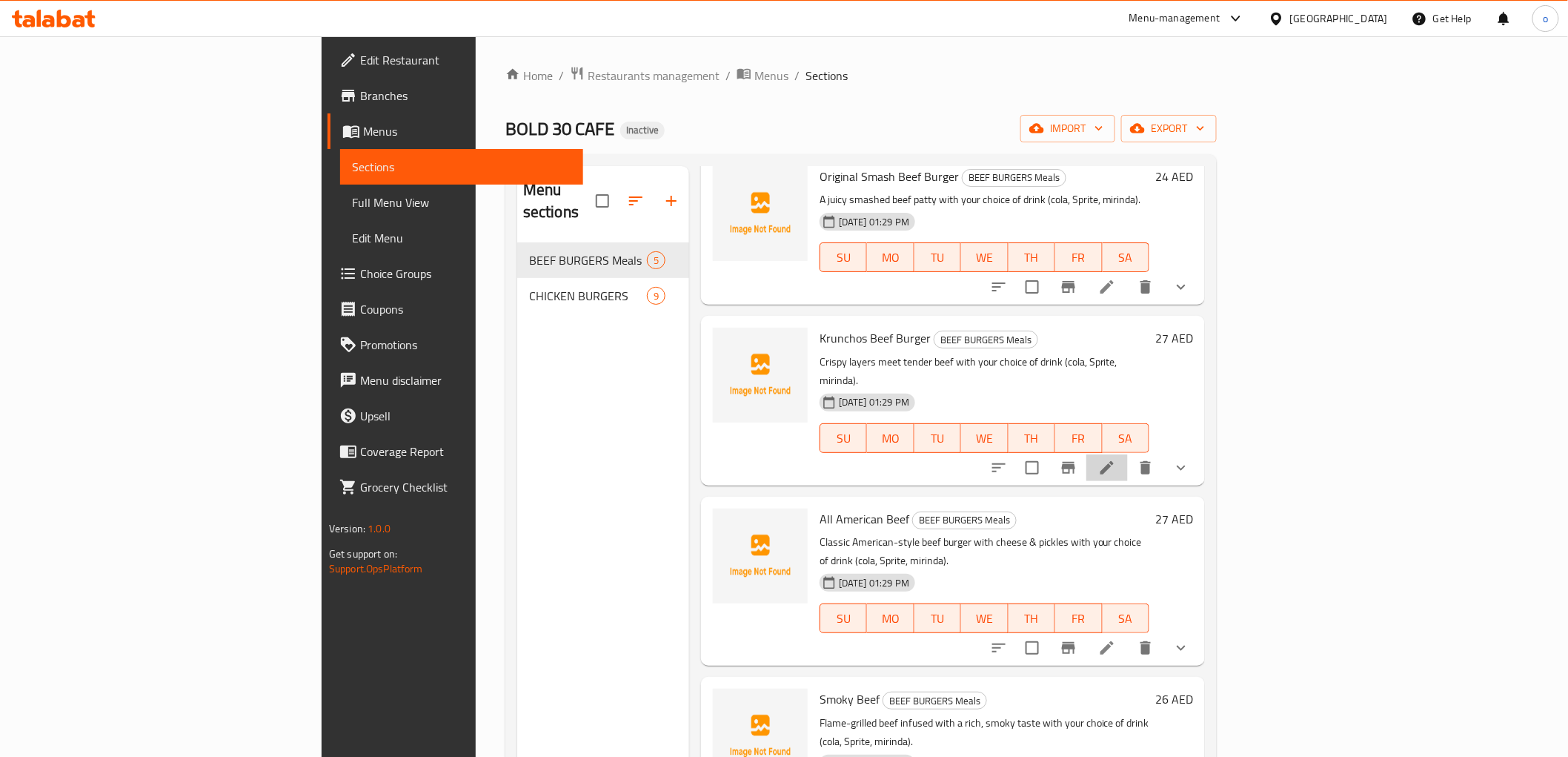
click at [1128, 455] on li at bounding box center [1108, 468] width 42 height 27
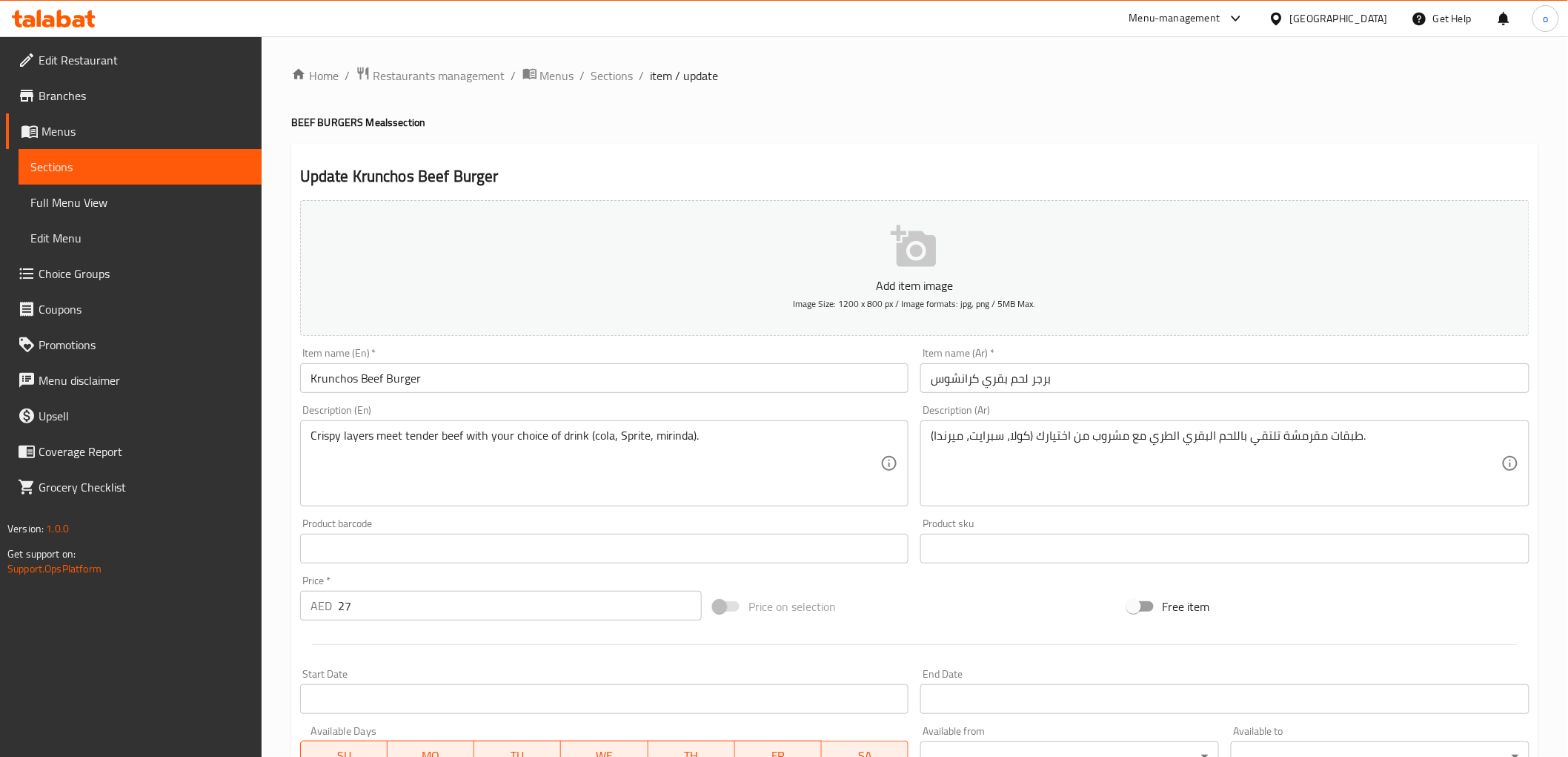
click at [1091, 381] on input "برجر لحم بقري كرانشوس" at bounding box center [1224, 378] width 609 height 29
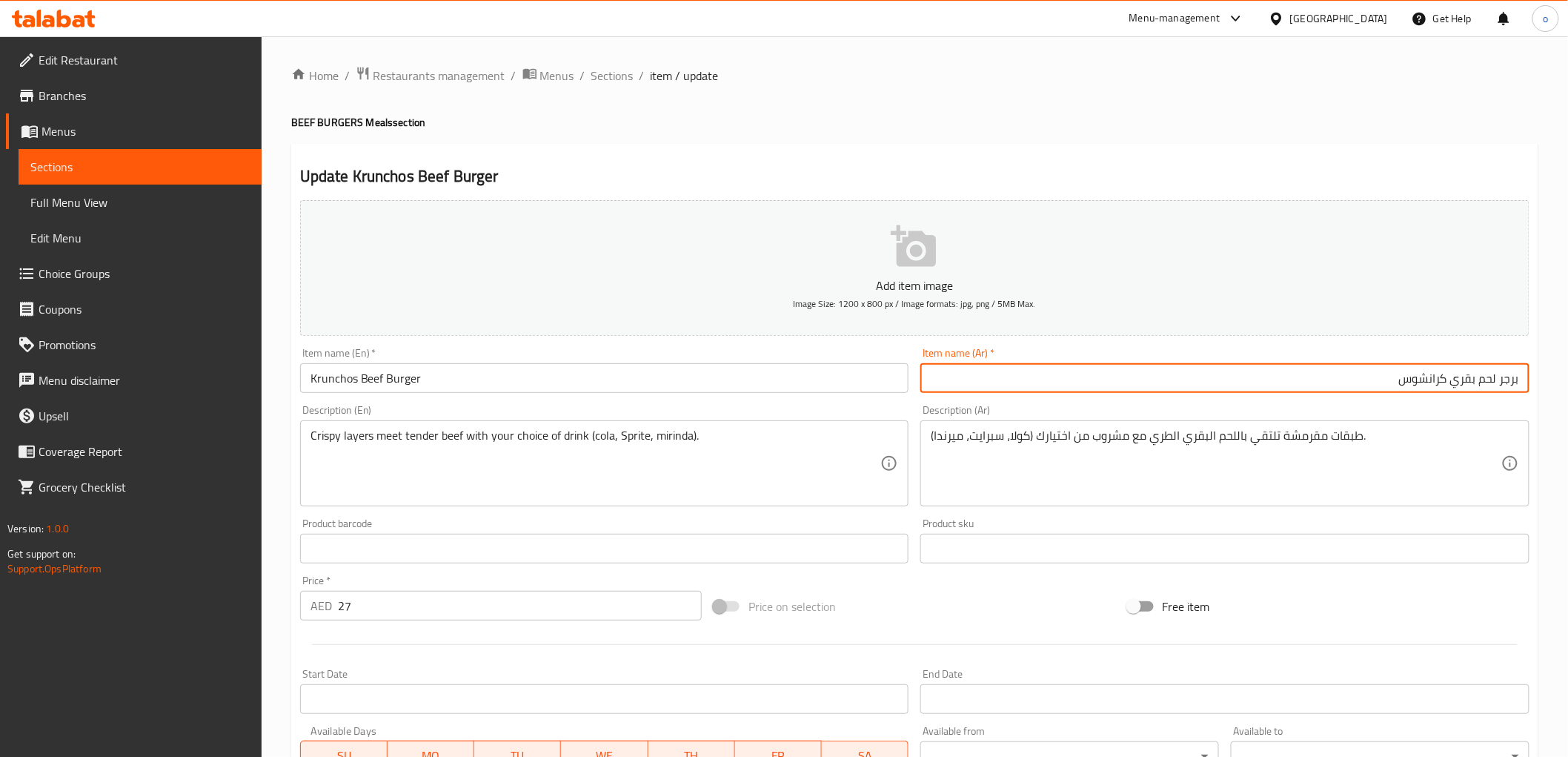
drag, startPoint x: 1091, startPoint y: 381, endPoint x: 1381, endPoint y: 394, distance: 290.3
click at [1381, 394] on div "Item name (Ar)   * برجر لحم بقري كرانشوس Item name (Ar) *" at bounding box center [1225, 370] width 621 height 57
click at [1381, 384] on input "برجر لحم بقري كرانشوس" at bounding box center [1224, 378] width 609 height 29
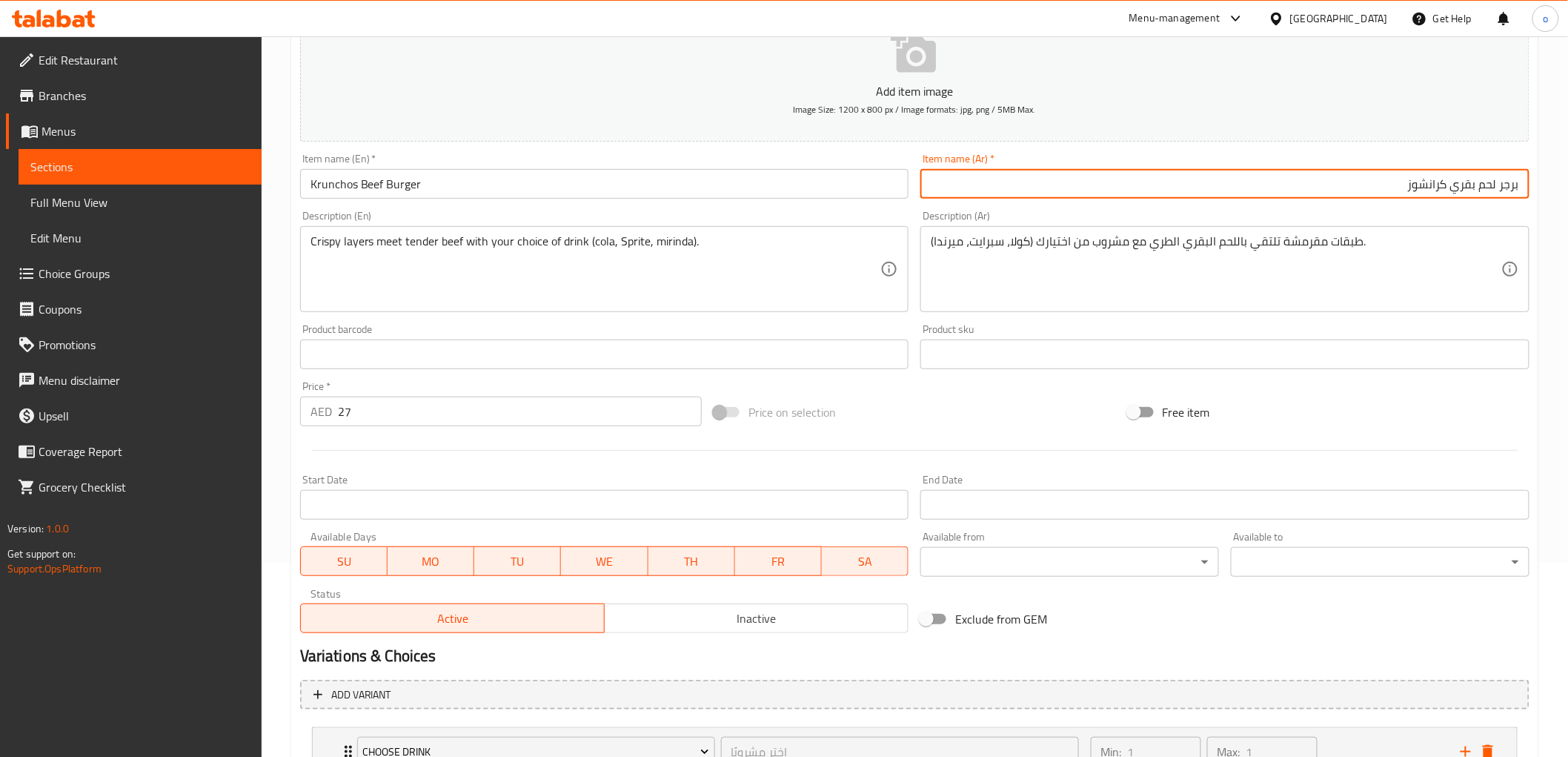
scroll to position [314, 0]
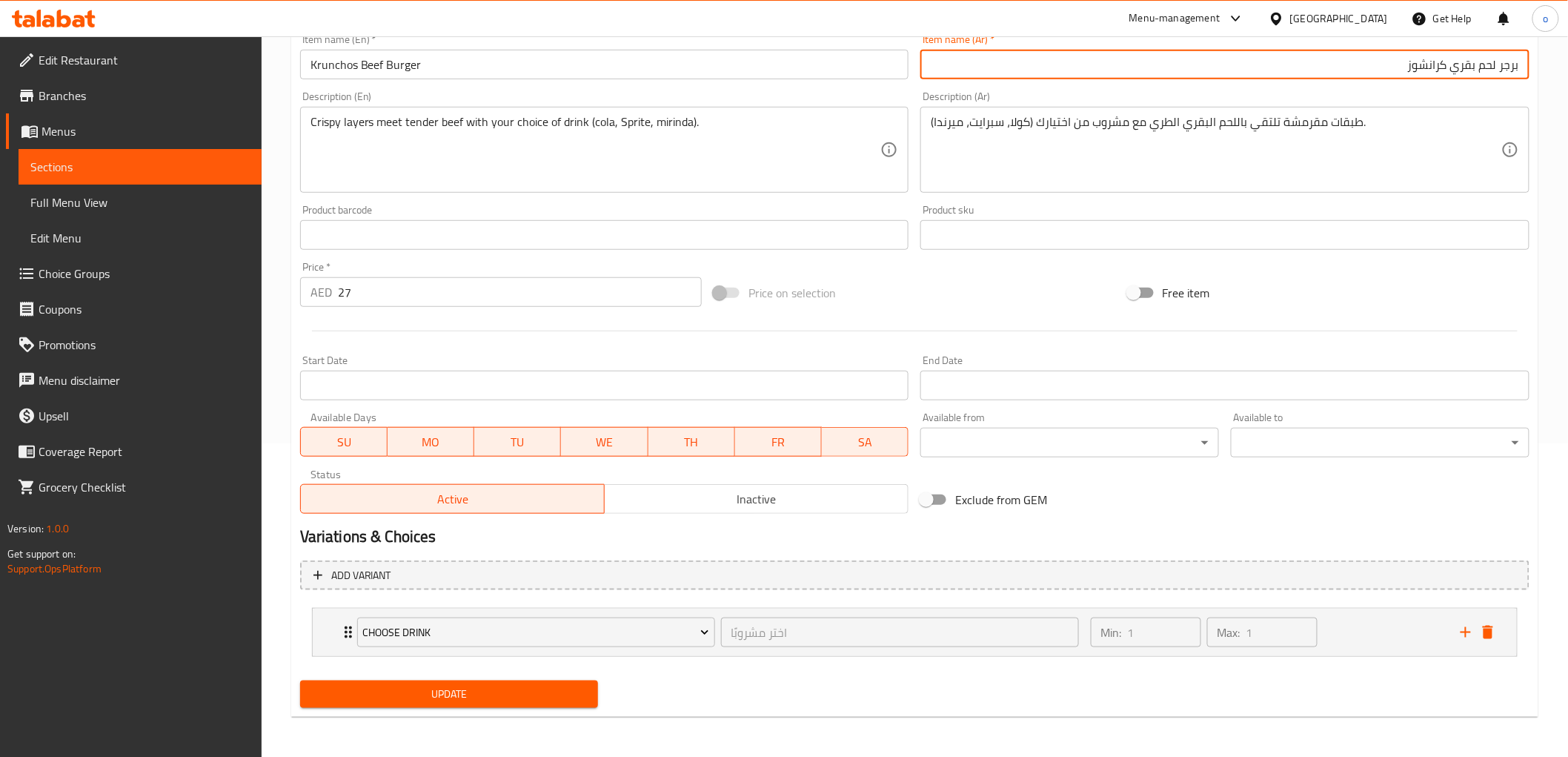
type input "برجر لحم بقري كرانشوز"
click at [497, 694] on span "Update" at bounding box center [450, 694] width 275 height 19
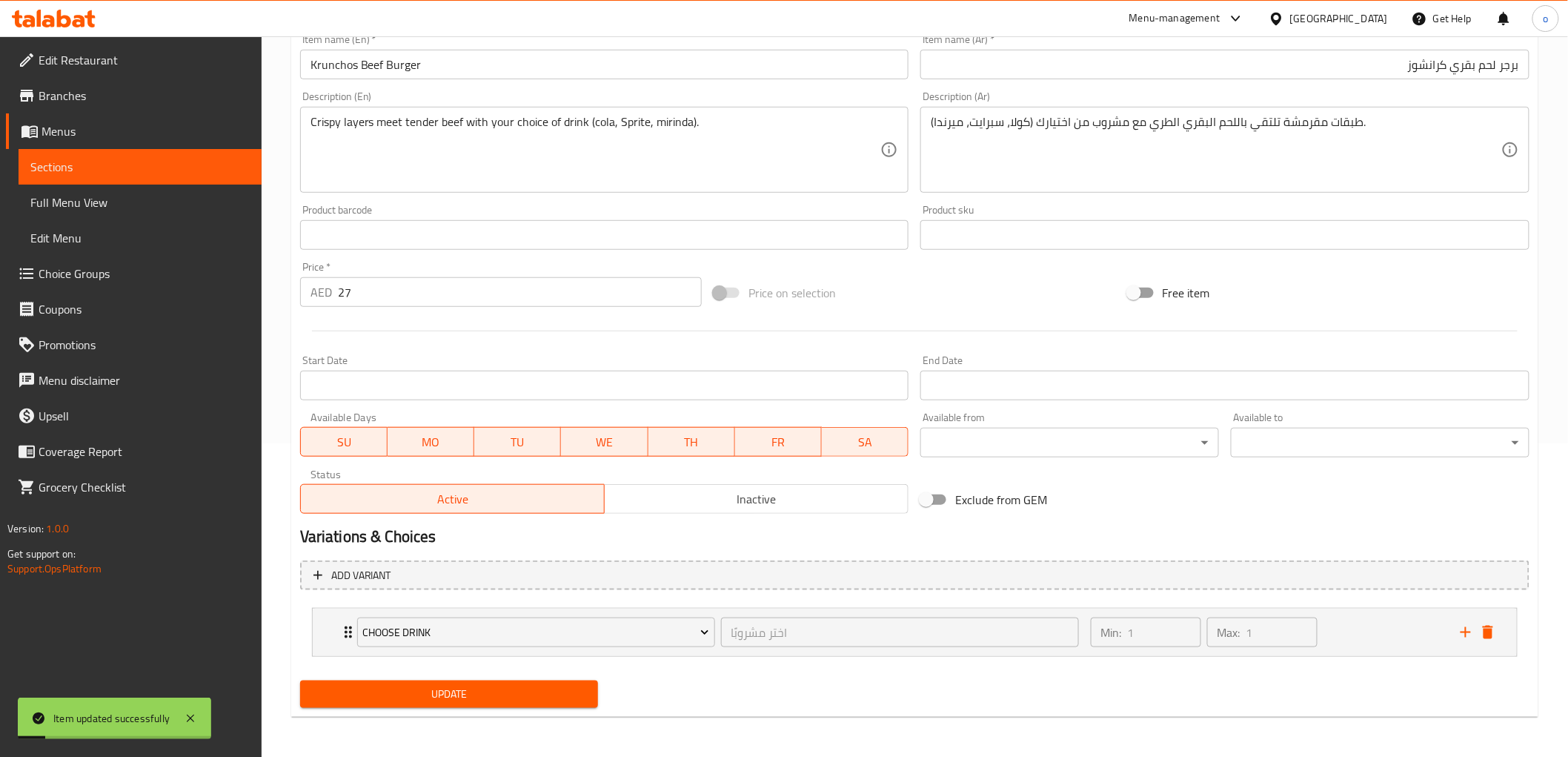
scroll to position [0, 0]
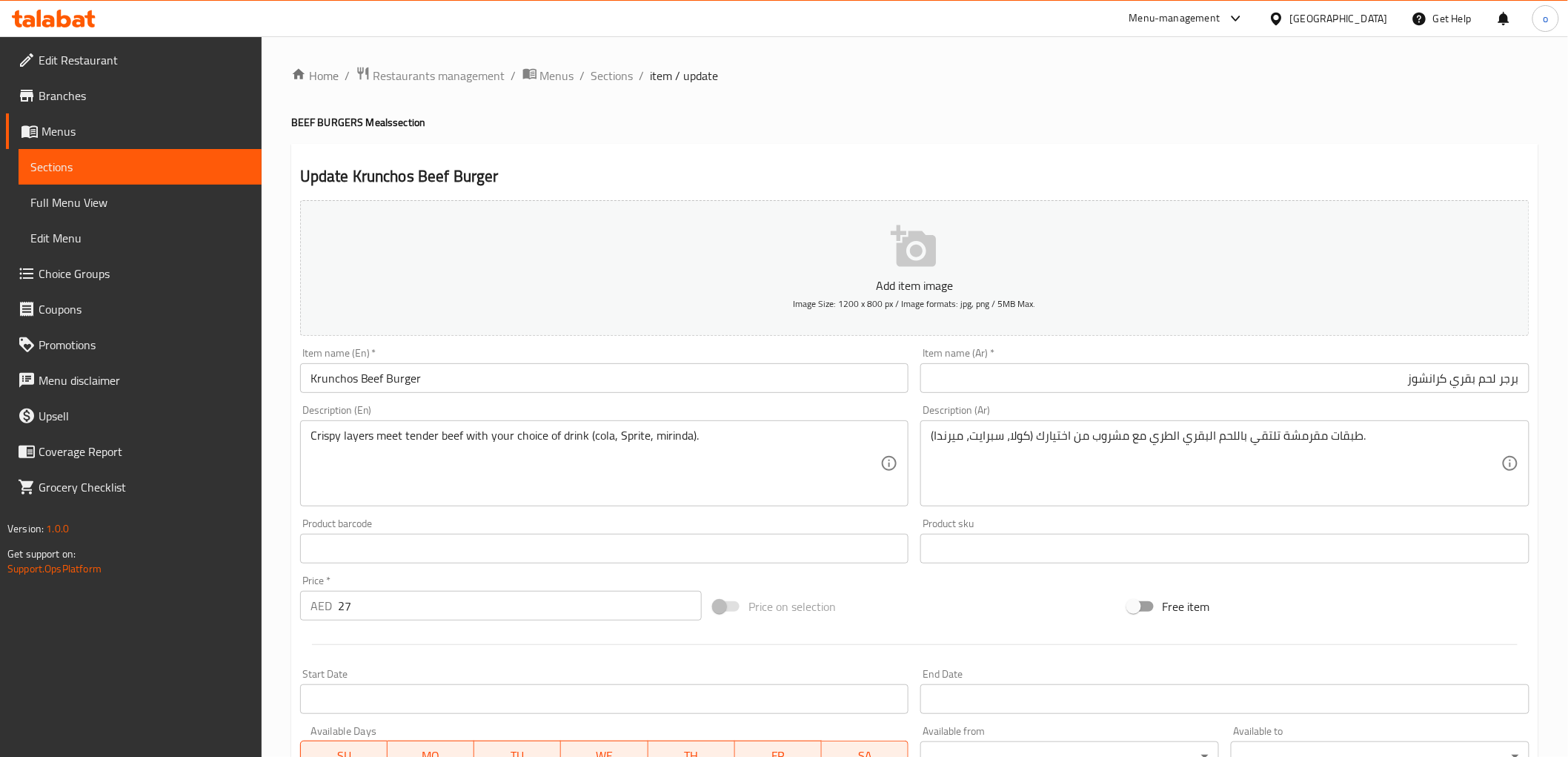
click at [95, 159] on span "Sections" at bounding box center [140, 167] width 220 height 18
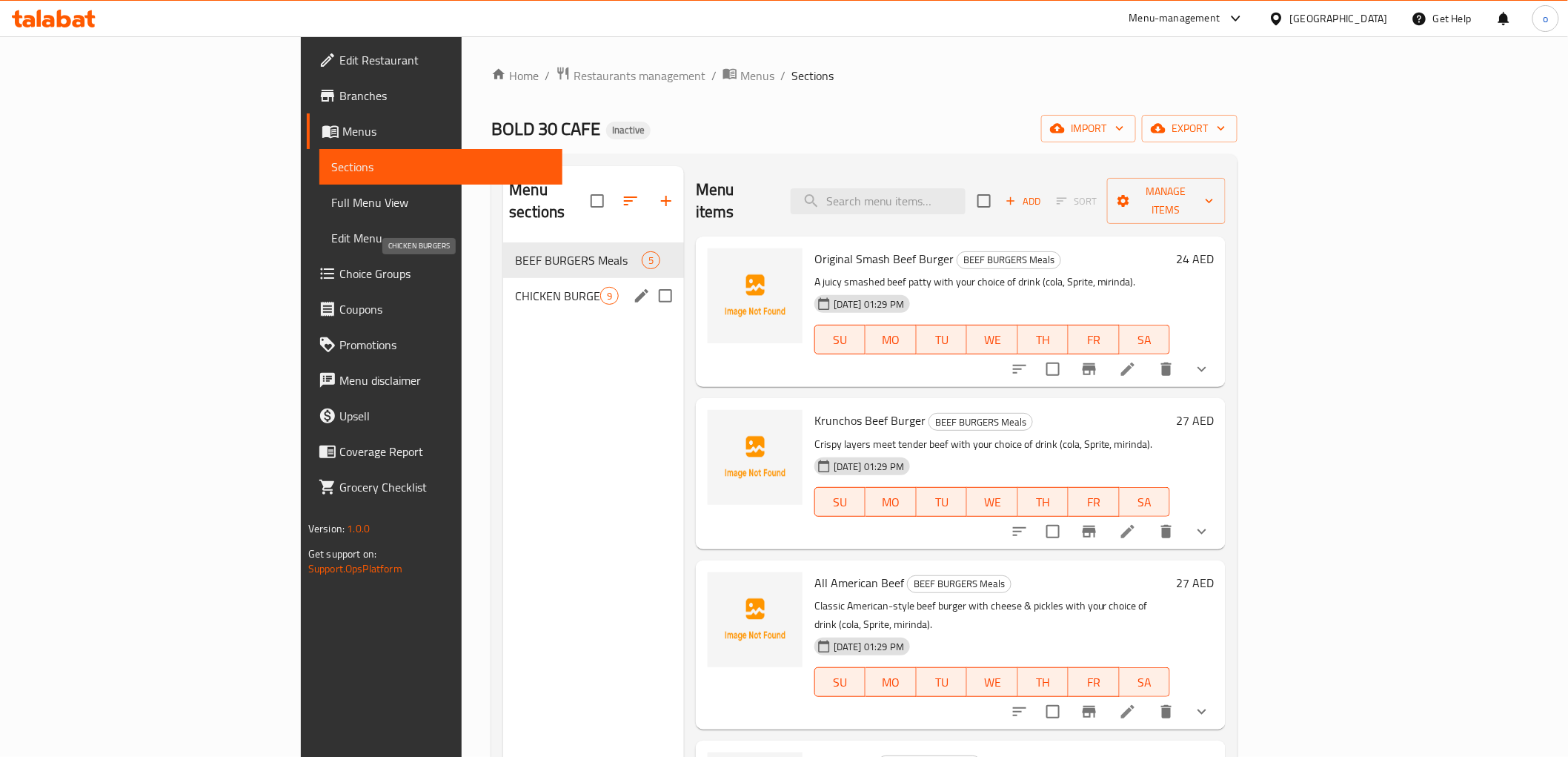
click at [515, 287] on span "CHICKEN BURGERS" at bounding box center [558, 296] width 85 height 18
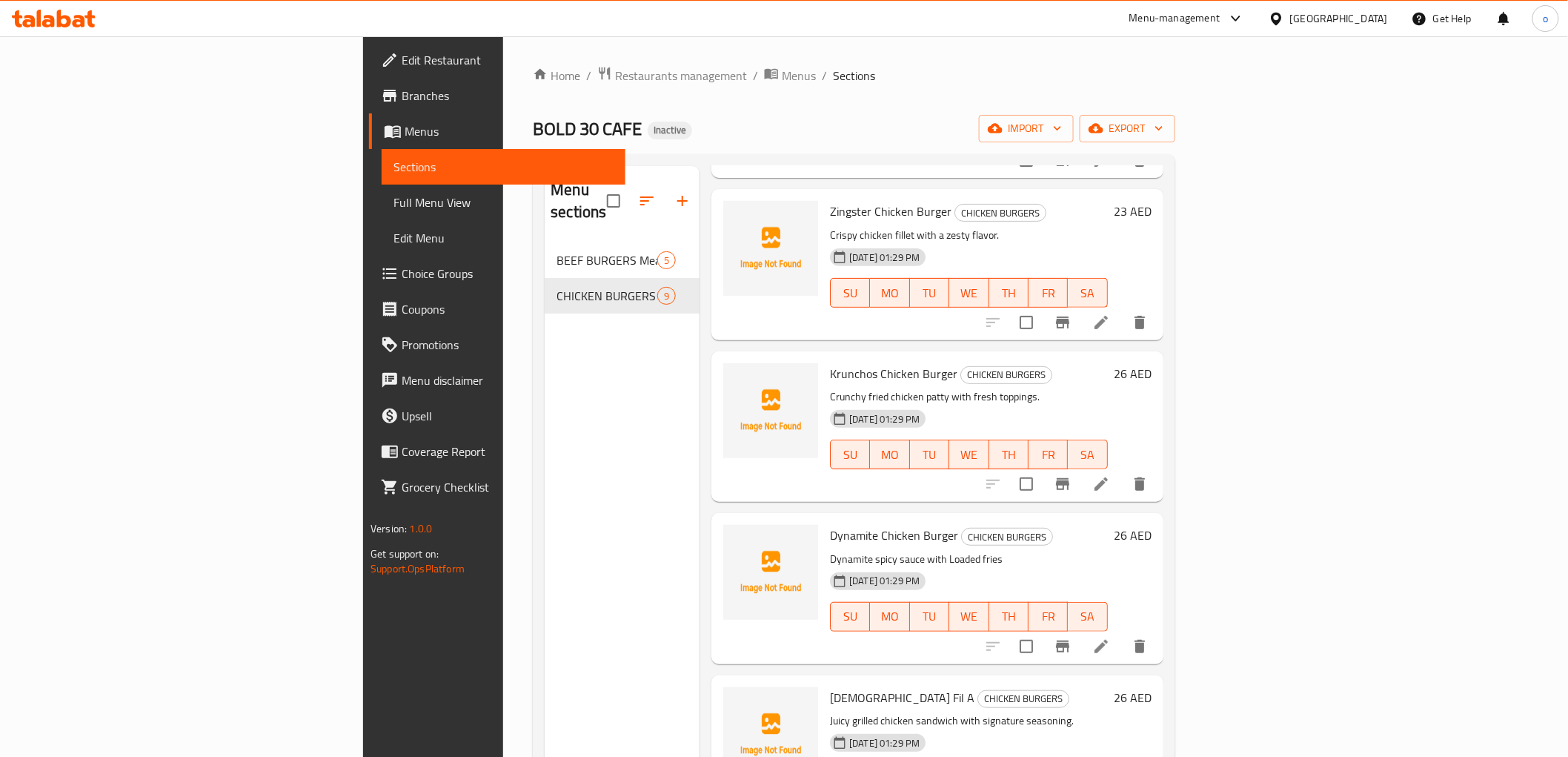
scroll to position [247, 0]
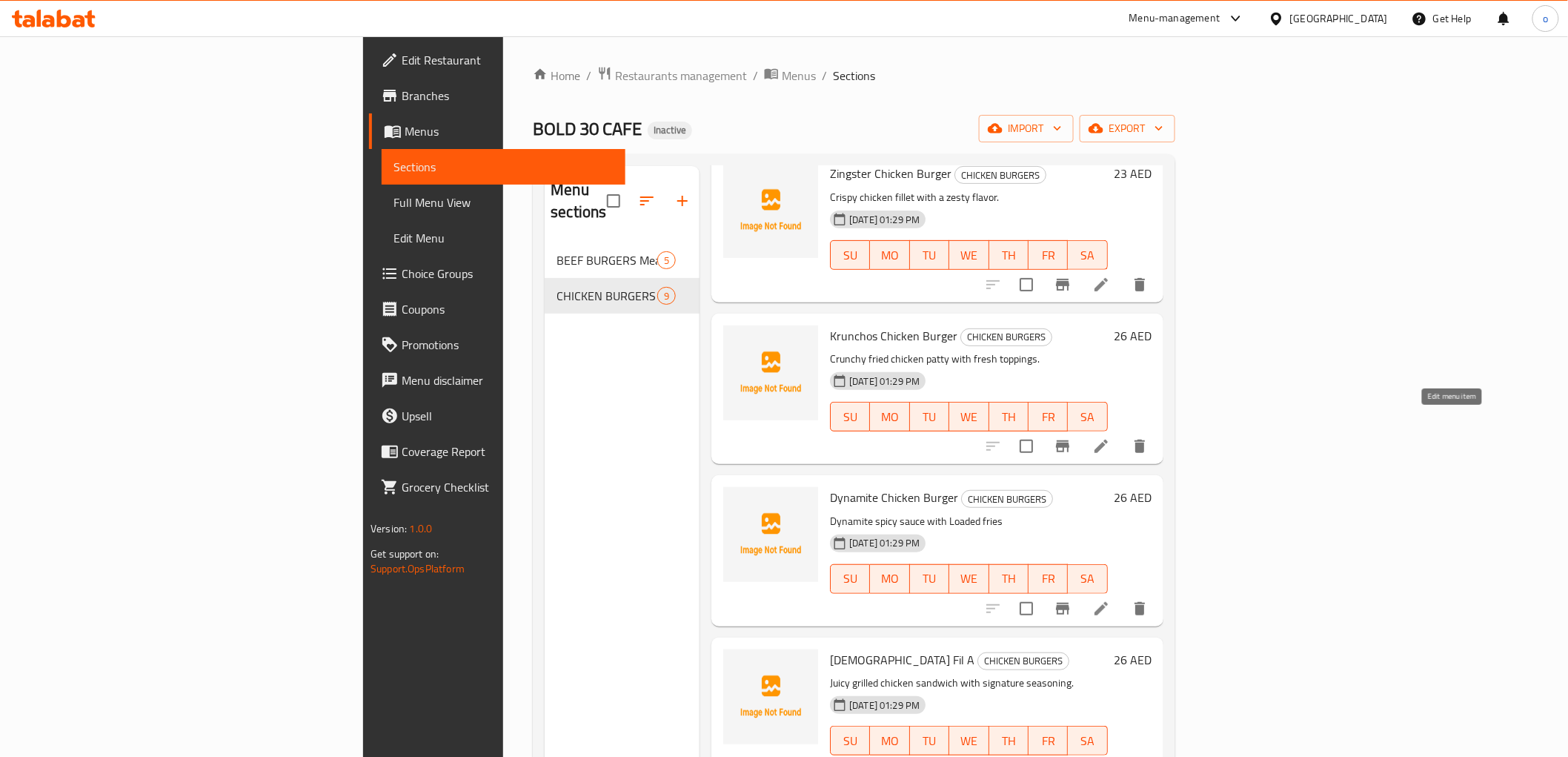
click at [1111, 438] on icon at bounding box center [1101, 446] width 18 height 18
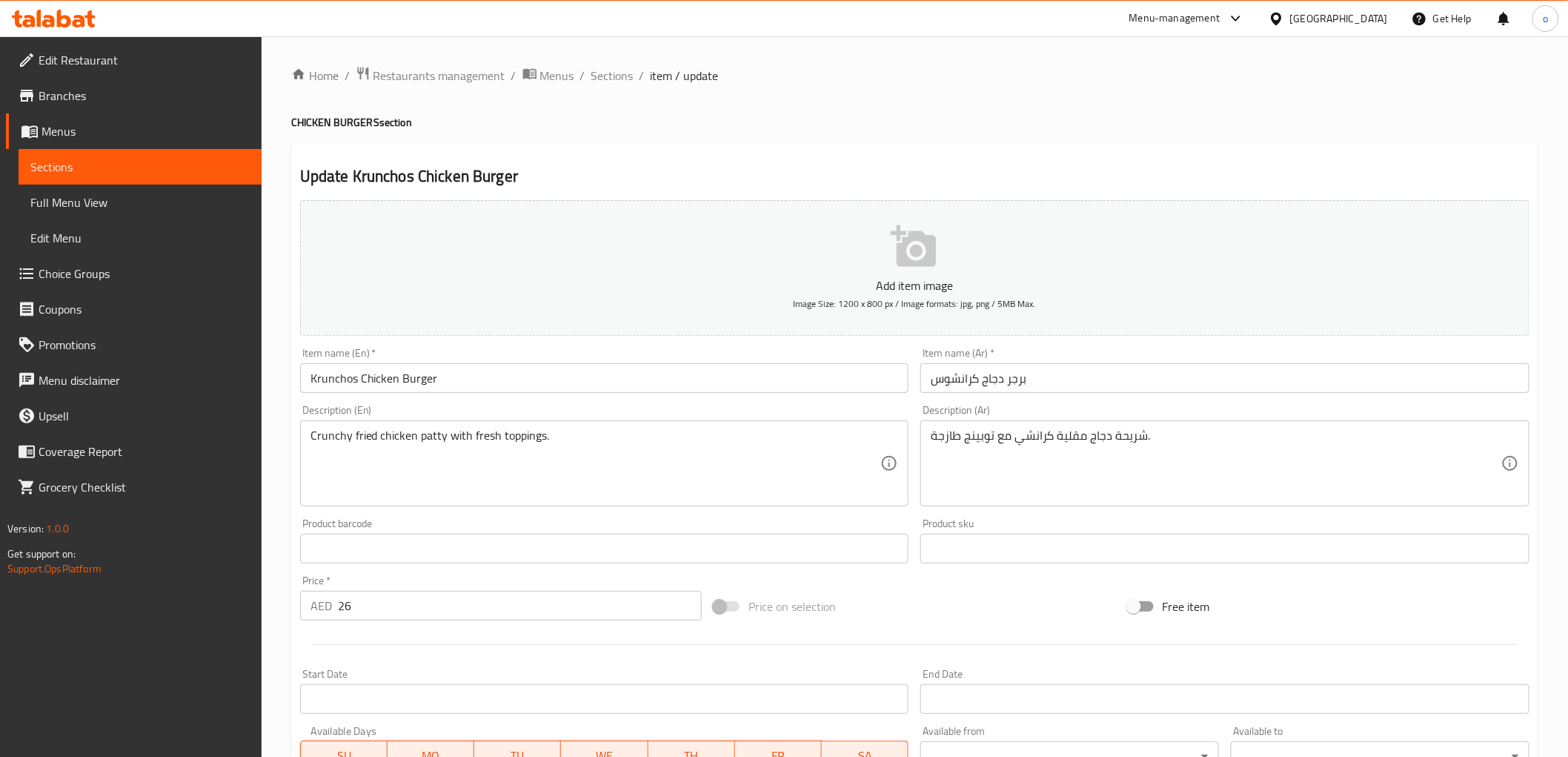
click at [1086, 380] on input "برجر دجاج كرانشوس" at bounding box center [1224, 378] width 609 height 29
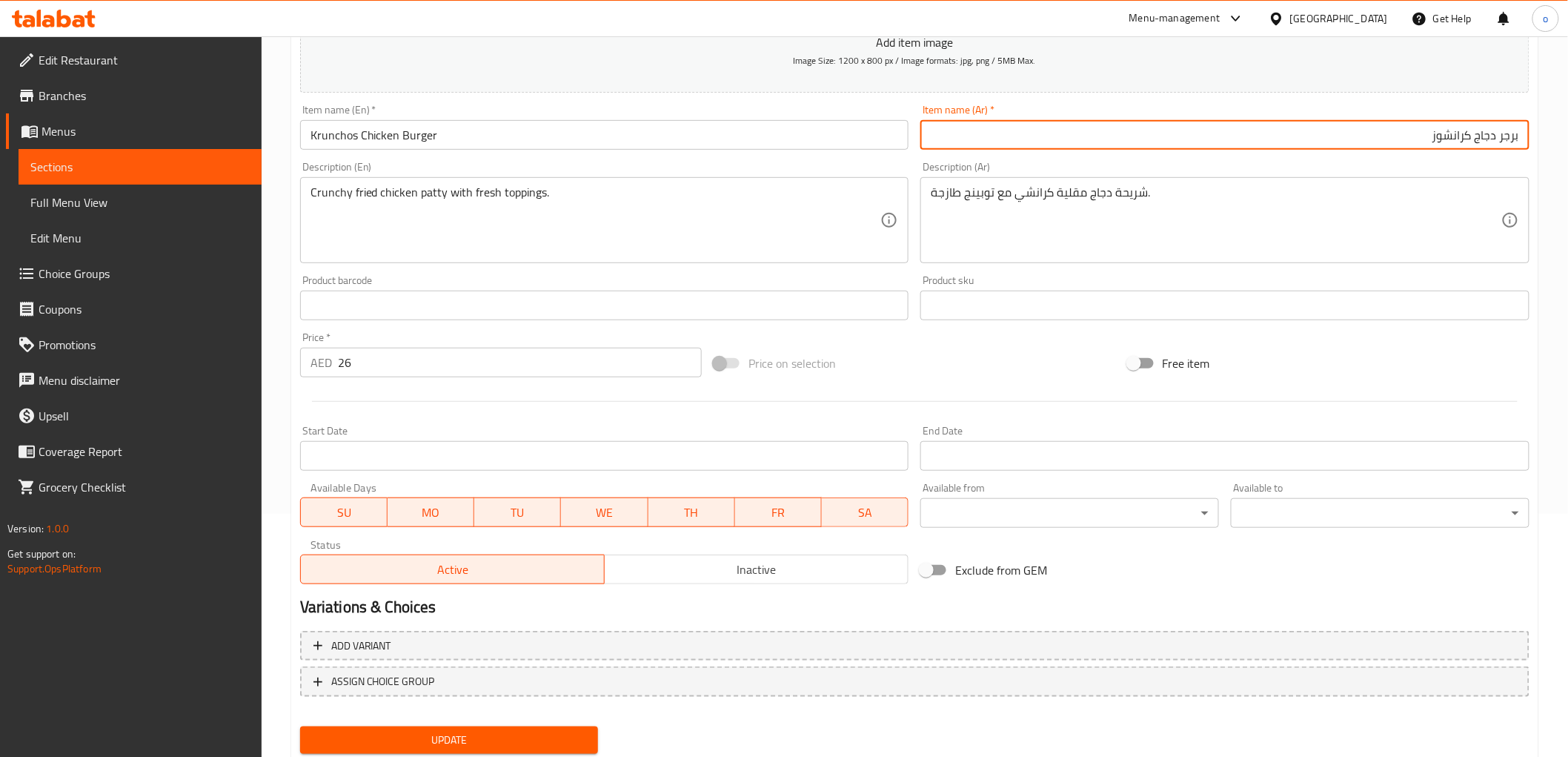
scroll to position [247, 0]
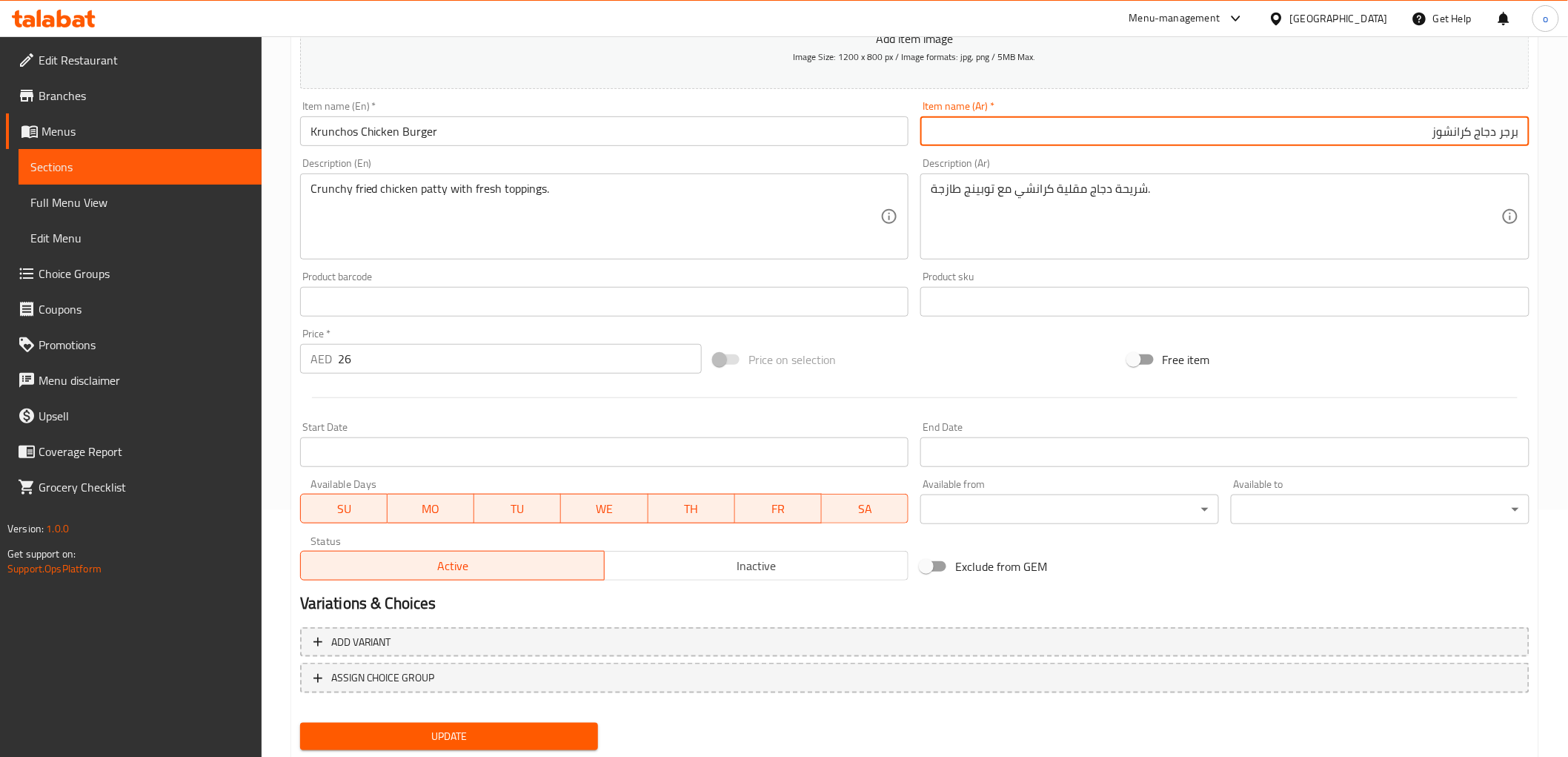
type input "برجر دجاج كرانشوز"
click at [458, 725] on button "Update" at bounding box center [449, 736] width 298 height 27
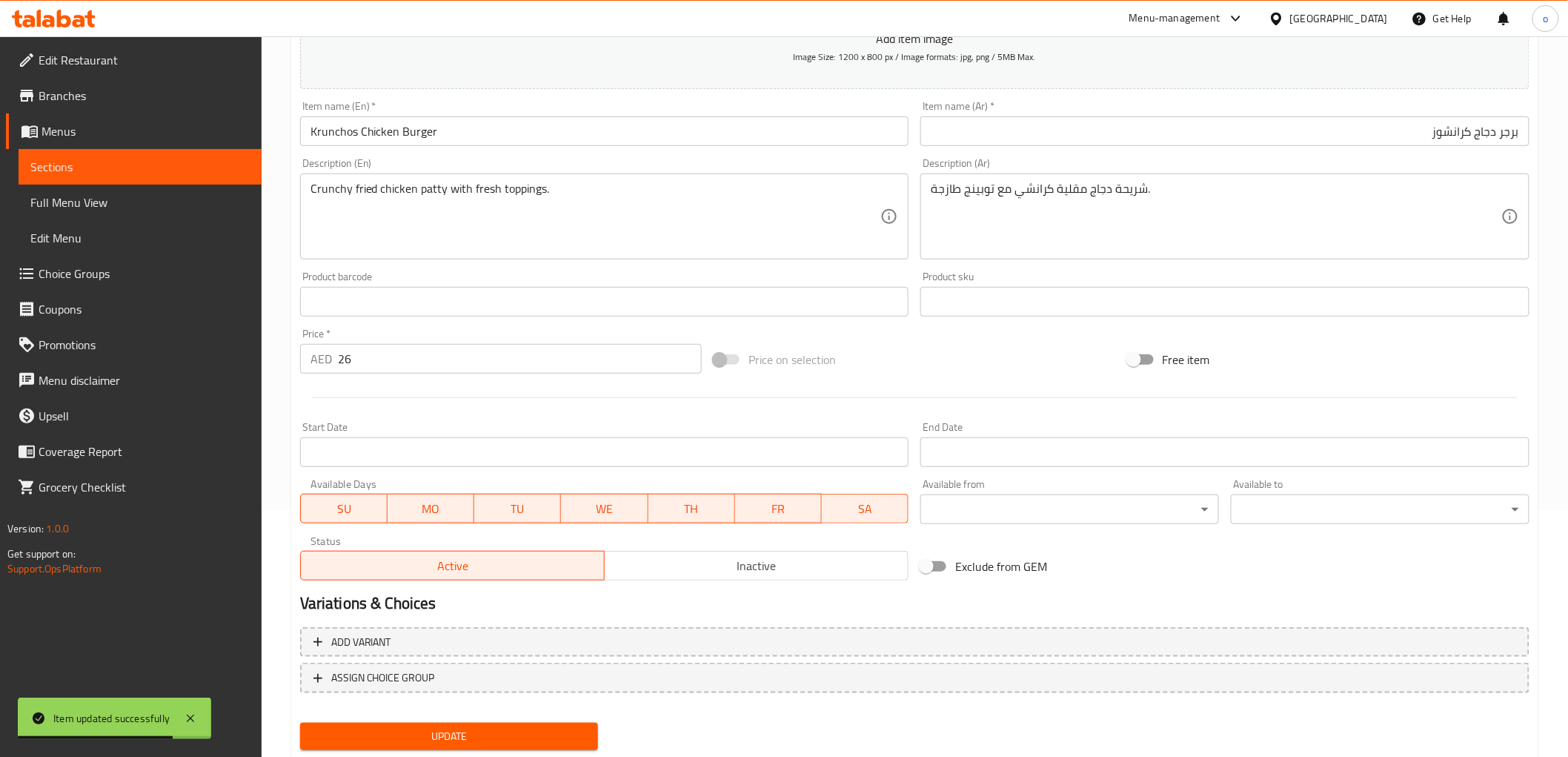
click at [47, 169] on span "Sections" at bounding box center [140, 167] width 220 height 18
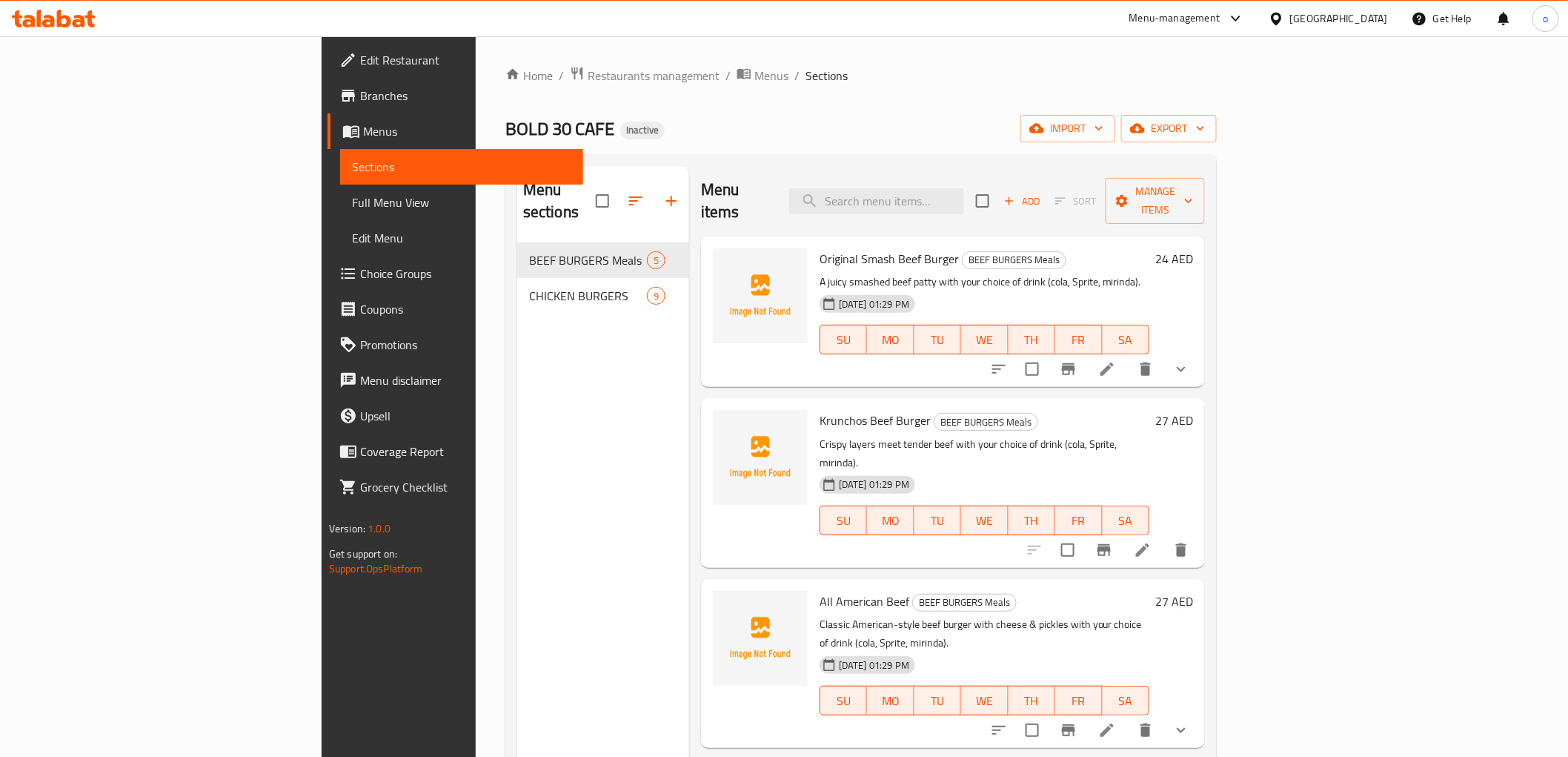
click at [352, 193] on span "Full Menu View" at bounding box center [462, 202] width 220 height 18
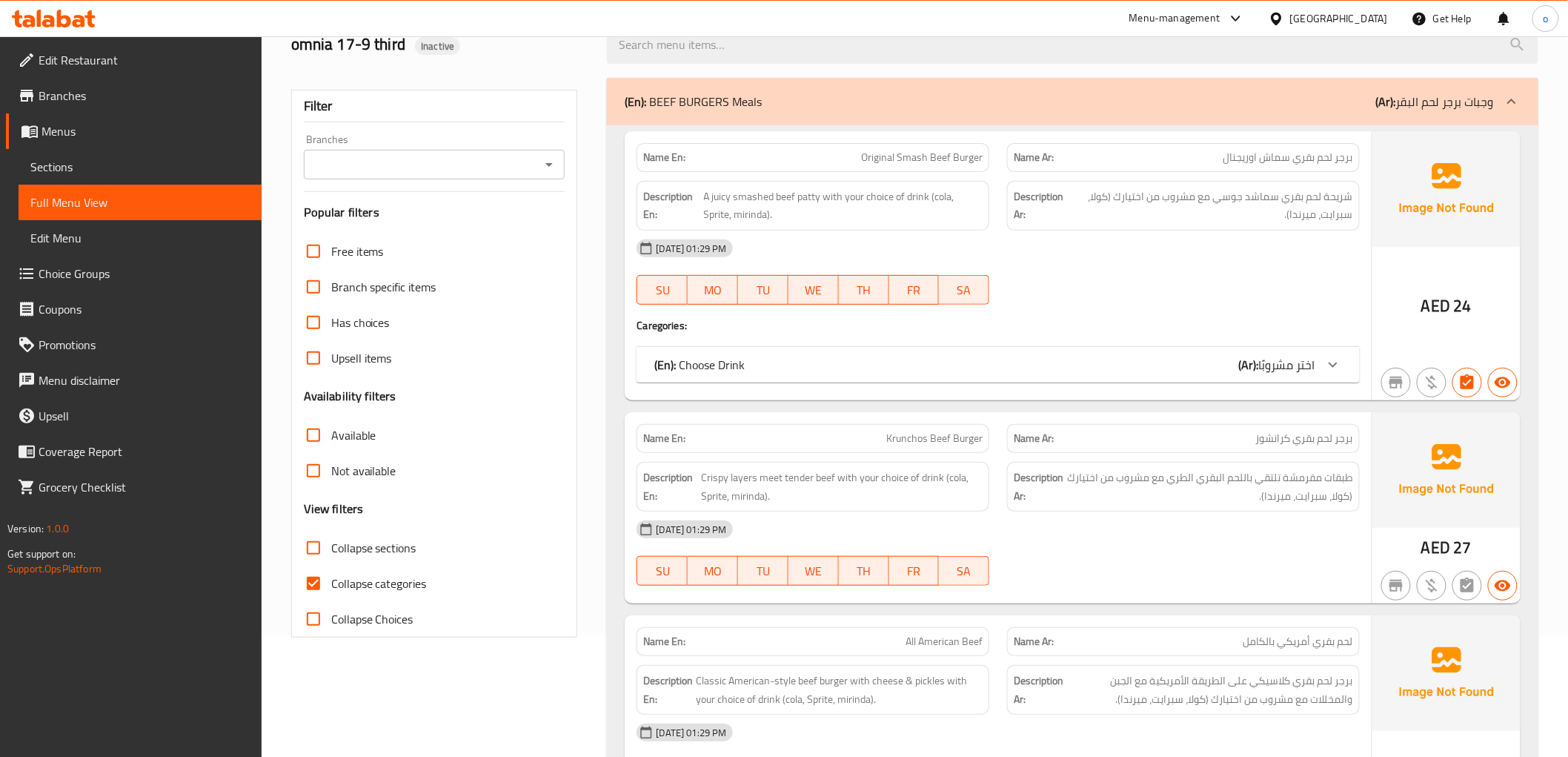
scroll to position [165, 0]
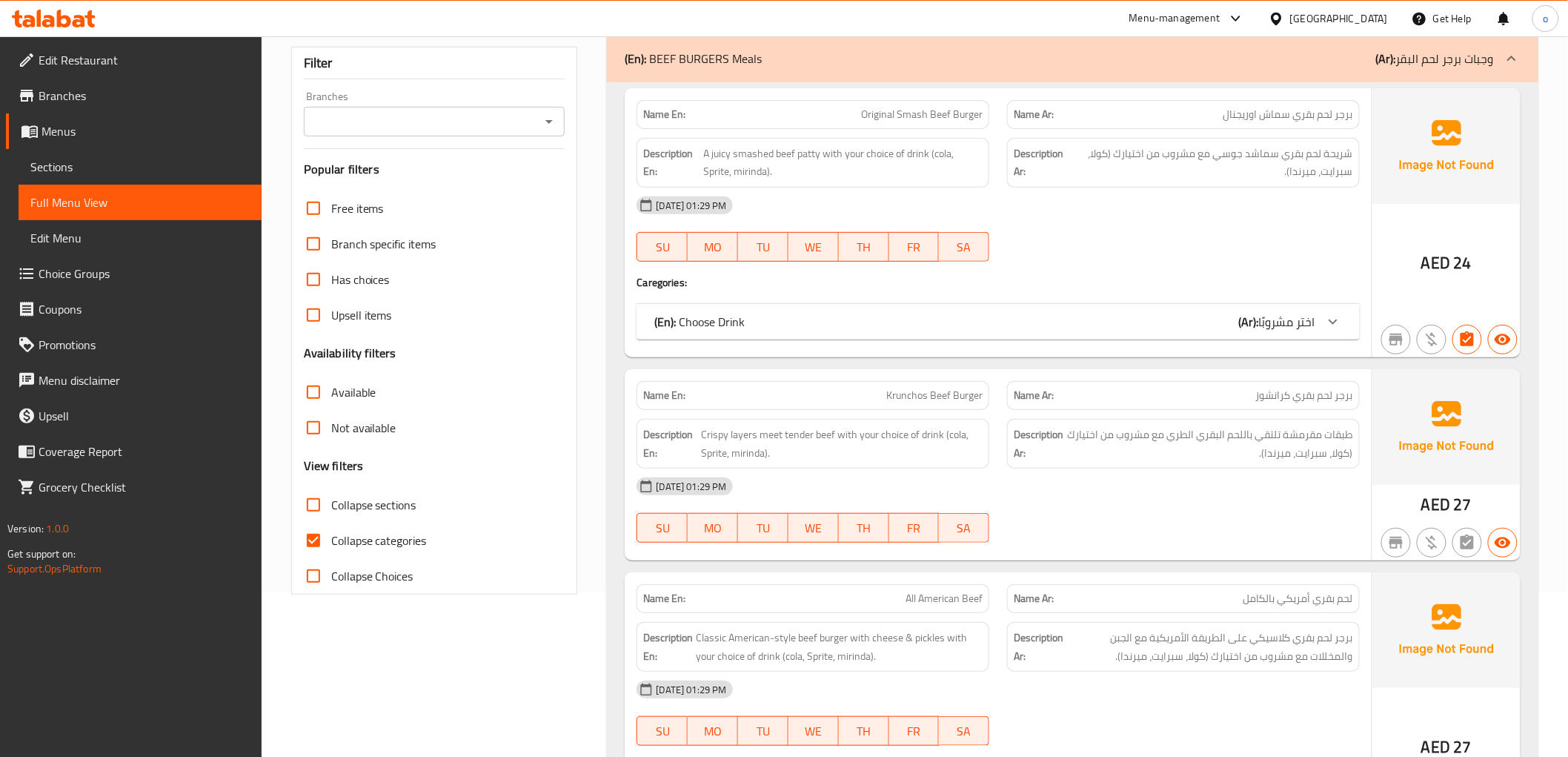
click at [326, 536] on input "Collapse categories" at bounding box center [313, 541] width 36 height 36
checkbox input "false"
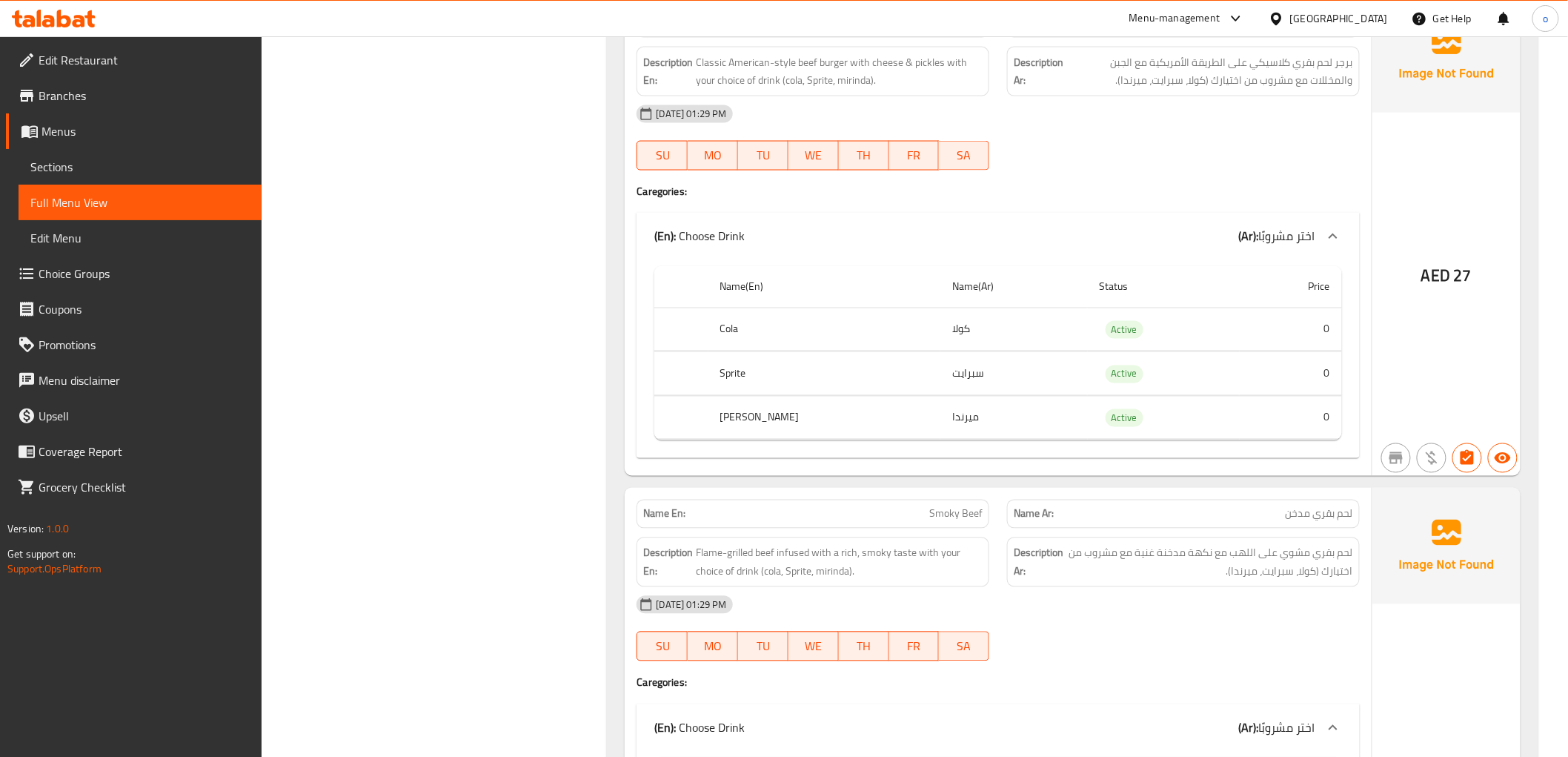
scroll to position [0, 0]
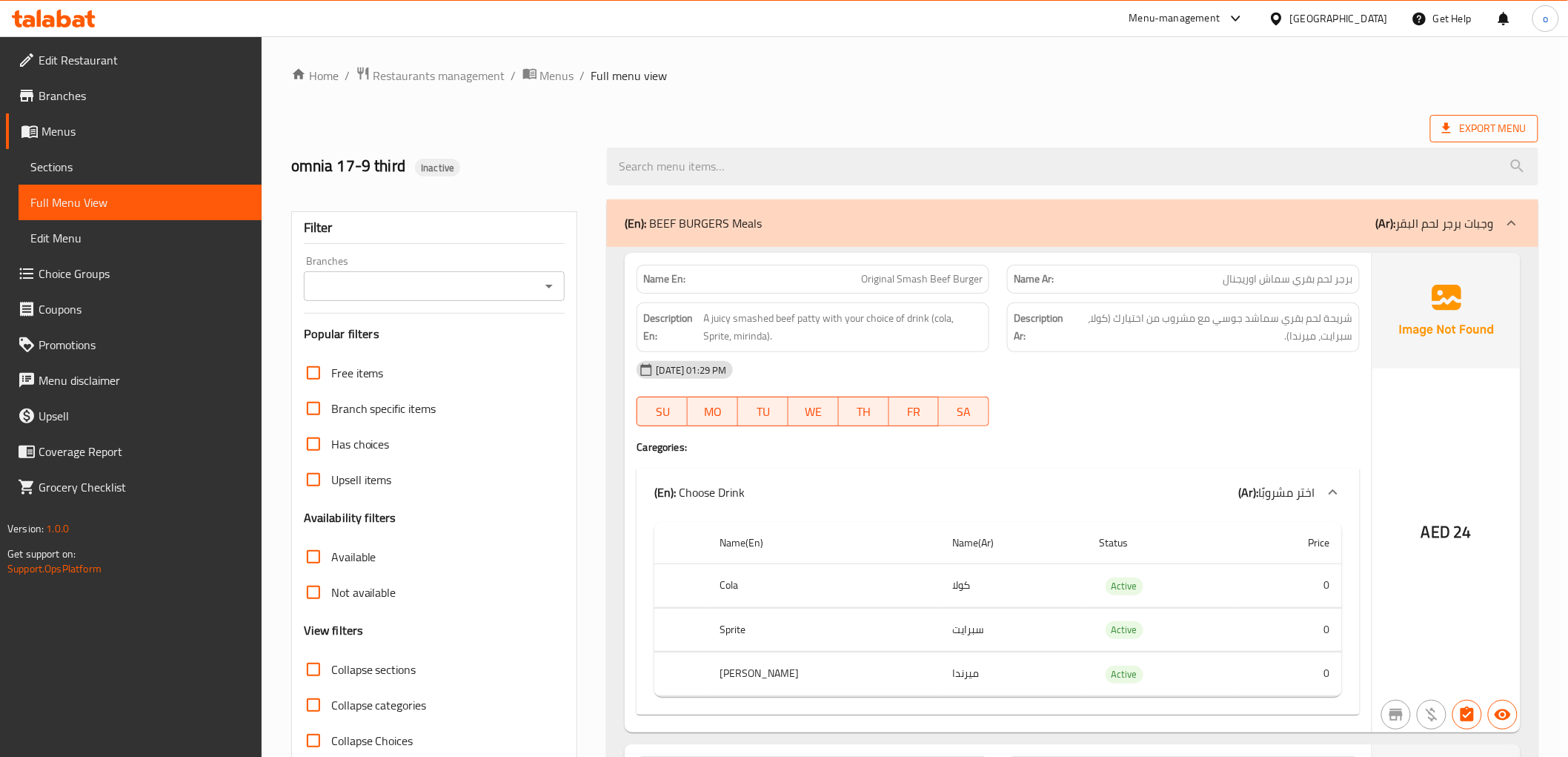
click at [1466, 121] on span "Export Menu" at bounding box center [1484, 129] width 84 height 19
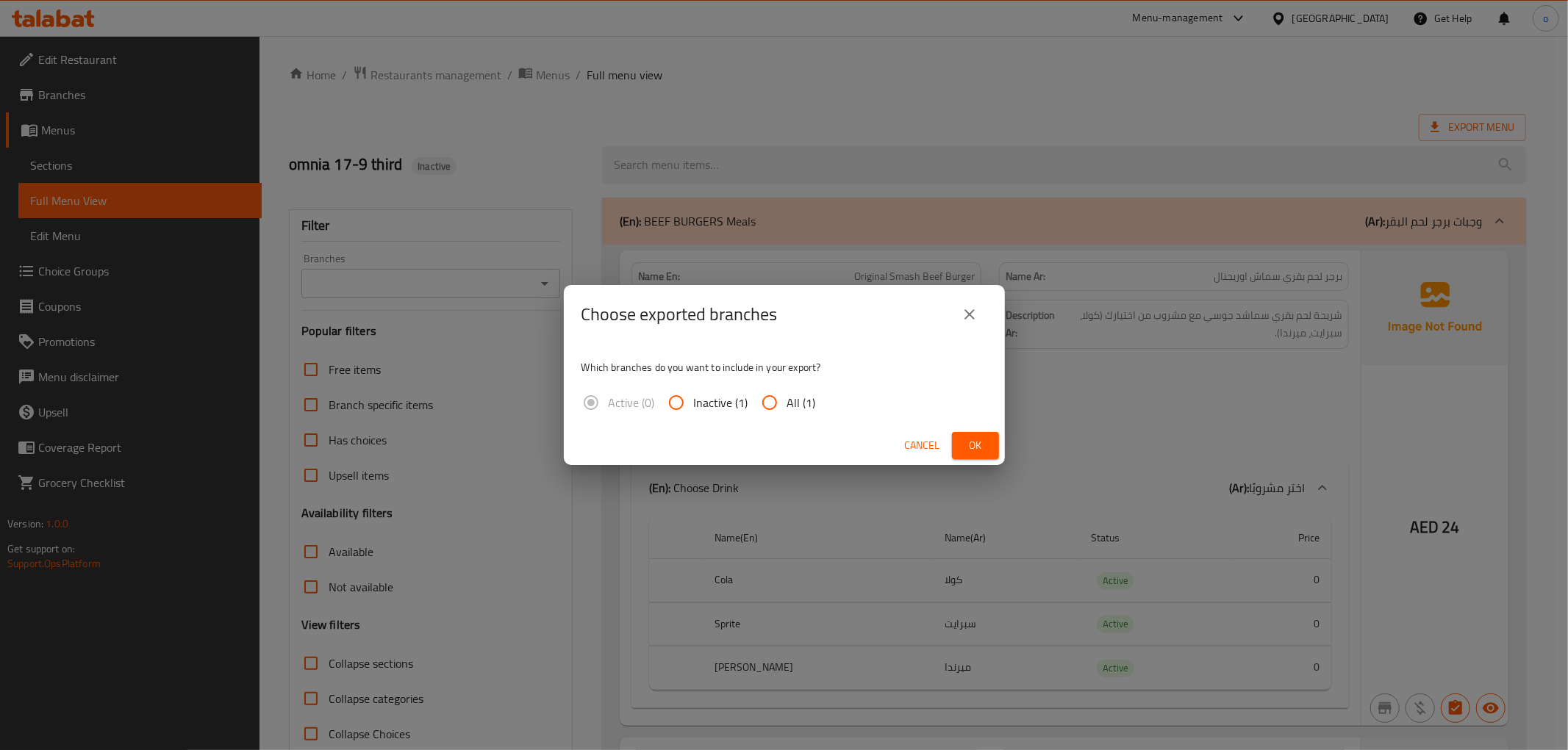
click at [785, 398] on input "All (1)" at bounding box center [770, 403] width 36 height 36
radio input "true"
click at [986, 438] on span "Ok" at bounding box center [975, 446] width 23 height 19
